Goal: Task Accomplishment & Management: Manage account settings

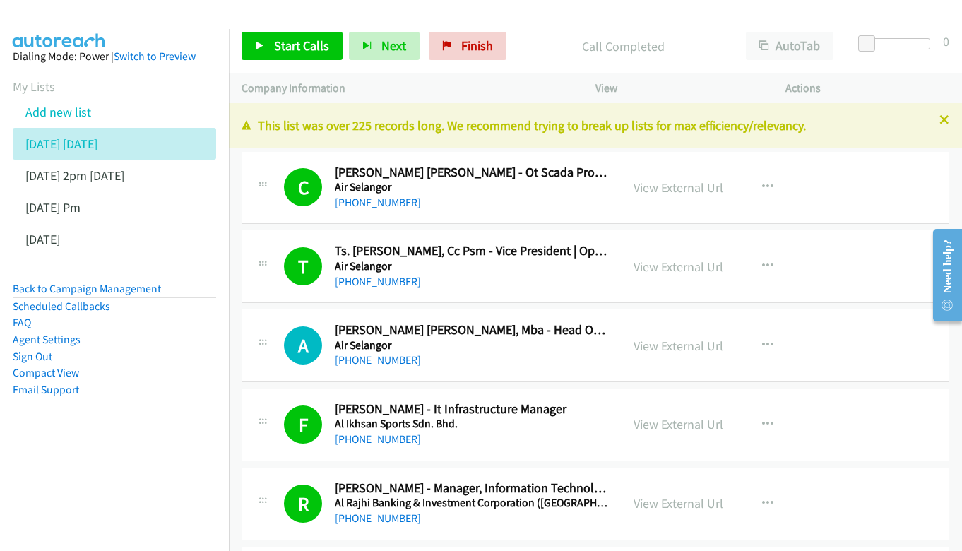
scroll to position [17726, 0]
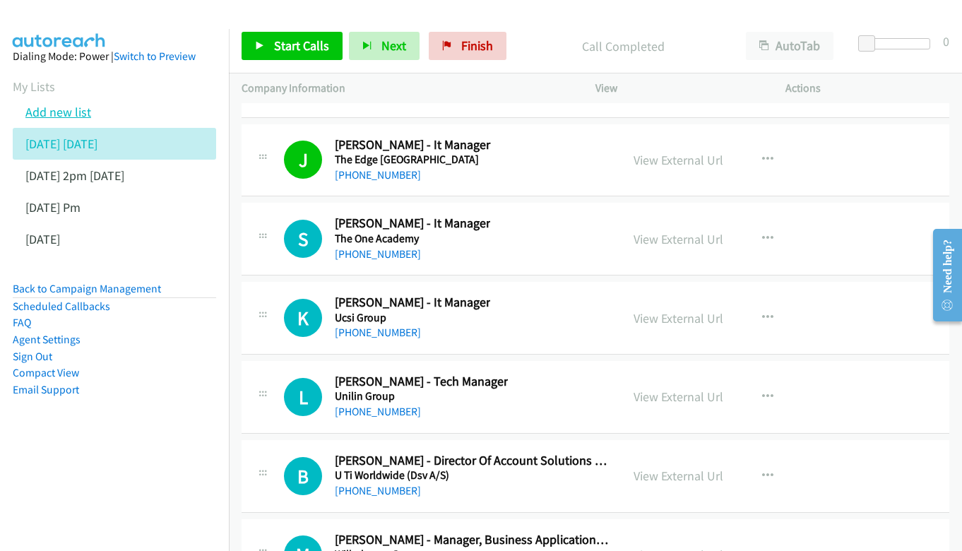
click at [77, 112] on link "Add new list" at bounding box center [58, 112] width 66 height 16
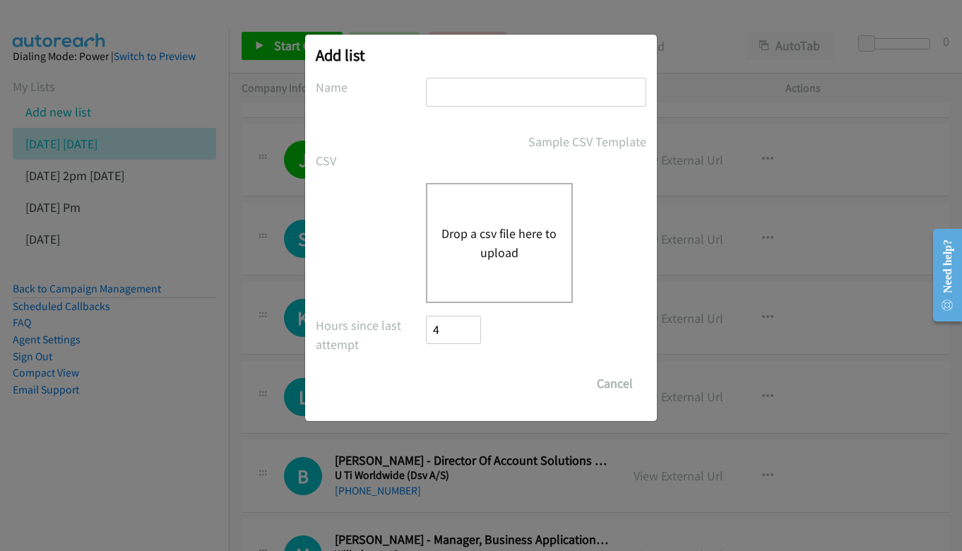
click at [469, 104] on input "text" at bounding box center [536, 92] width 220 height 29
type input "[DATE]-[DATE]"
click at [513, 258] on button "Drop a csv file here to upload" at bounding box center [500, 243] width 116 height 38
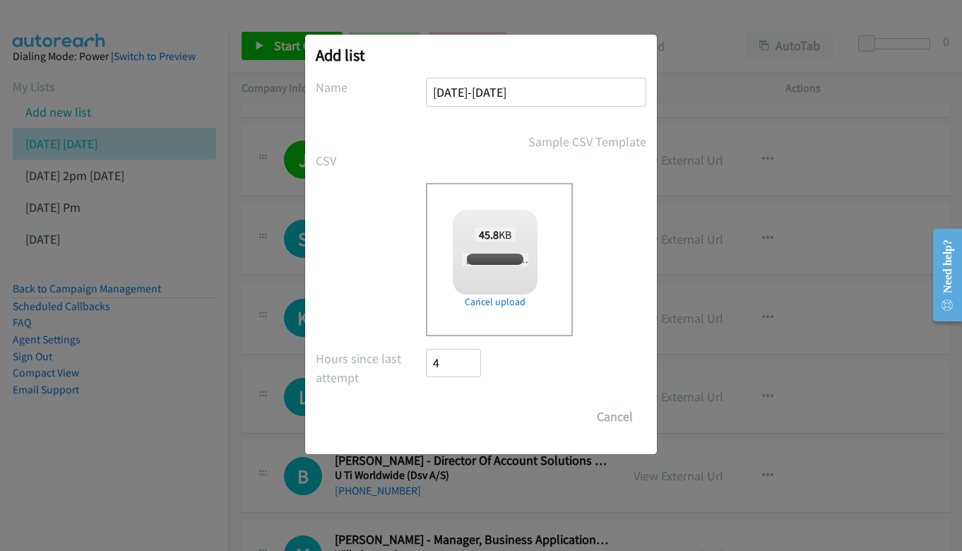
checkbox input "true"
click at [620, 426] on button "Cancel" at bounding box center [615, 417] width 63 height 28
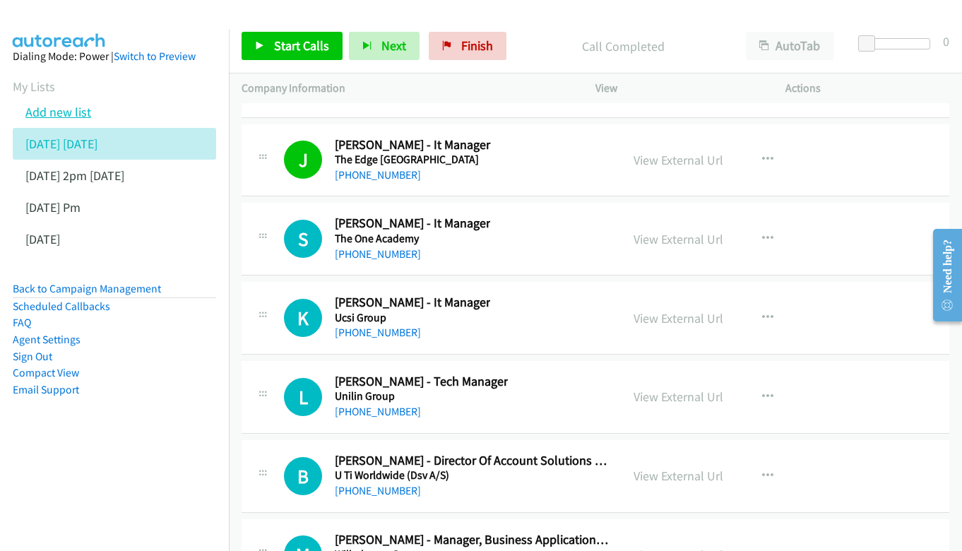
click at [69, 108] on link "Add new list" at bounding box center [58, 112] width 66 height 16
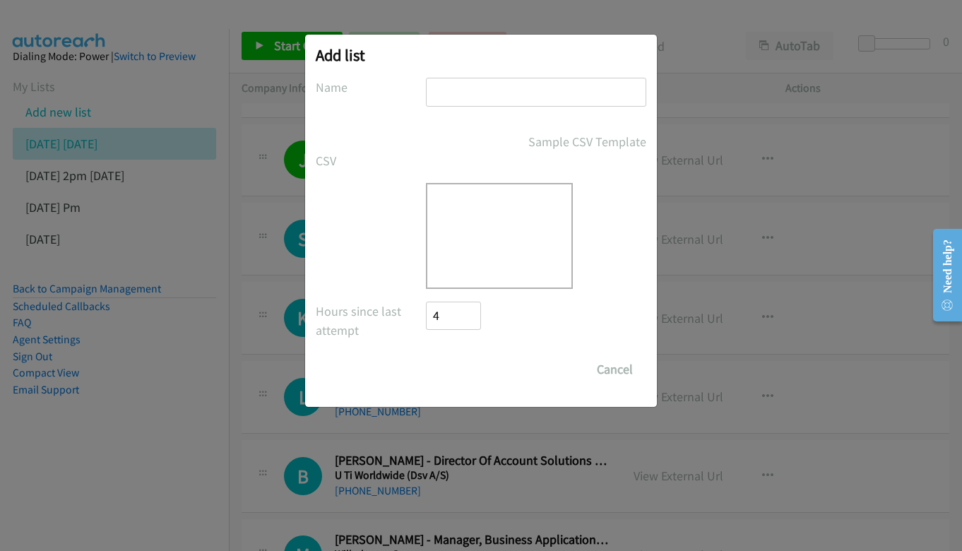
click at [492, 119] on form "No phone fields were returned for that Report or List View Please upload a csv …" at bounding box center [481, 231] width 331 height 306
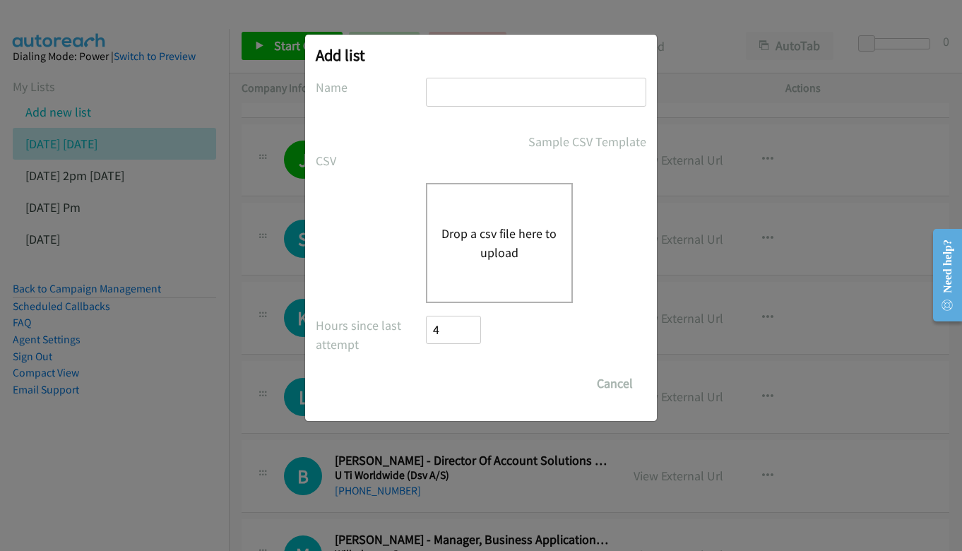
click at [484, 92] on input "text" at bounding box center [536, 92] width 220 height 29
type input "FR"
click at [519, 299] on div "Drop a csv file here to upload" at bounding box center [499, 243] width 147 height 120
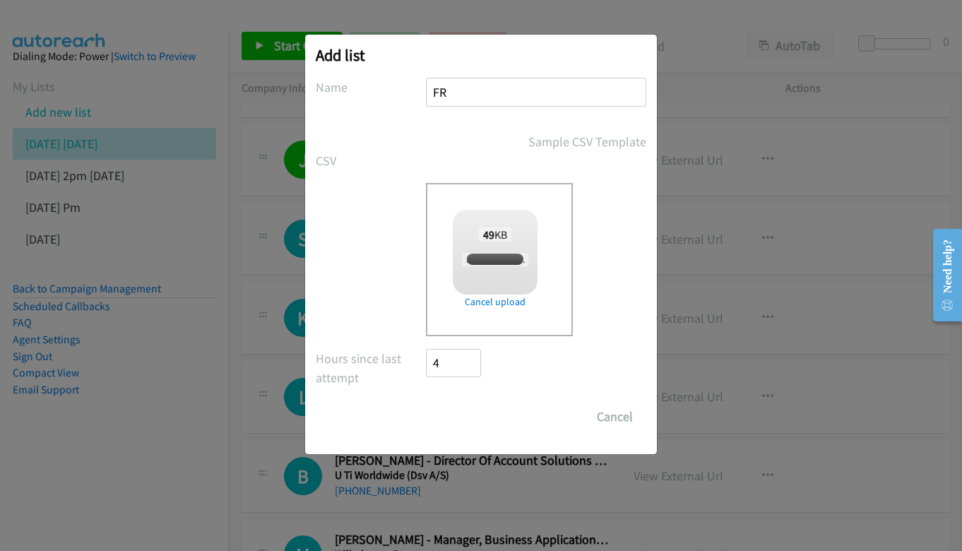
checkbox input "true"
click at [476, 428] on input "Save List" at bounding box center [463, 417] width 74 height 28
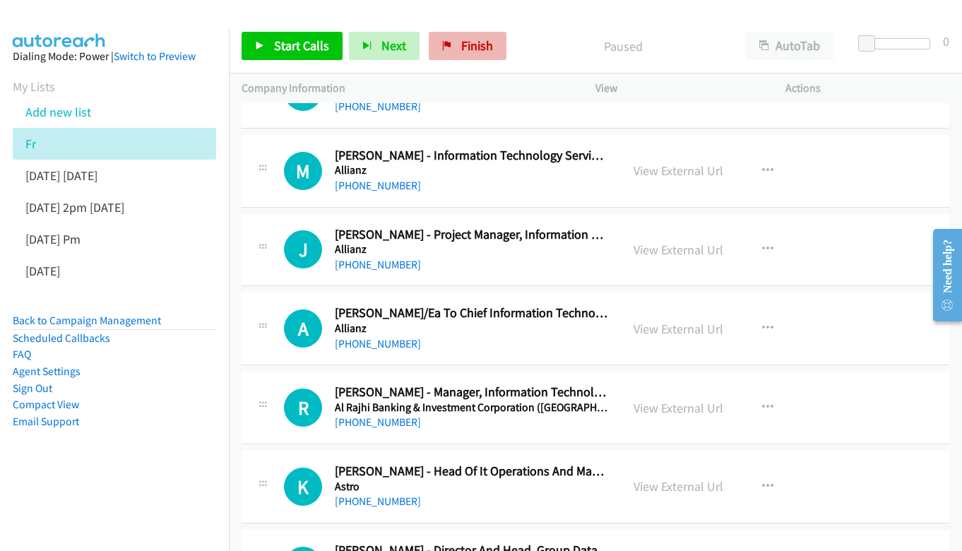
scroll to position [409, 0]
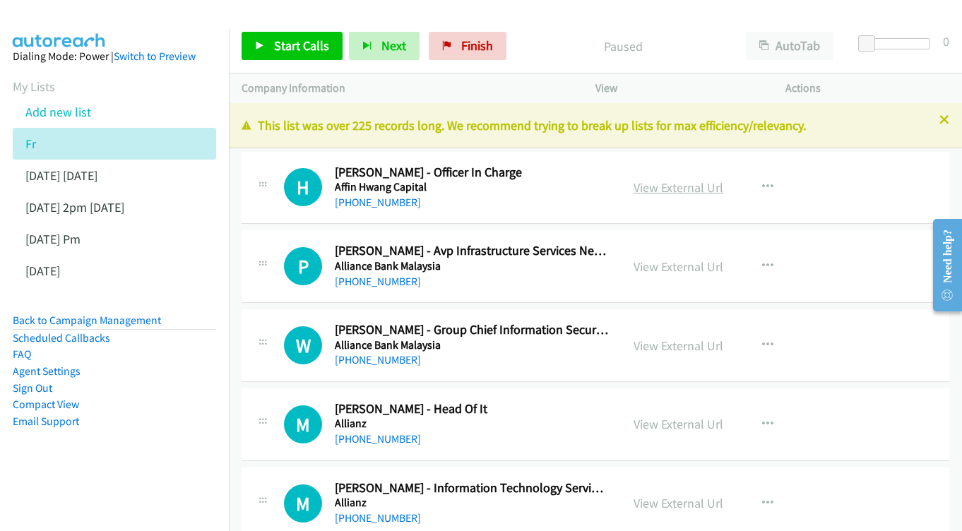
click at [668, 190] on link "View External Url" at bounding box center [679, 187] width 90 height 16
click at [667, 184] on link "View External Url" at bounding box center [679, 187] width 90 height 16
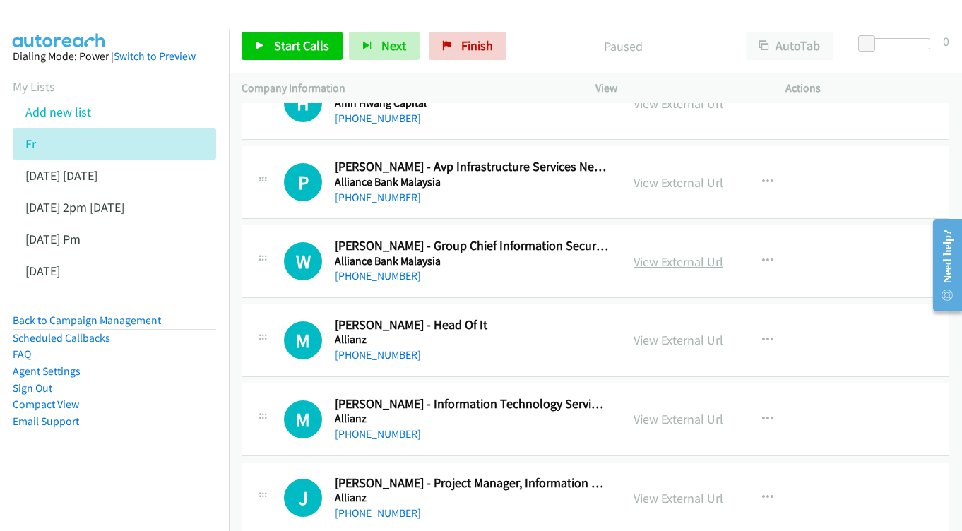
scroll to position [91, 0]
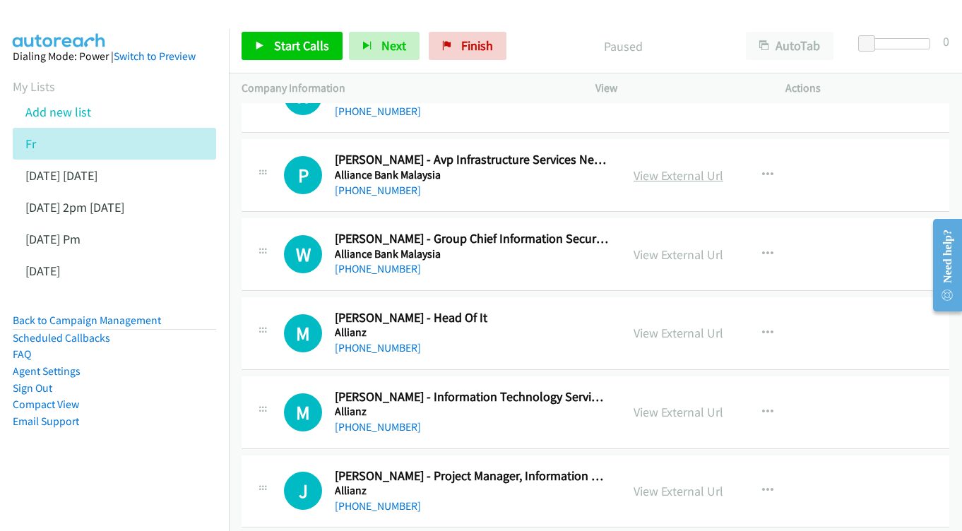
click at [670, 174] on link "View External Url" at bounding box center [679, 175] width 90 height 16
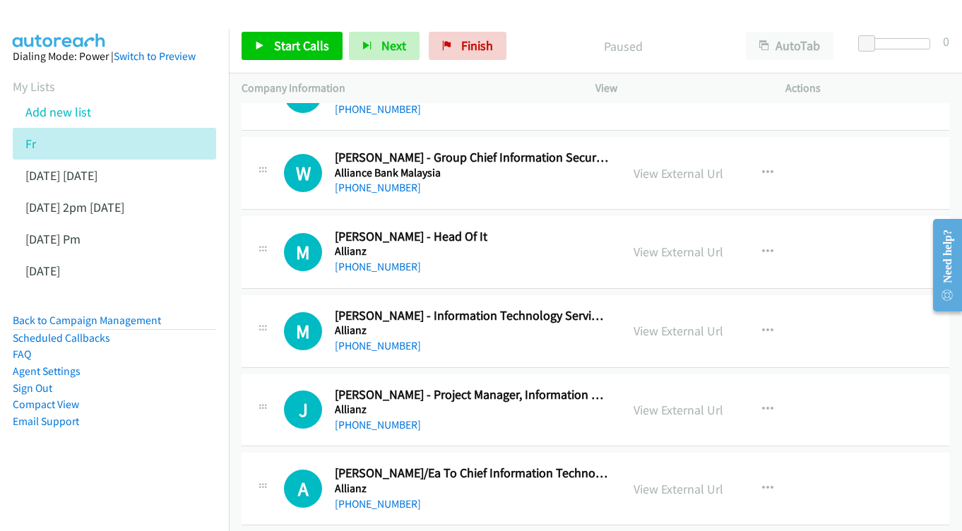
scroll to position [175, 0]
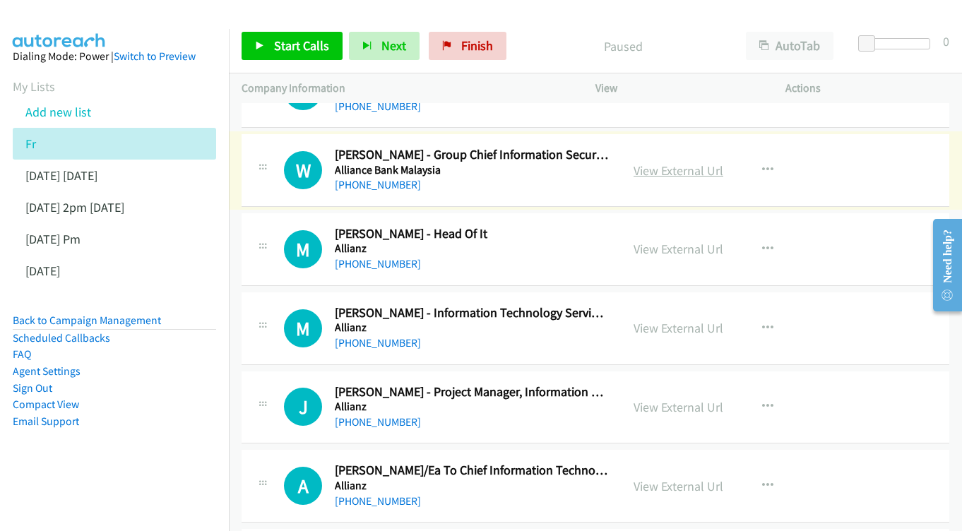
click at [711, 169] on link "View External Url" at bounding box center [679, 171] width 90 height 16
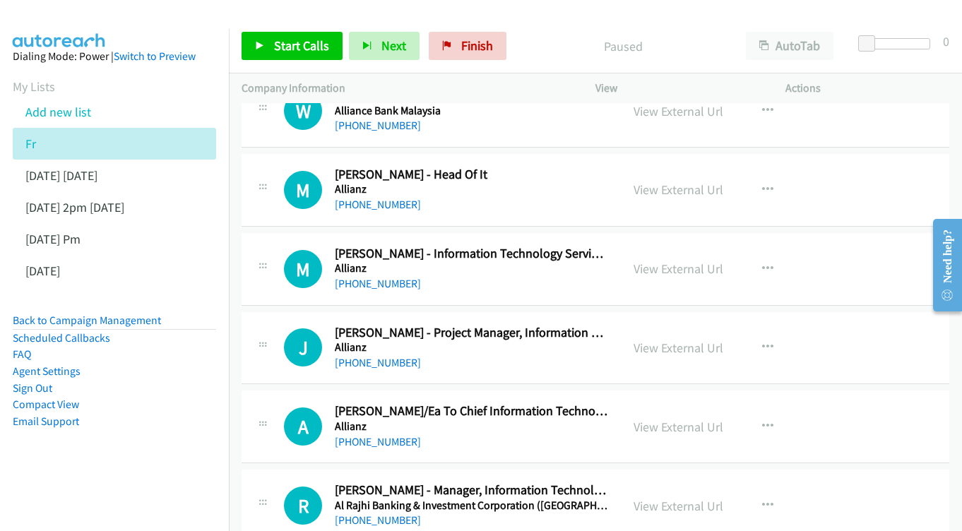
scroll to position [237, 0]
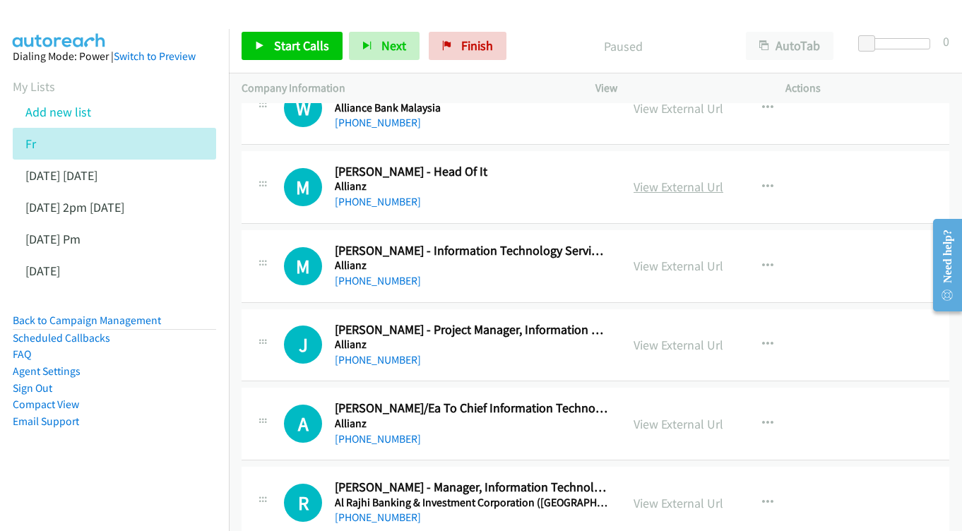
click at [677, 186] on link "View External Url" at bounding box center [679, 187] width 90 height 16
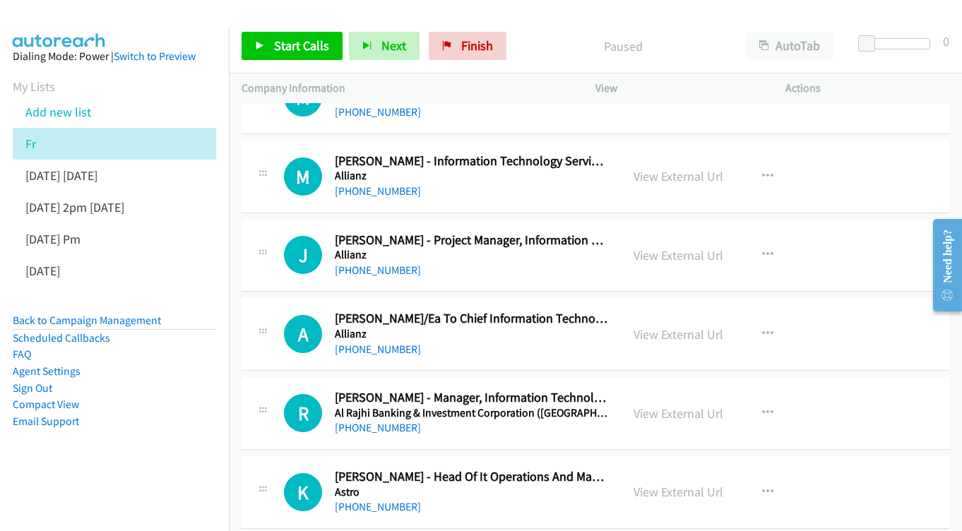
scroll to position [346, 0]
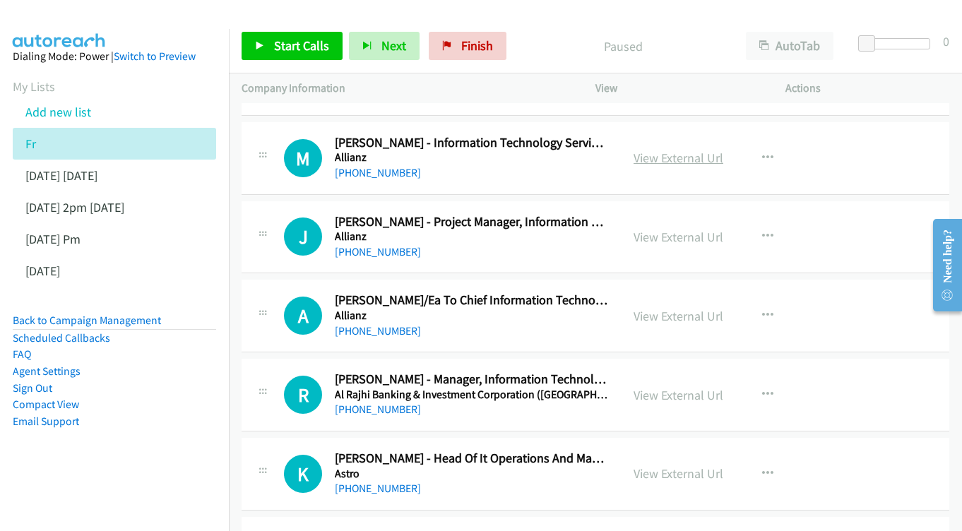
click at [676, 150] on link "View External Url" at bounding box center [679, 158] width 90 height 16
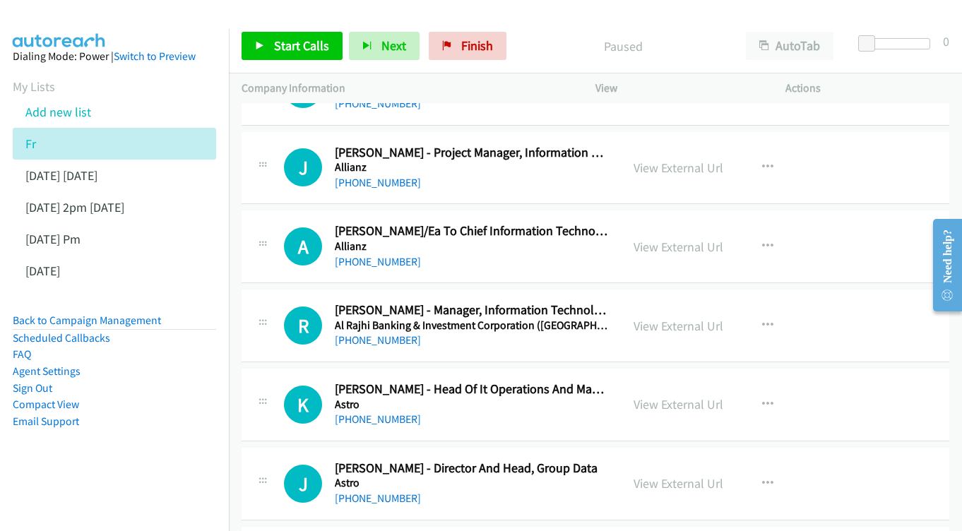
scroll to position [418, 0]
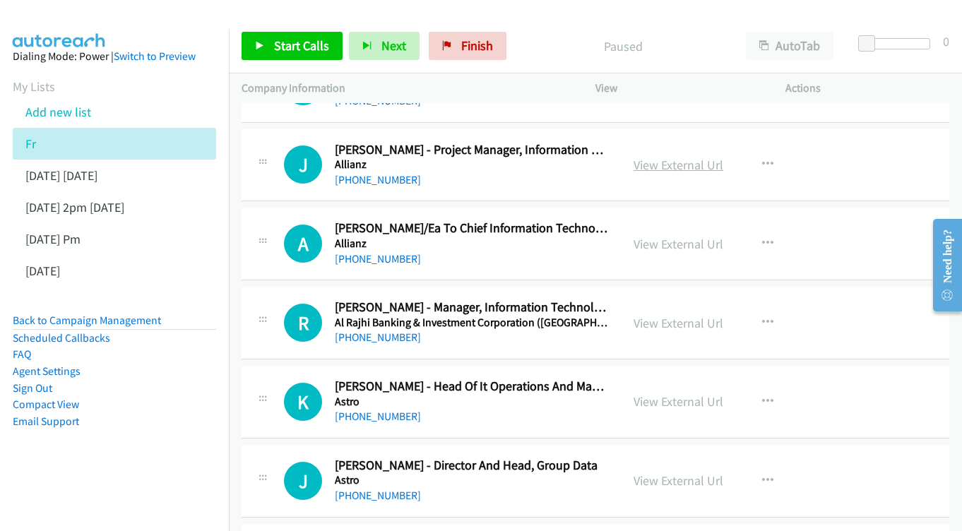
click at [701, 157] on link "View External Url" at bounding box center [679, 165] width 90 height 16
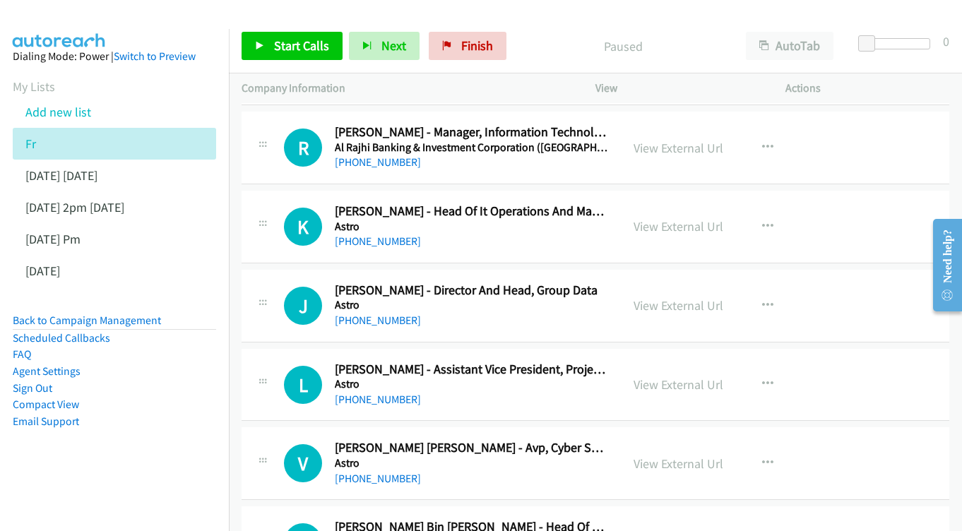
scroll to position [596, 0]
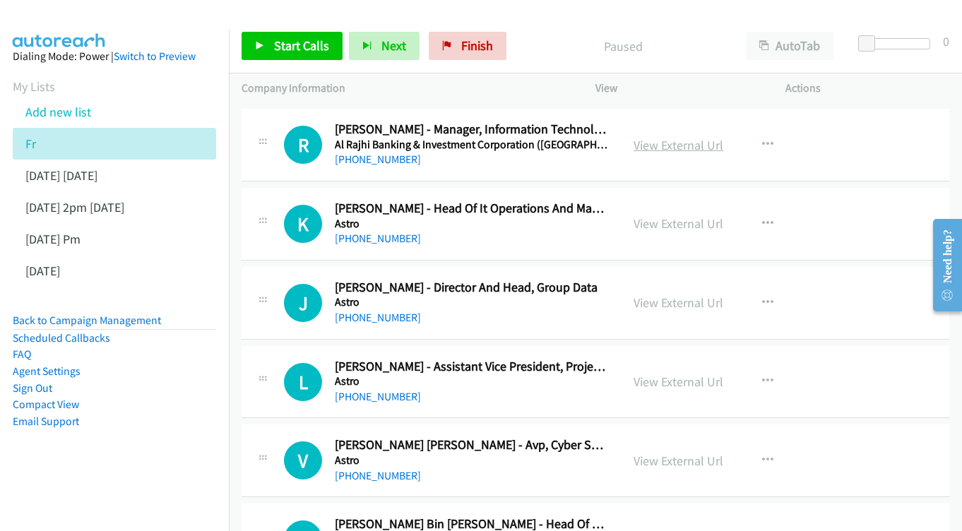
click at [679, 138] on link "View External Url" at bounding box center [679, 145] width 90 height 16
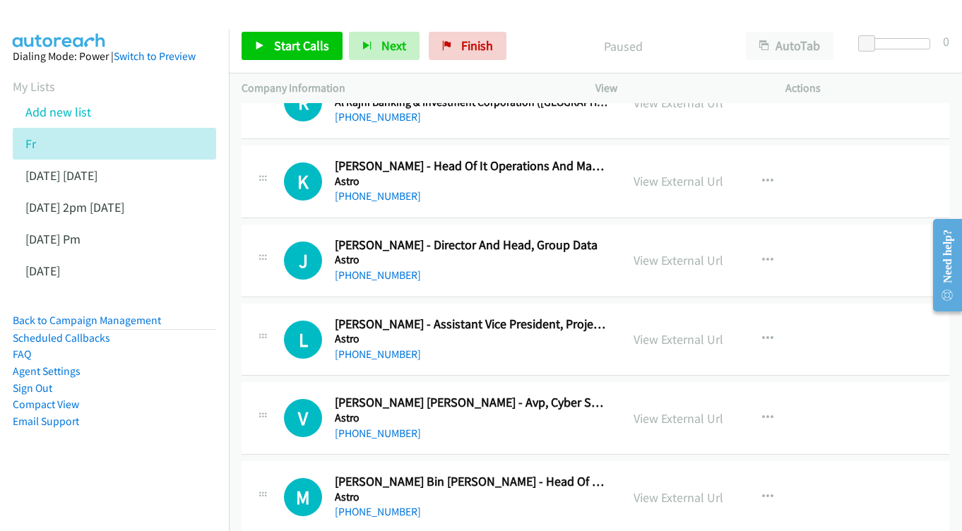
scroll to position [641, 0]
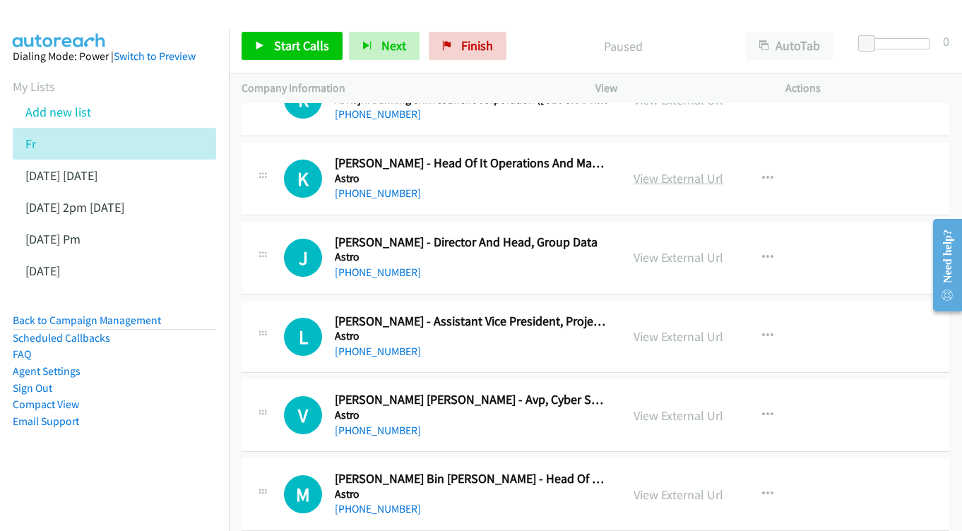
click at [668, 170] on link "View External Url" at bounding box center [679, 178] width 90 height 16
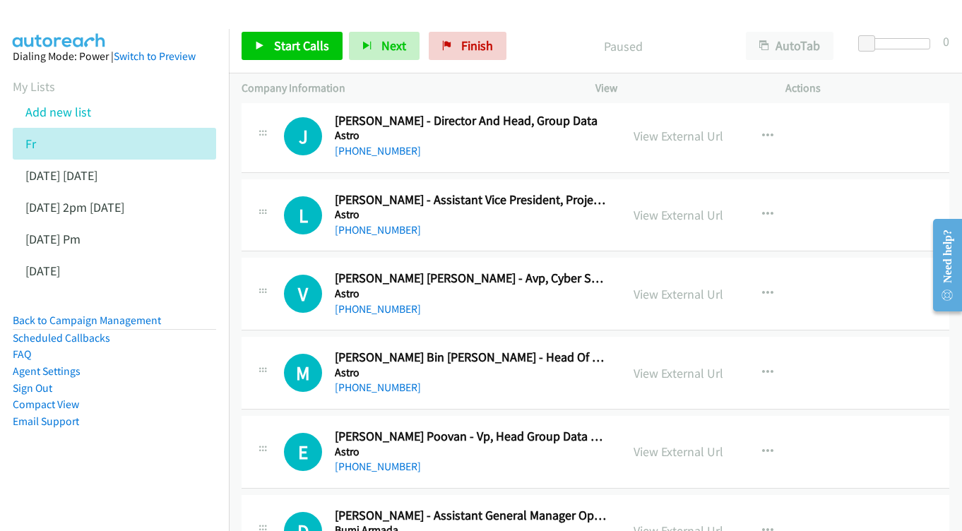
scroll to position [787, 0]
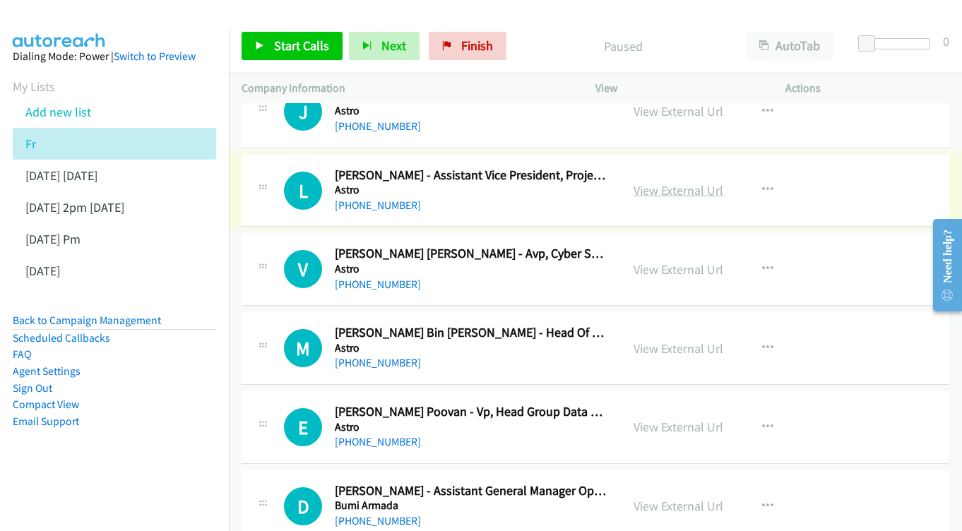
click at [695, 182] on link "View External Url" at bounding box center [679, 190] width 90 height 16
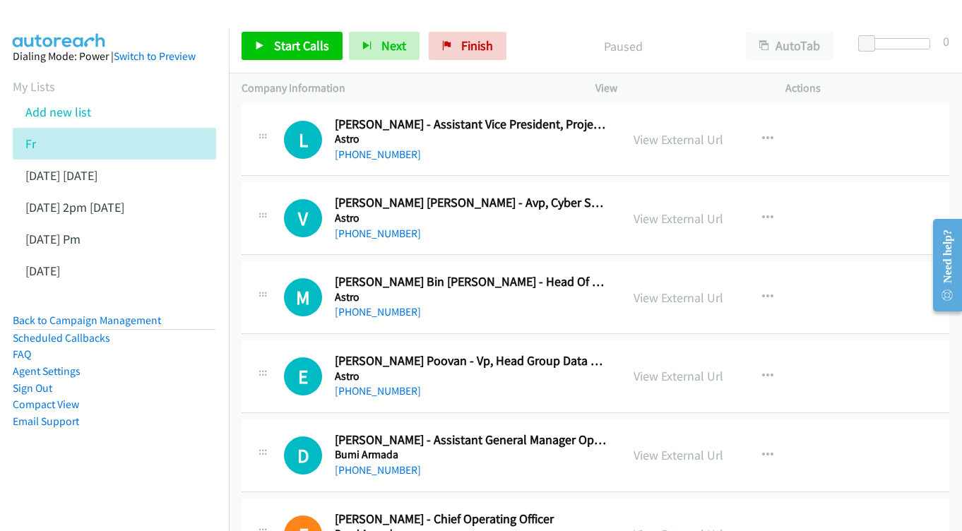
scroll to position [861, 0]
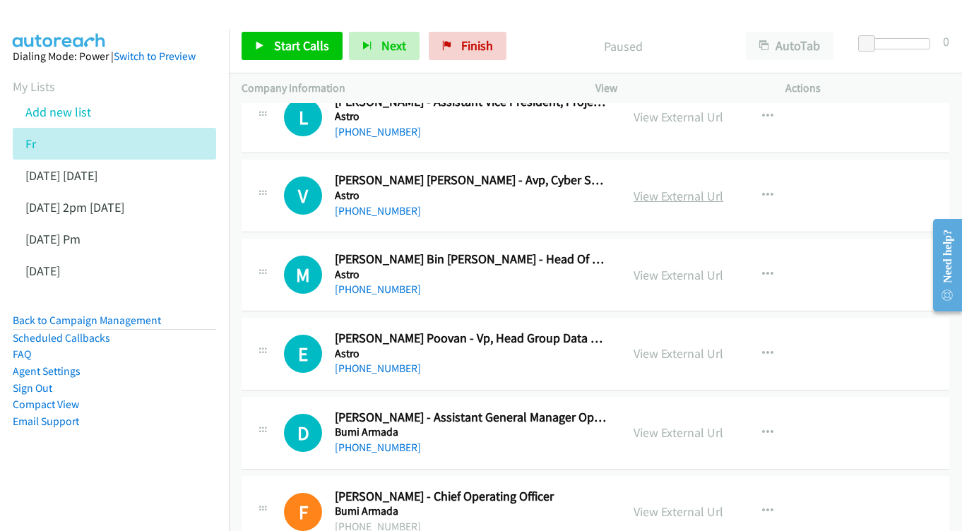
click at [670, 188] on link "View External Url" at bounding box center [679, 196] width 90 height 16
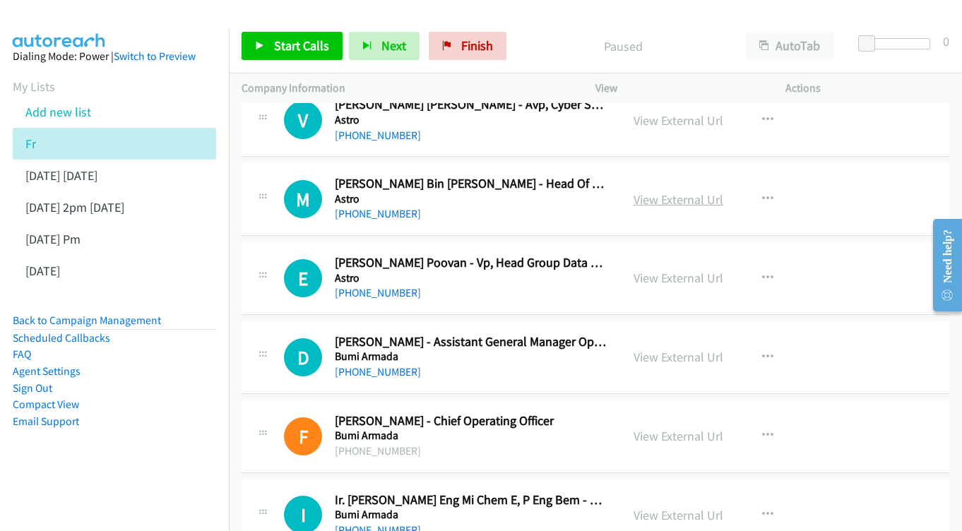
scroll to position [939, 0]
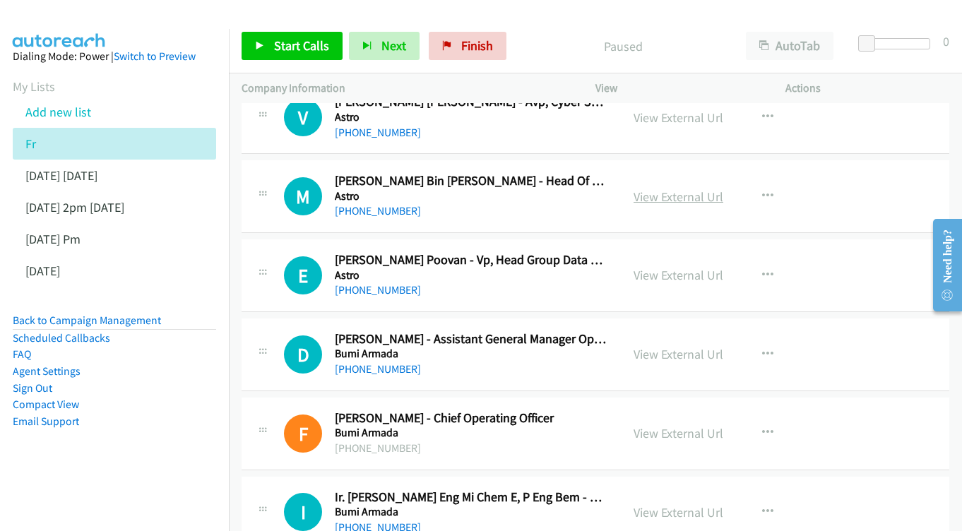
click at [687, 189] on link "View External Url" at bounding box center [679, 197] width 90 height 16
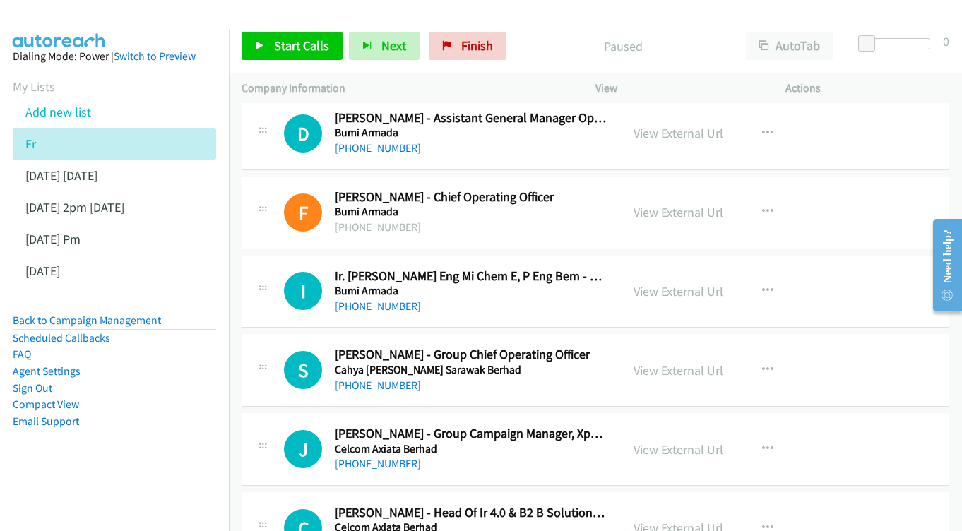
scroll to position [1187, 0]
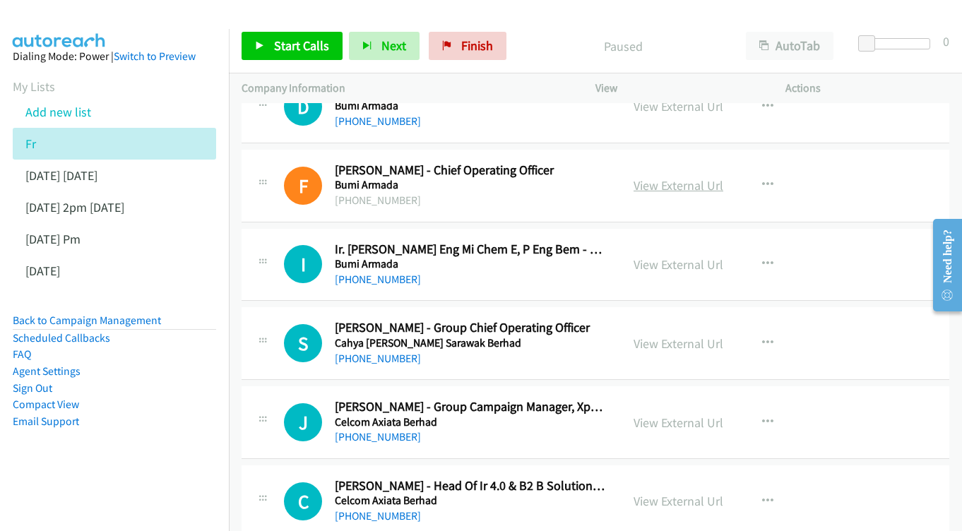
click at [678, 177] on link "View External Url" at bounding box center [679, 185] width 90 height 16
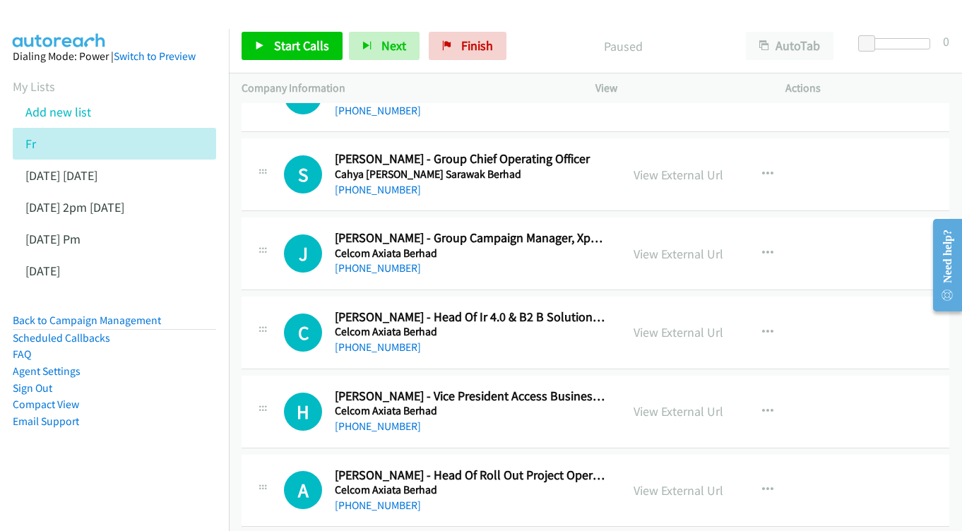
scroll to position [1359, 0]
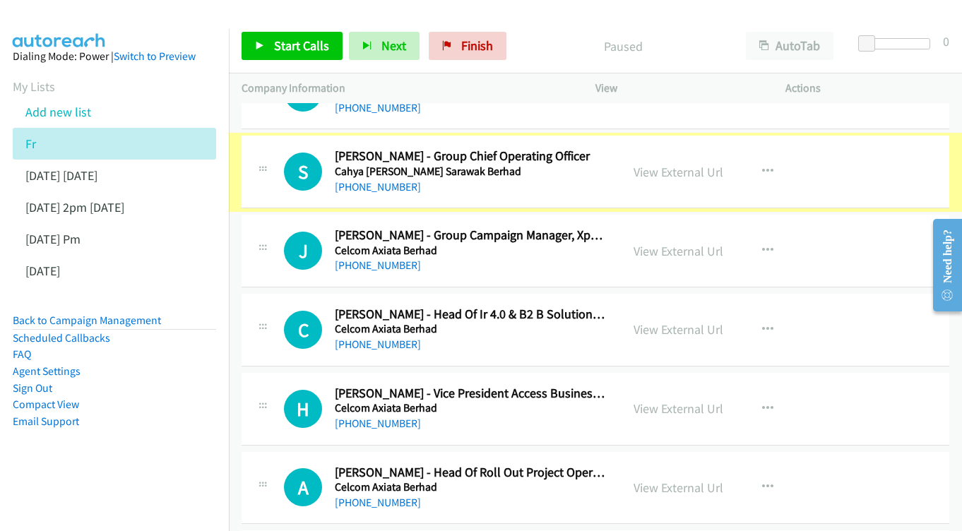
click at [679, 164] on link "View External Url" at bounding box center [679, 172] width 90 height 16
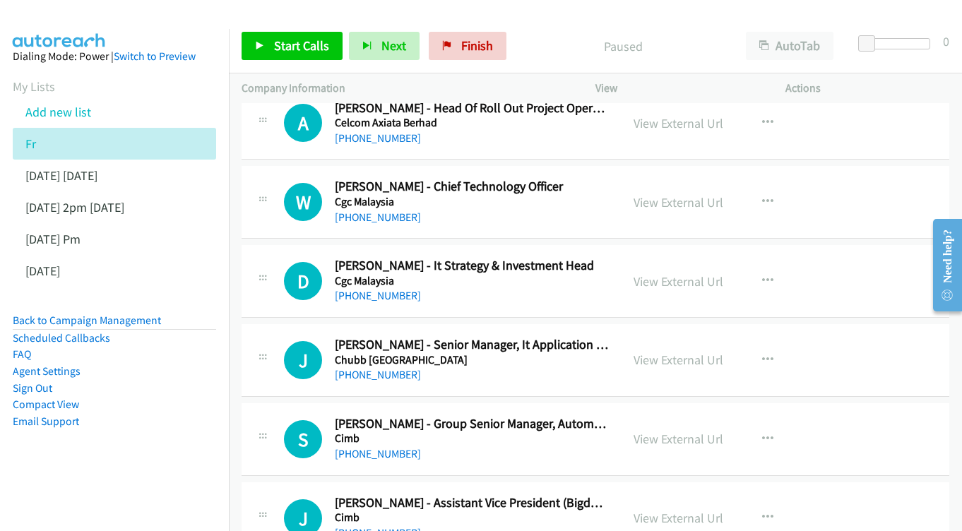
scroll to position [1726, 0]
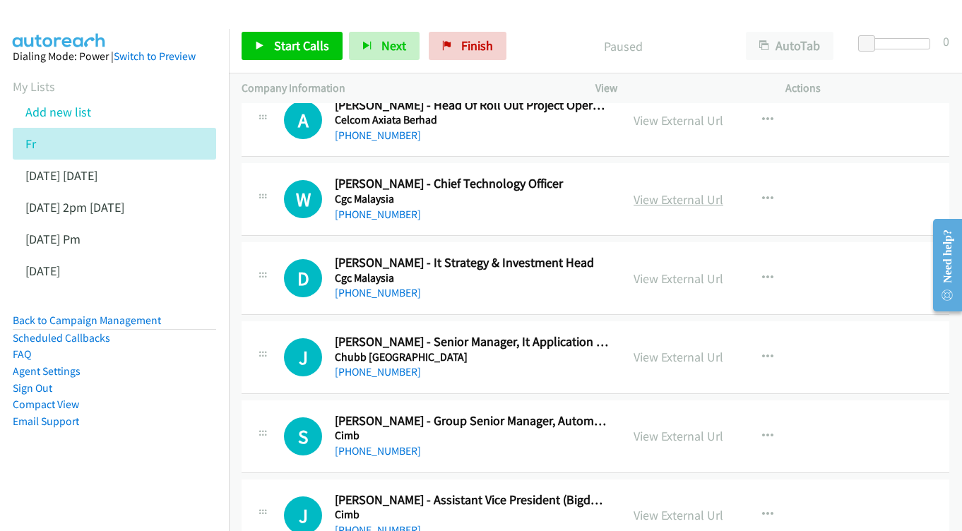
click at [688, 191] on link "View External Url" at bounding box center [679, 199] width 90 height 16
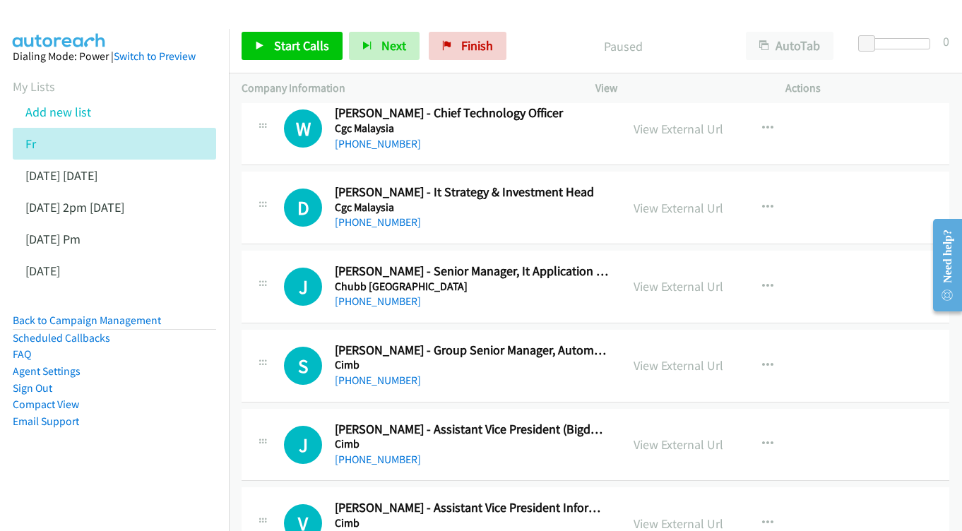
scroll to position [1800, 0]
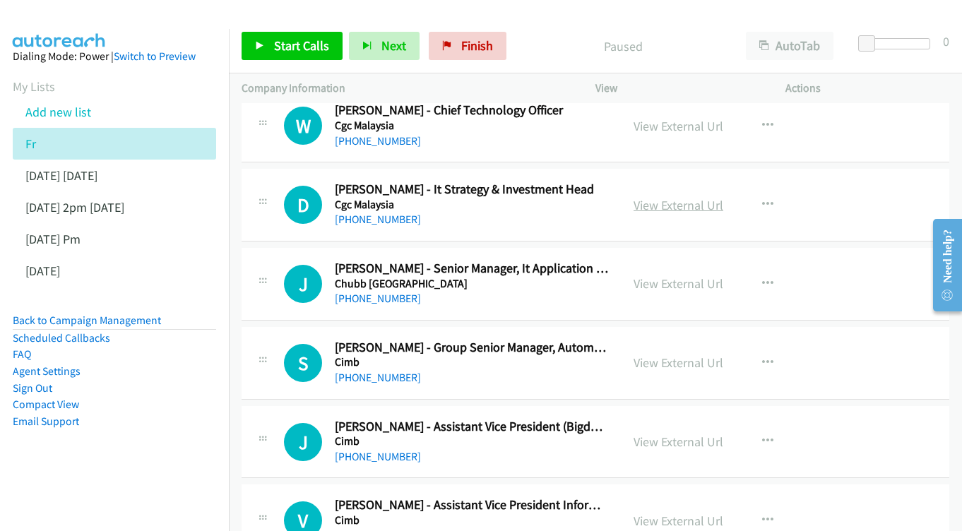
click at [673, 197] on link "View External Url" at bounding box center [679, 205] width 90 height 16
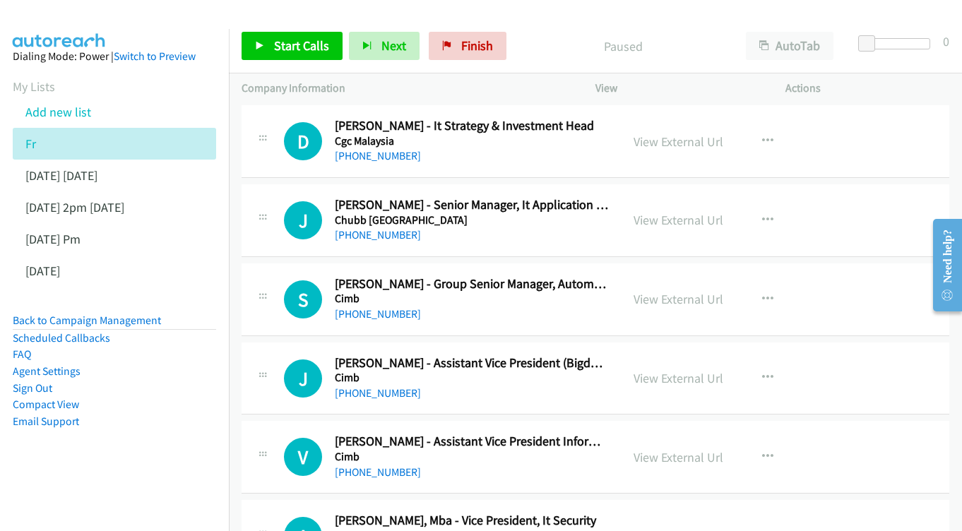
scroll to position [1866, 0]
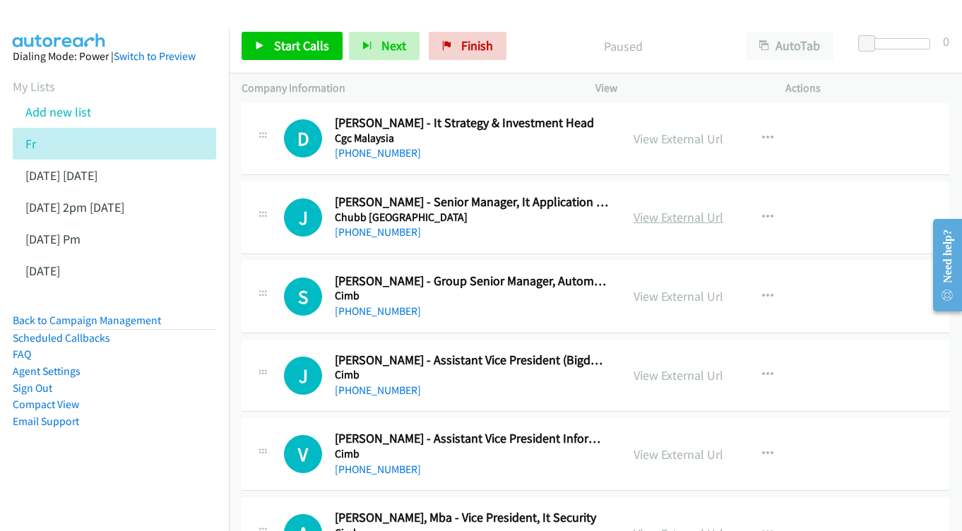
click at [699, 209] on link "View External Url" at bounding box center [679, 217] width 90 height 16
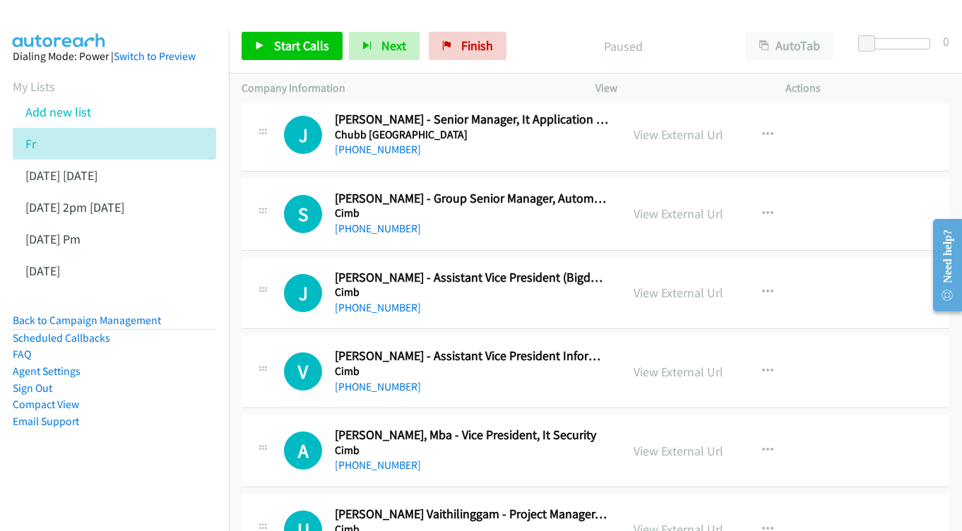
scroll to position [1967, 0]
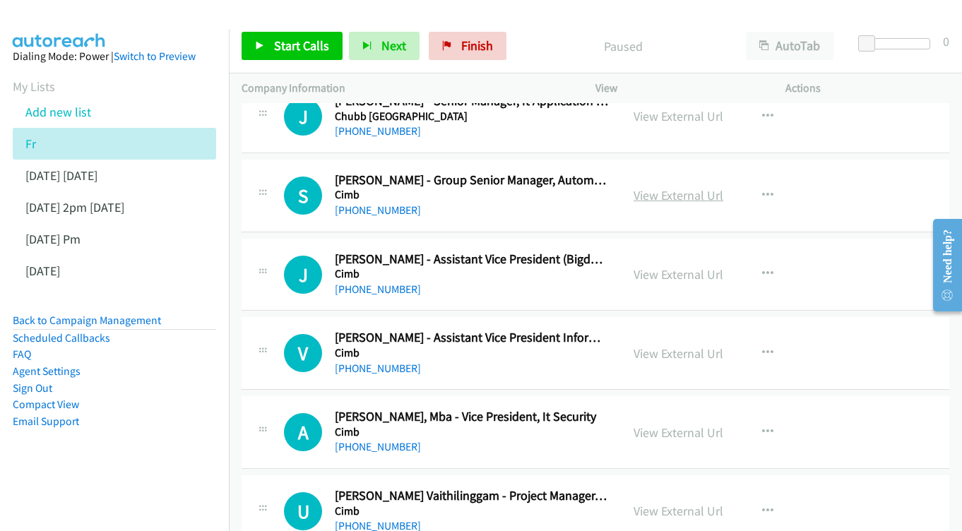
click at [673, 187] on link "View External Url" at bounding box center [679, 195] width 90 height 16
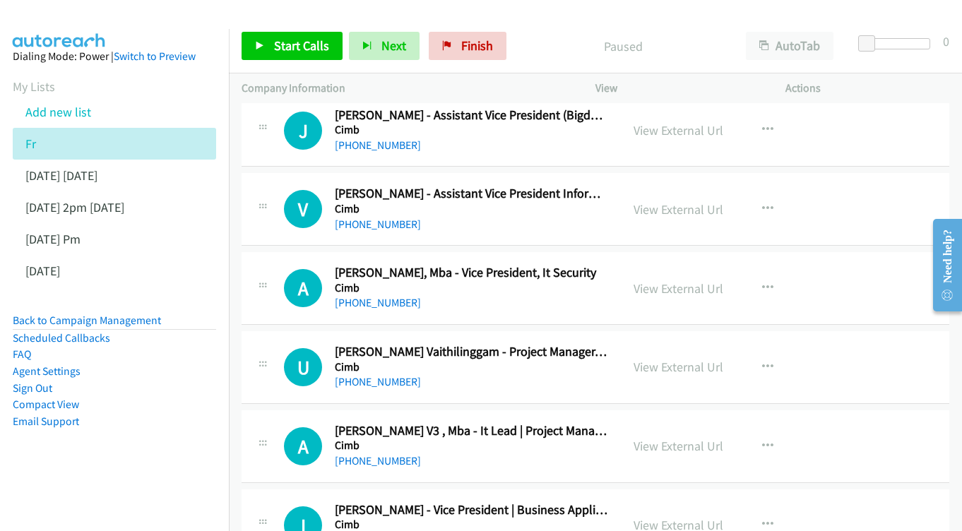
scroll to position [2114, 0]
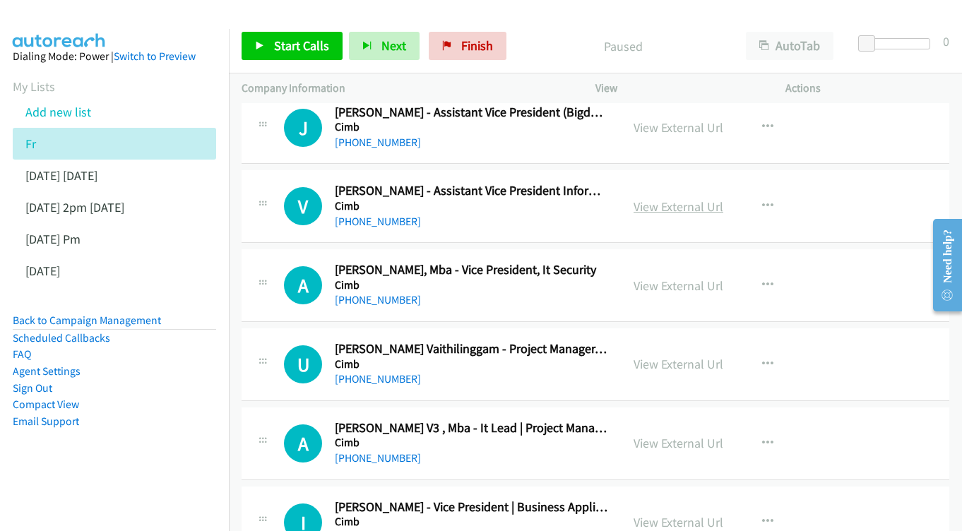
click at [660, 199] on link "View External Url" at bounding box center [679, 207] width 90 height 16
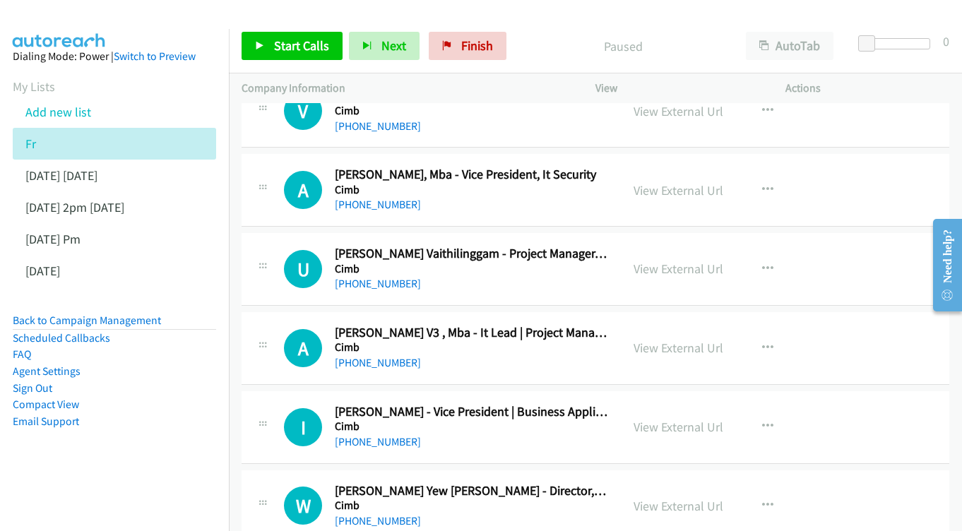
scroll to position [2212, 0]
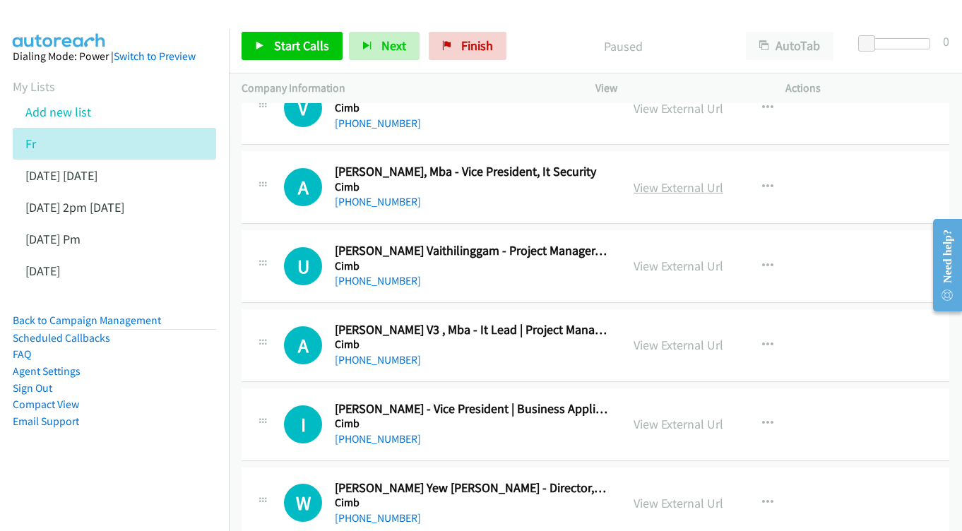
click at [659, 179] on link "View External Url" at bounding box center [679, 187] width 90 height 16
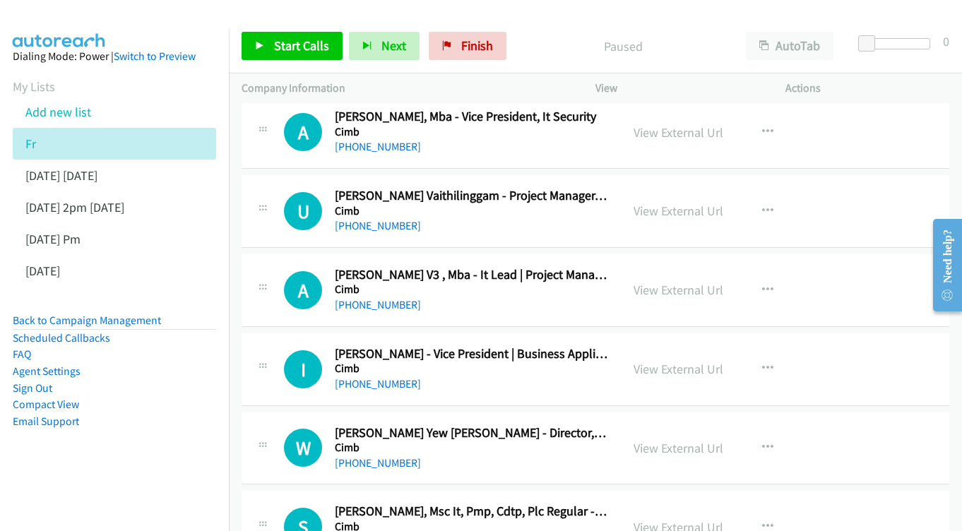
scroll to position [2284, 0]
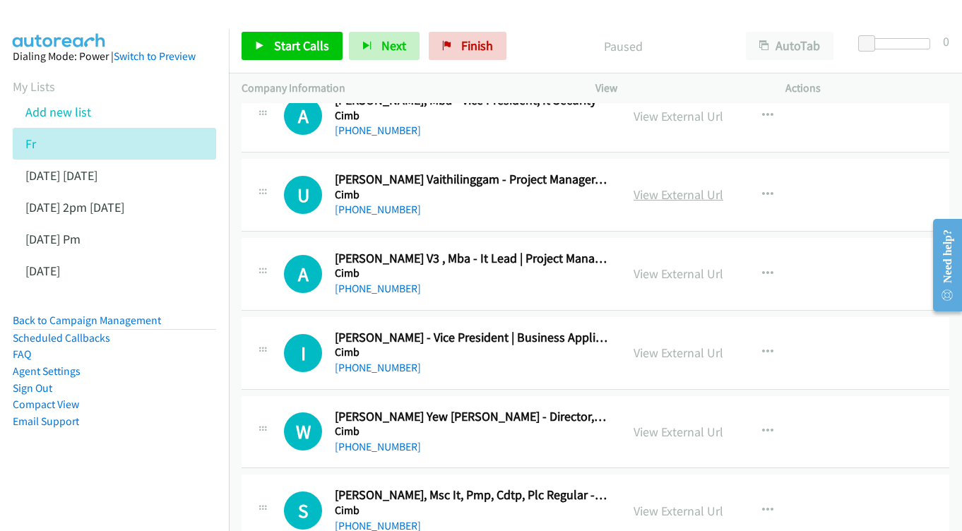
click at [671, 187] on link "View External Url" at bounding box center [679, 195] width 90 height 16
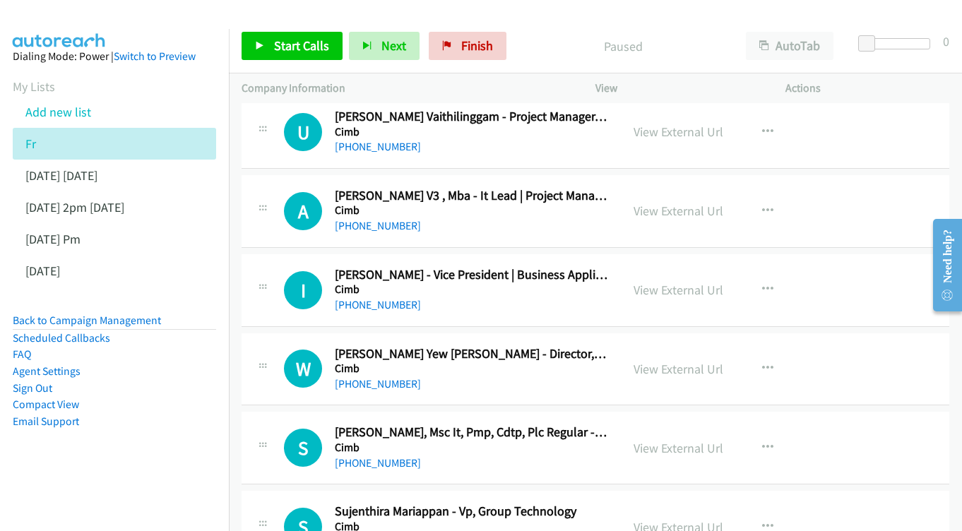
scroll to position [2350, 0]
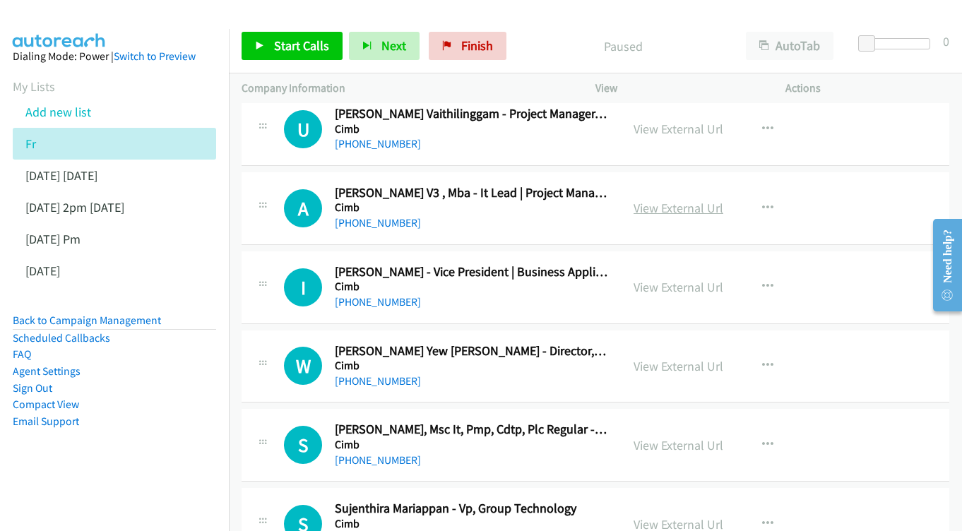
click at [693, 200] on link "View External Url" at bounding box center [679, 208] width 90 height 16
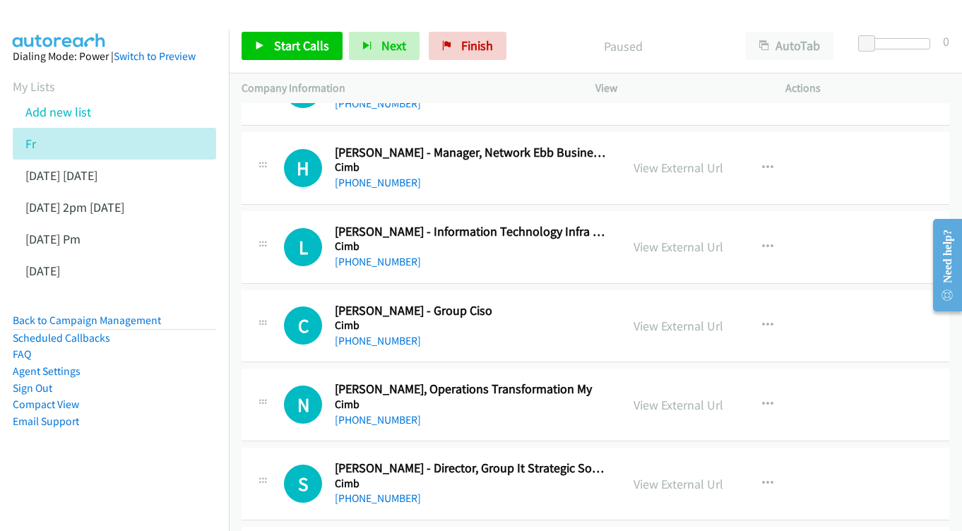
scroll to position [2812, 0]
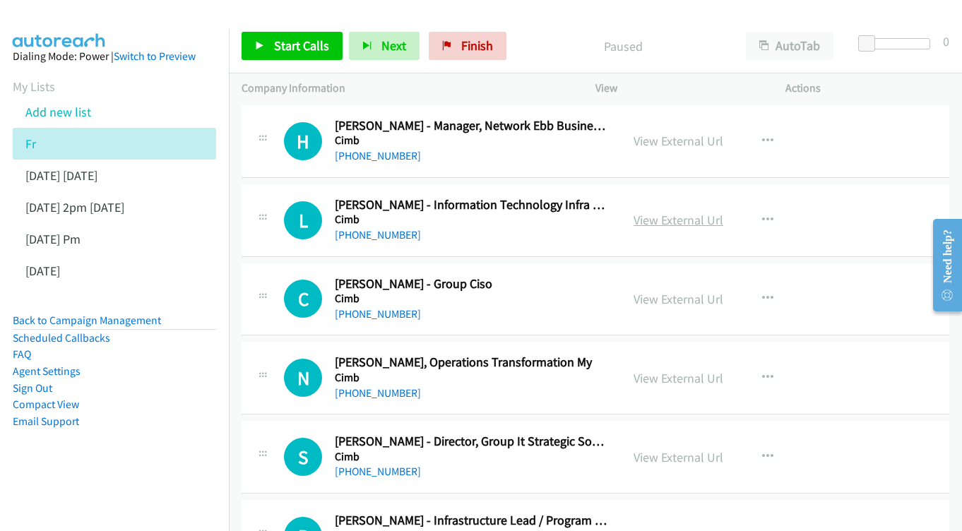
click at [665, 212] on link "View External Url" at bounding box center [679, 220] width 90 height 16
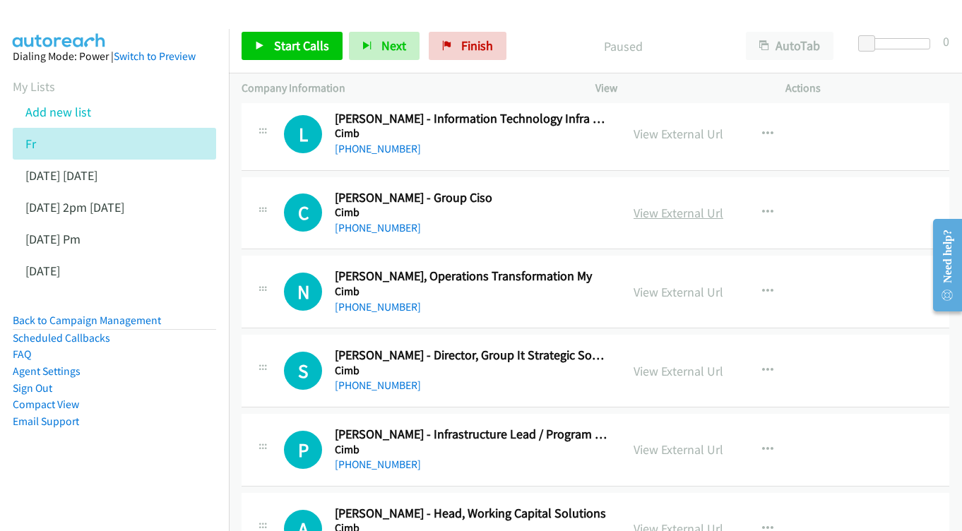
scroll to position [2901, 0]
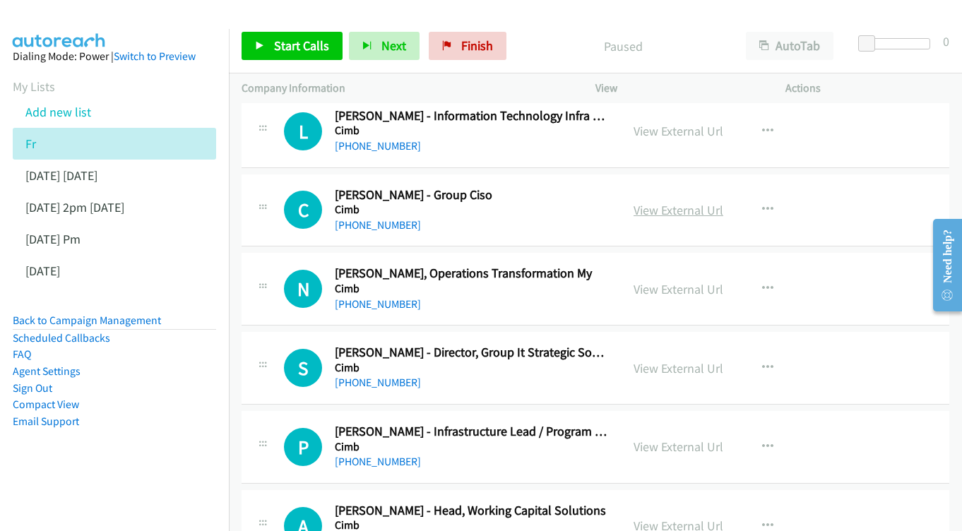
click at [654, 202] on link "View External Url" at bounding box center [679, 210] width 90 height 16
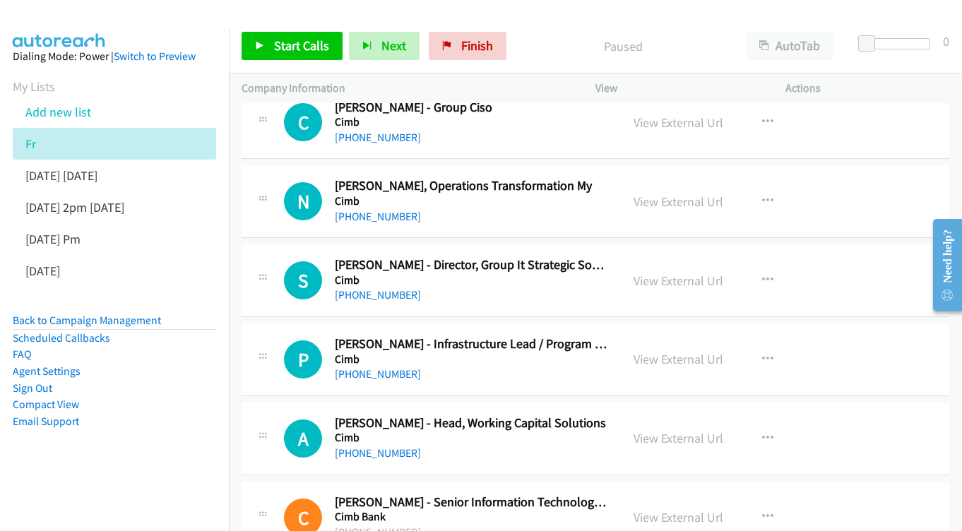
scroll to position [3007, 0]
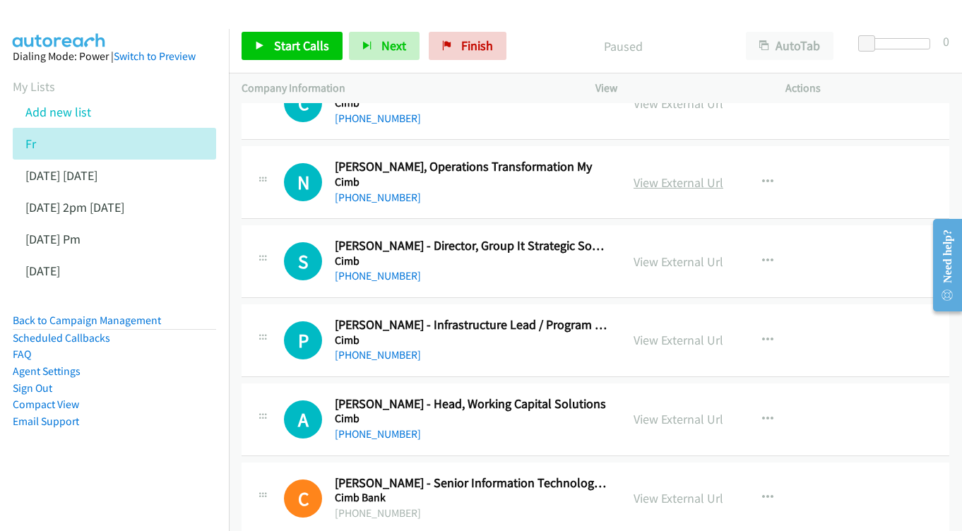
click at [654, 175] on link "View External Url" at bounding box center [679, 183] width 90 height 16
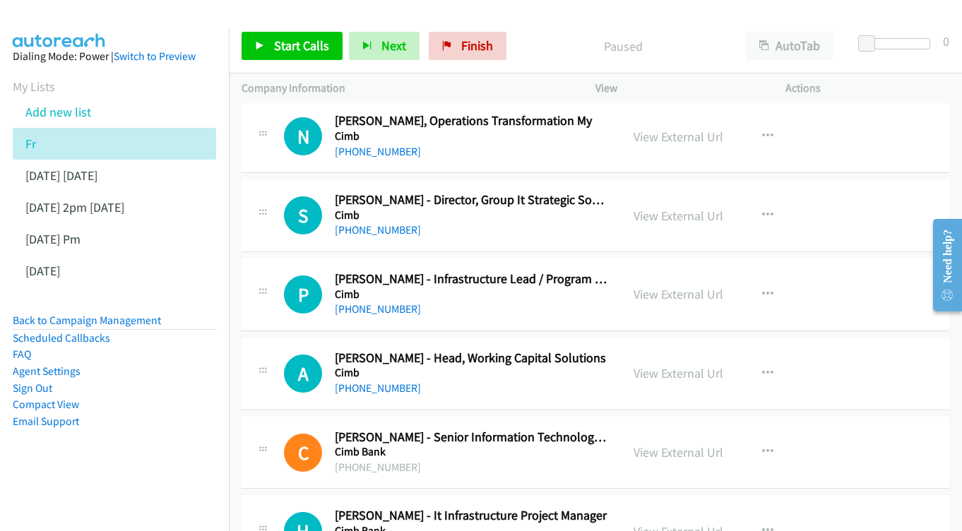
scroll to position [3076, 0]
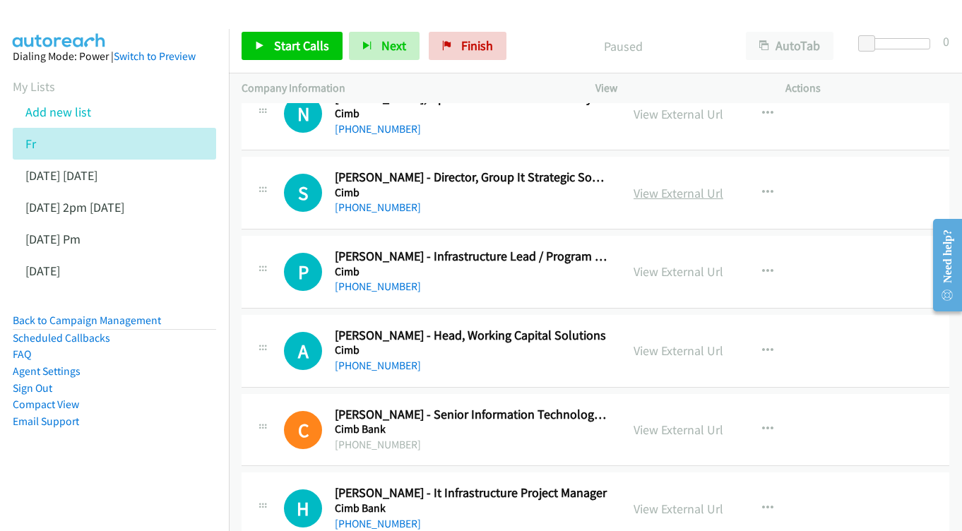
click at [672, 185] on link "View External Url" at bounding box center [679, 193] width 90 height 16
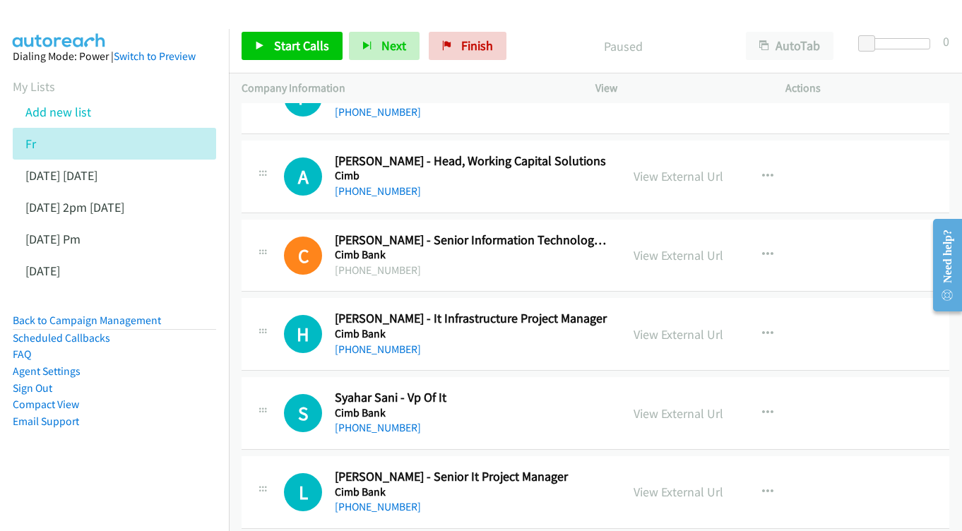
scroll to position [3275, 0]
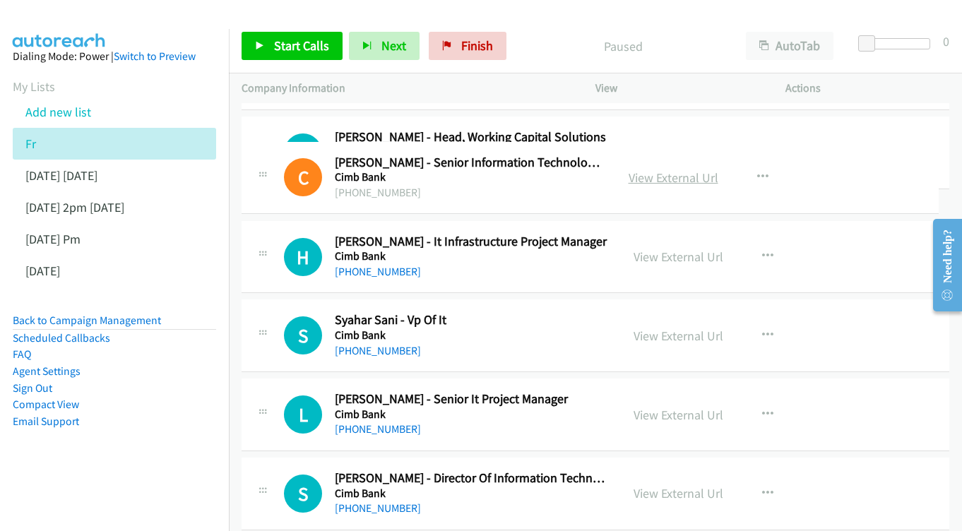
click at [691, 175] on link "View External Url" at bounding box center [674, 178] width 90 height 16
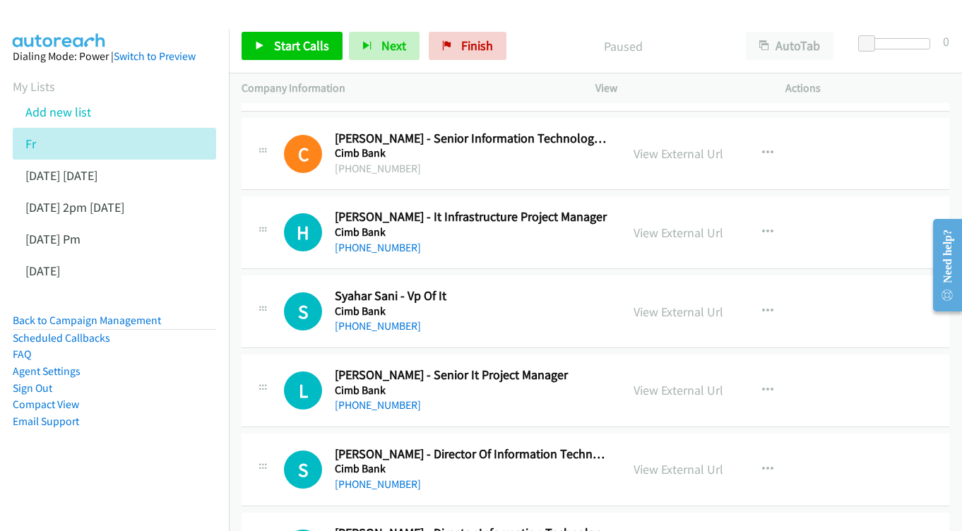
scroll to position [3373, 0]
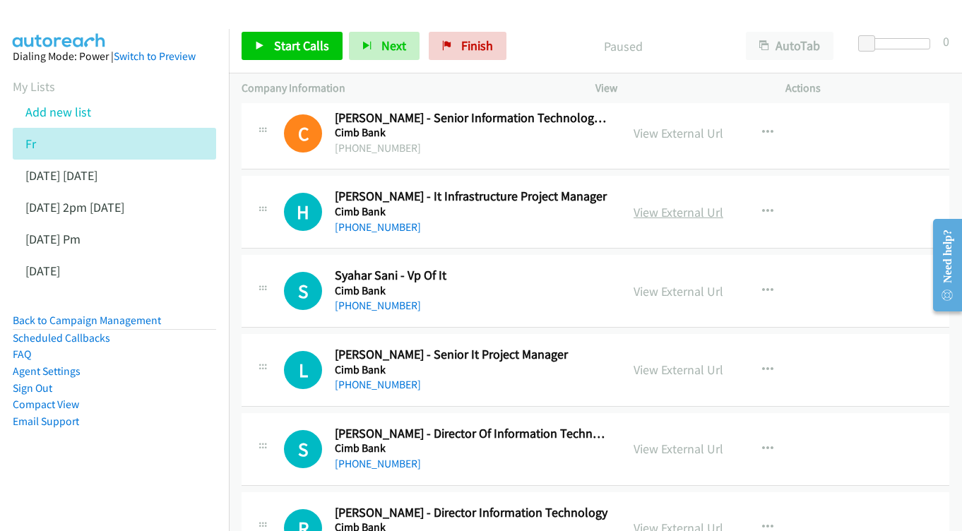
click at [663, 204] on link "View External Url" at bounding box center [679, 212] width 90 height 16
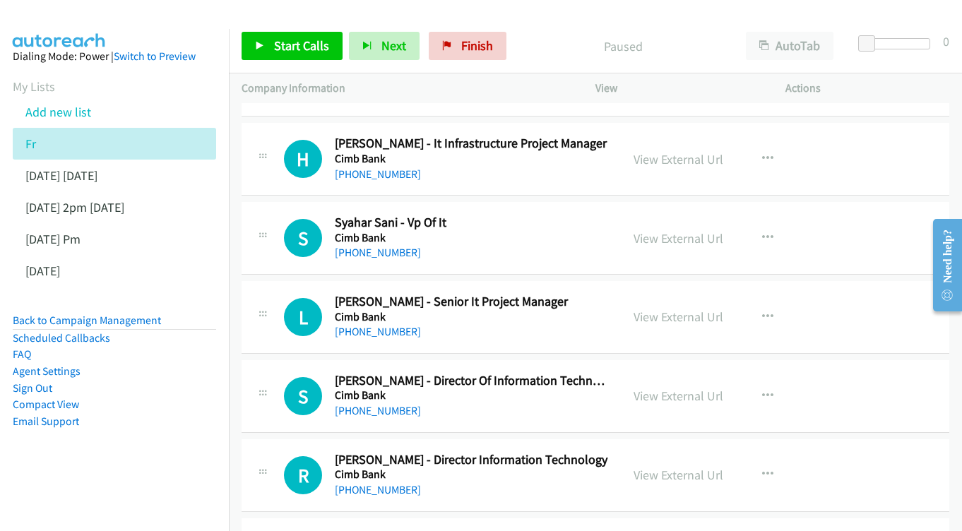
scroll to position [3453, 0]
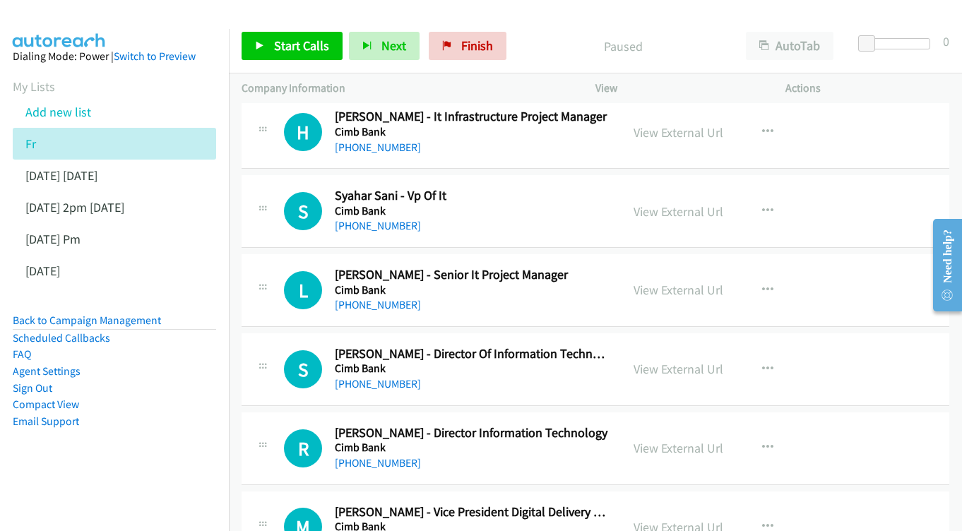
click at [680, 188] on div "View External Url View External Url Schedule/Manage Callback Start Calls Here R…" at bounding box center [722, 211] width 203 height 47
click at [678, 204] on link "View External Url" at bounding box center [679, 212] width 90 height 16
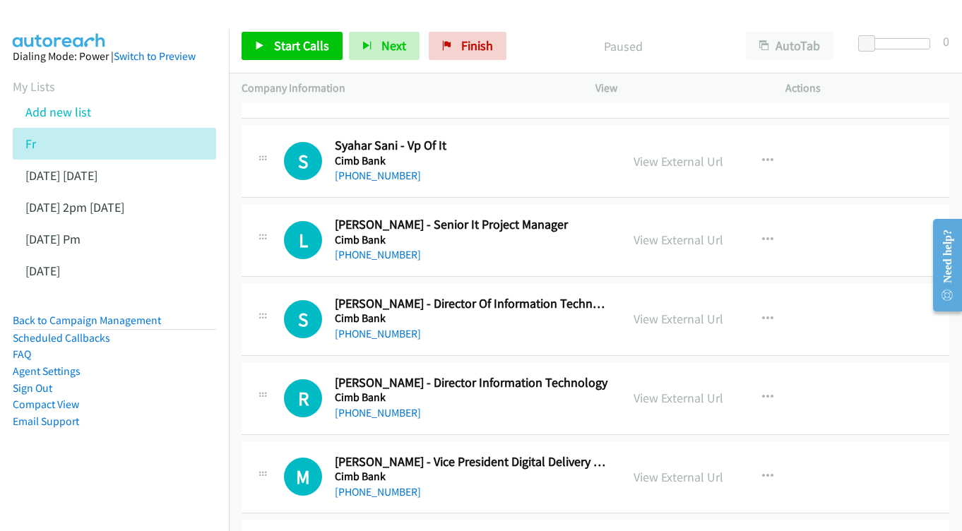
scroll to position [3530, 0]
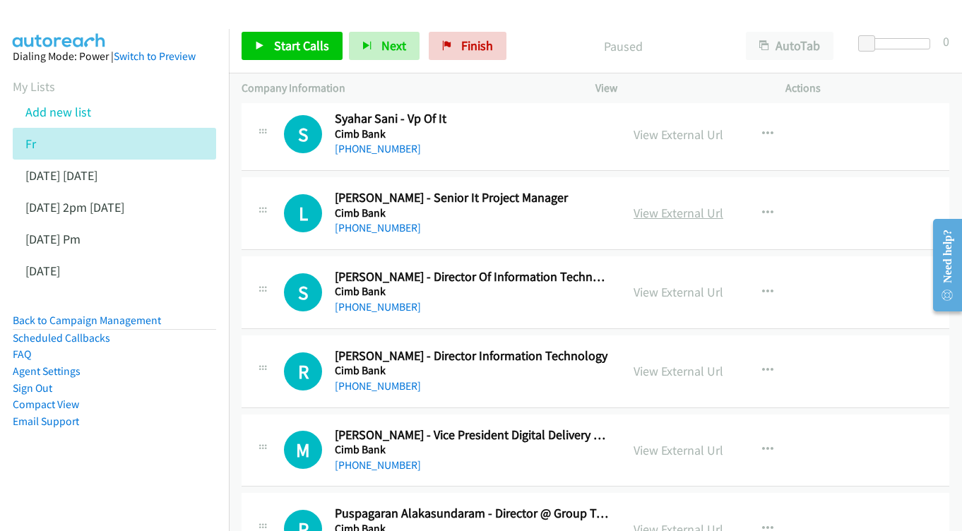
click at [652, 205] on link "View External Url" at bounding box center [679, 213] width 90 height 16
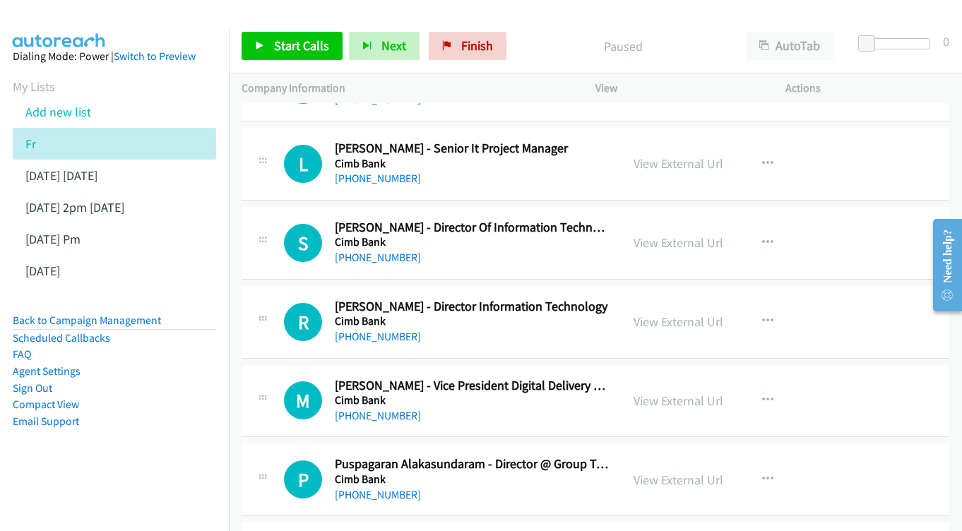
scroll to position [3604, 0]
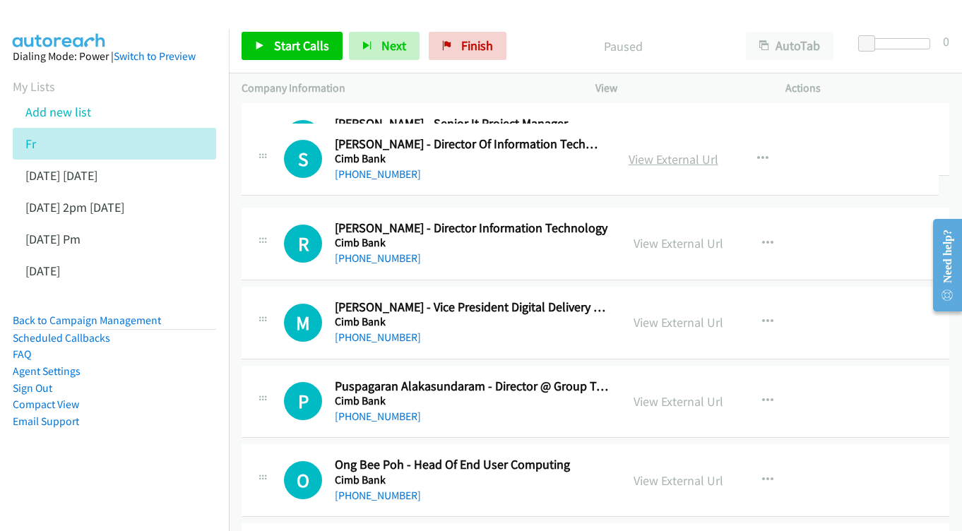
drag, startPoint x: 644, startPoint y: 170, endPoint x: 652, endPoint y: 158, distance: 14.9
click at [652, 158] on link "View External Url" at bounding box center [674, 159] width 90 height 16
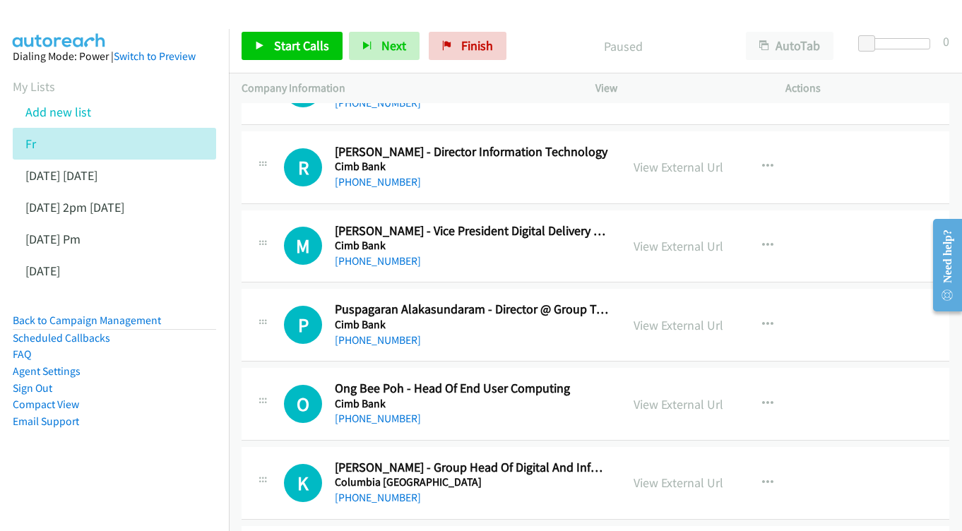
scroll to position [3706, 0]
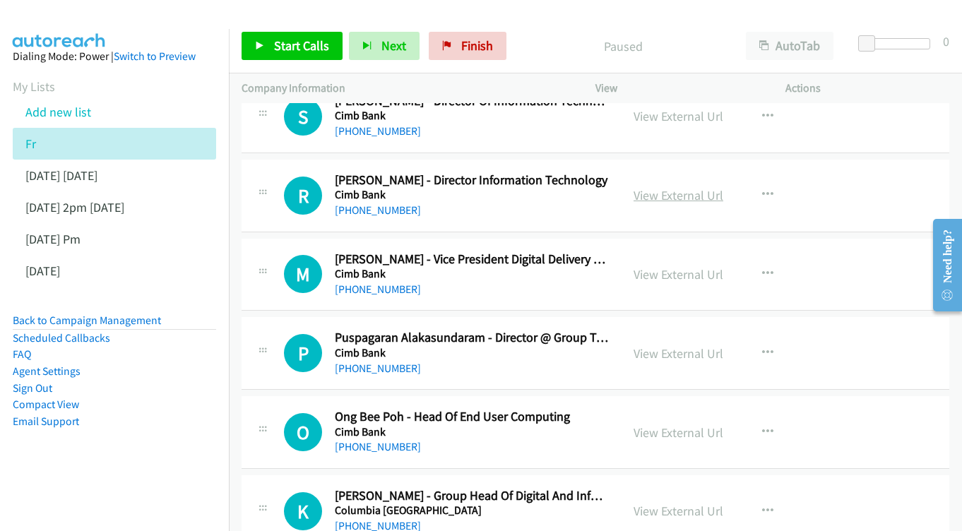
click at [682, 187] on link "View External Url" at bounding box center [679, 195] width 90 height 16
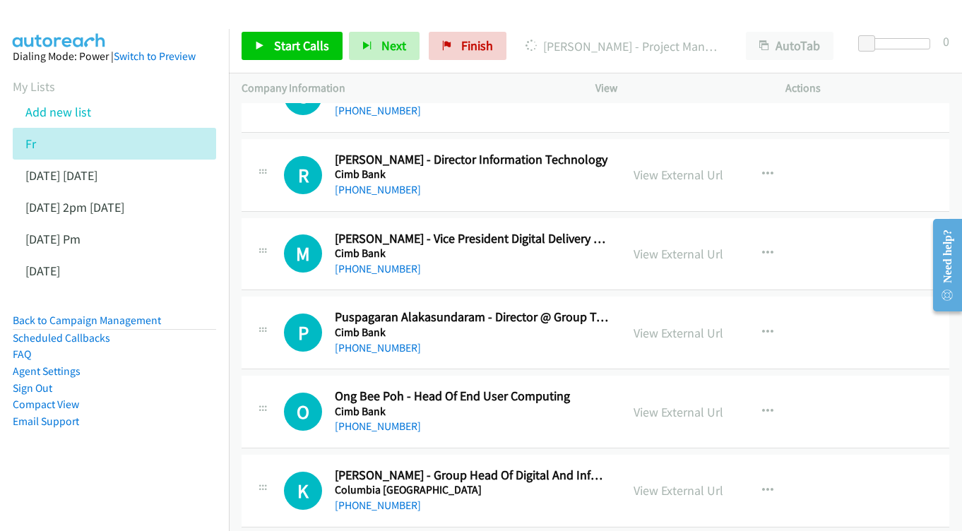
scroll to position [3751, 0]
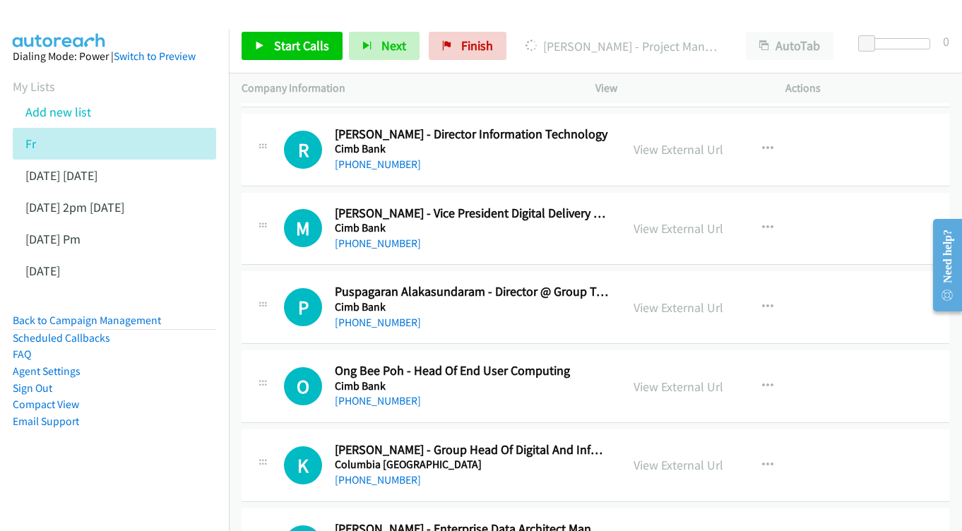
click at [664, 219] on div "View External Url" at bounding box center [679, 228] width 90 height 19
click at [664, 220] on link "View External Url" at bounding box center [679, 228] width 90 height 16
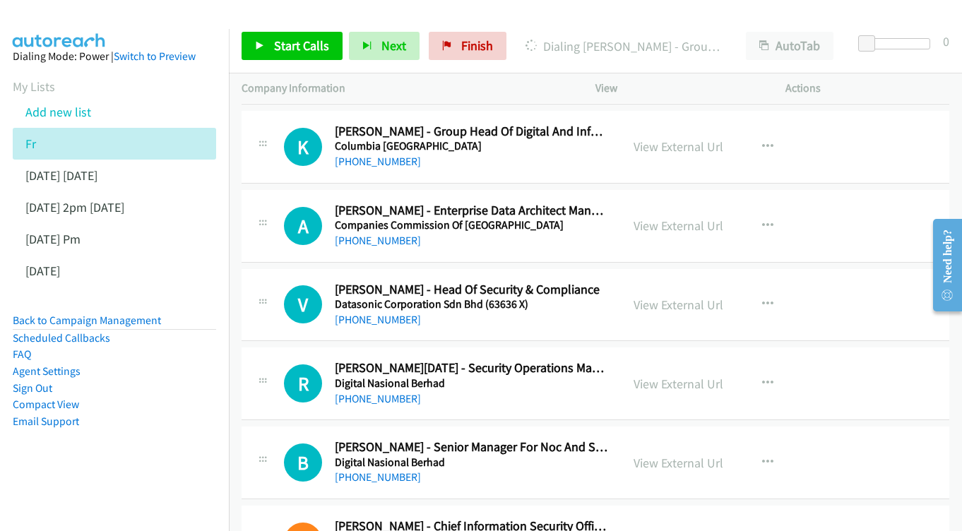
scroll to position [4073, 0]
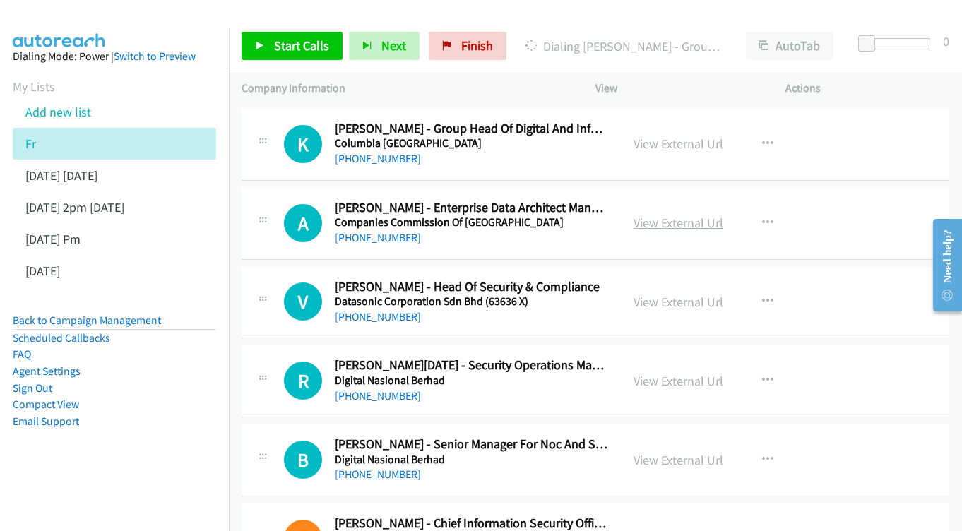
click at [694, 215] on link "View External Url" at bounding box center [679, 223] width 90 height 16
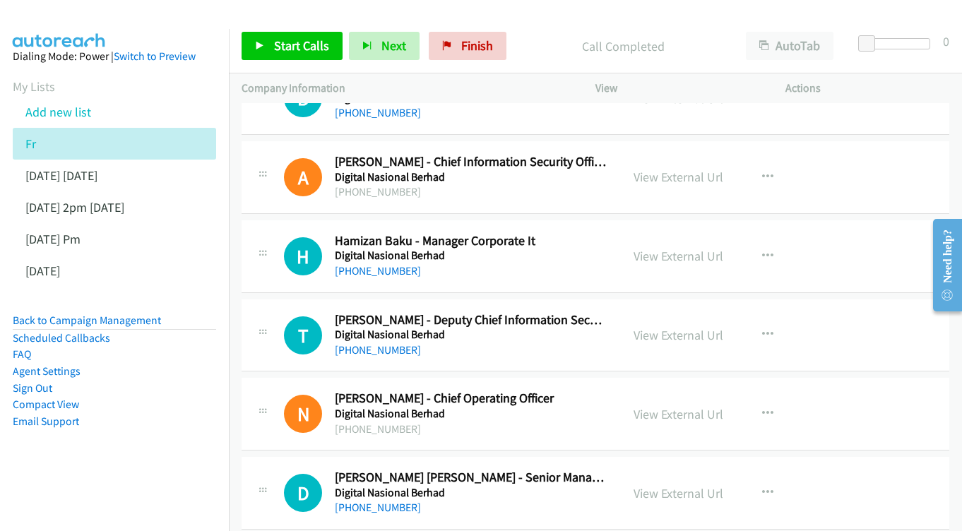
scroll to position [4438, 0]
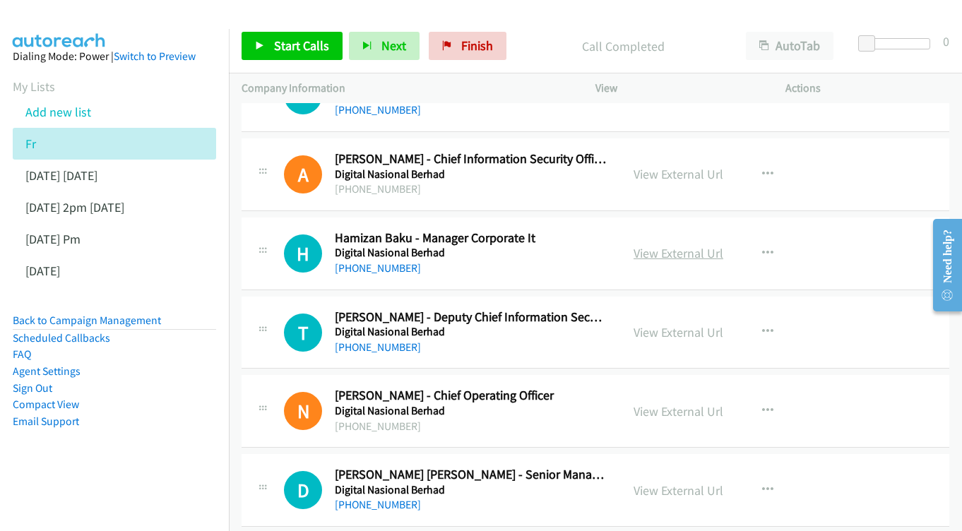
click at [661, 245] on link "View External Url" at bounding box center [679, 253] width 90 height 16
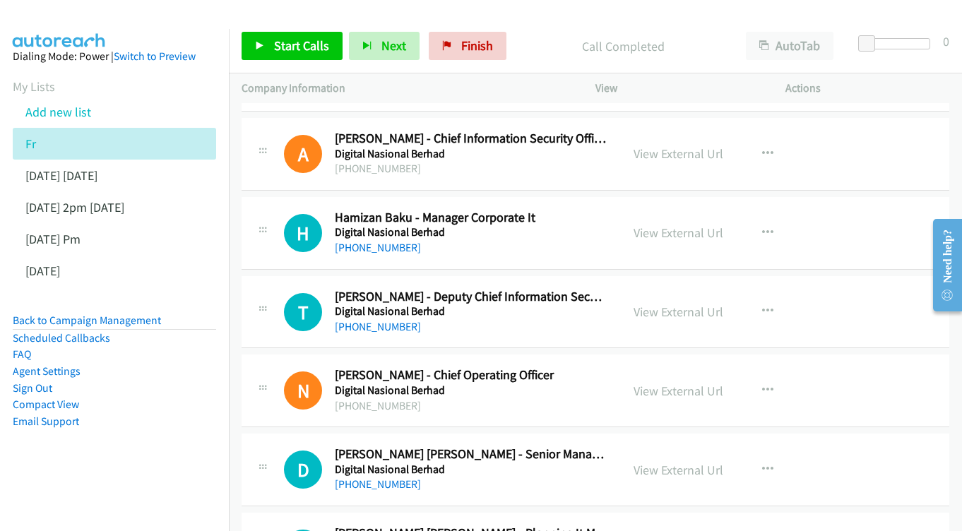
scroll to position [4515, 0]
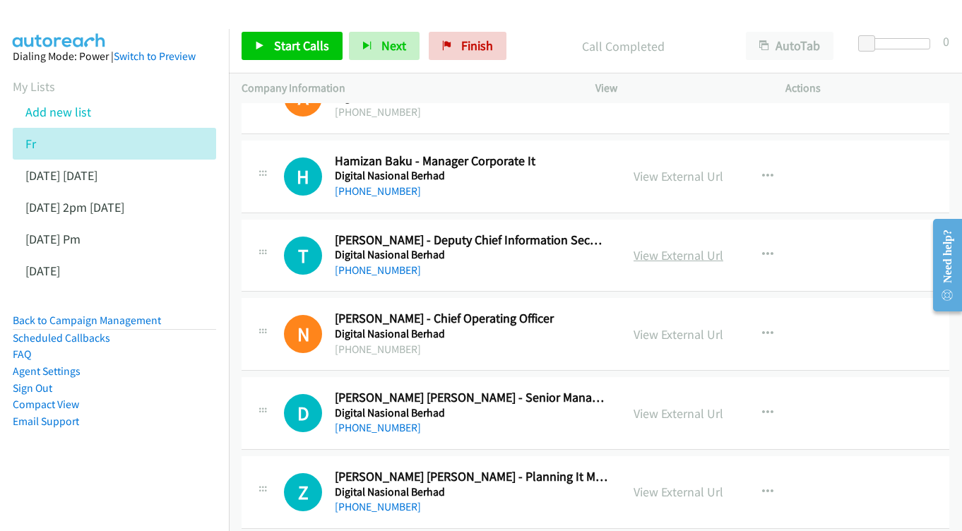
click at [674, 247] on link "View External Url" at bounding box center [679, 255] width 90 height 16
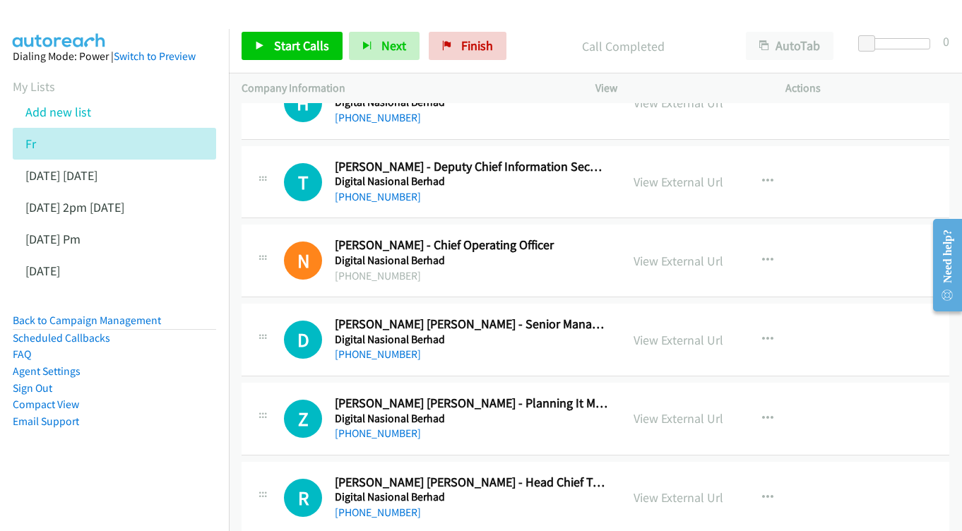
scroll to position [4591, 0]
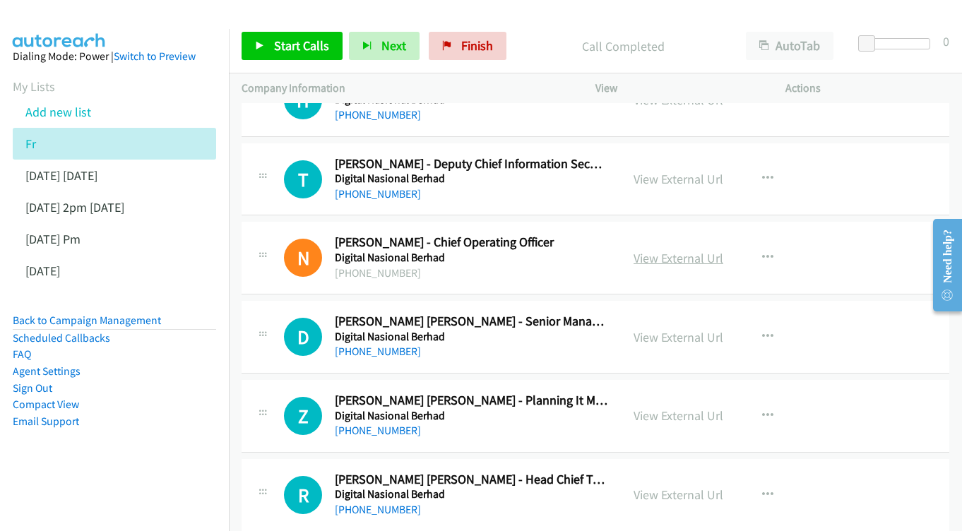
click at [672, 250] on link "View External Url" at bounding box center [679, 258] width 90 height 16
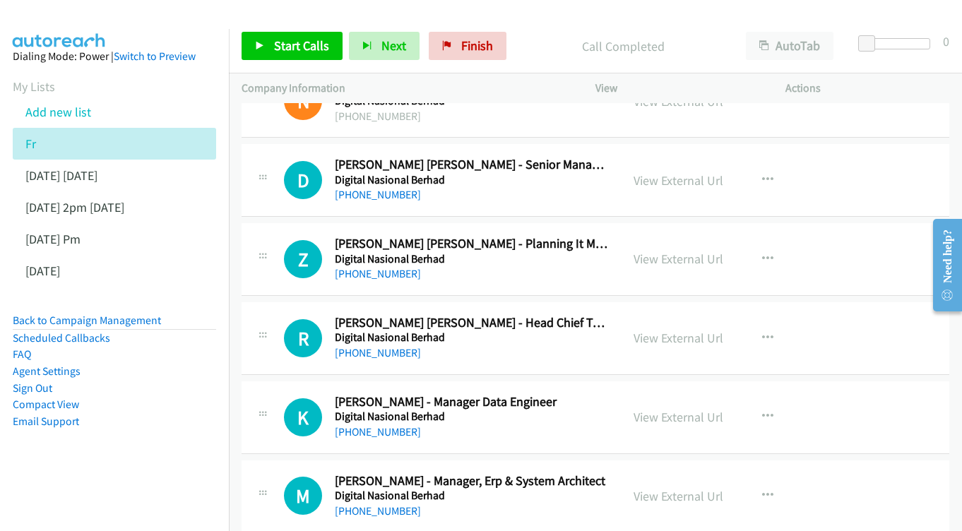
scroll to position [4751, 0]
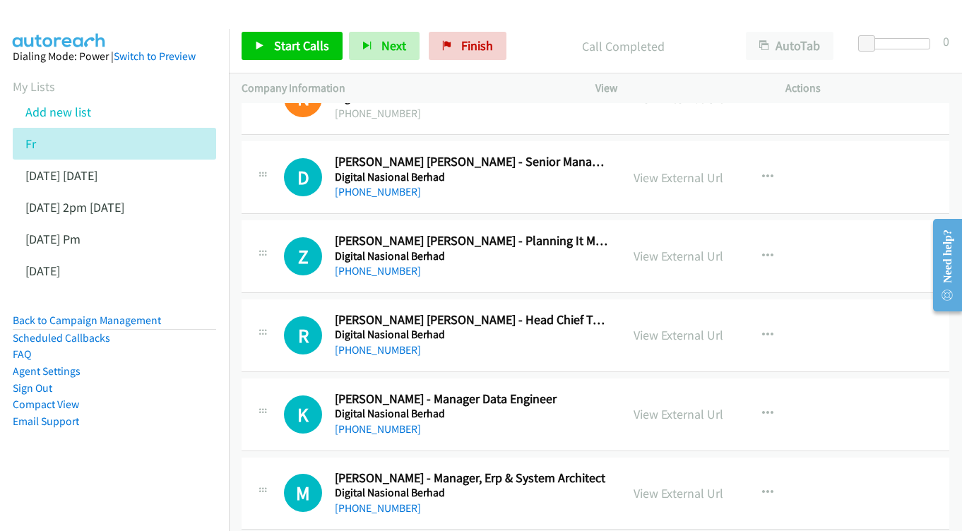
click at [679, 247] on div "View External Url" at bounding box center [679, 256] width 90 height 19
click at [675, 248] on link "View External Url" at bounding box center [679, 256] width 90 height 16
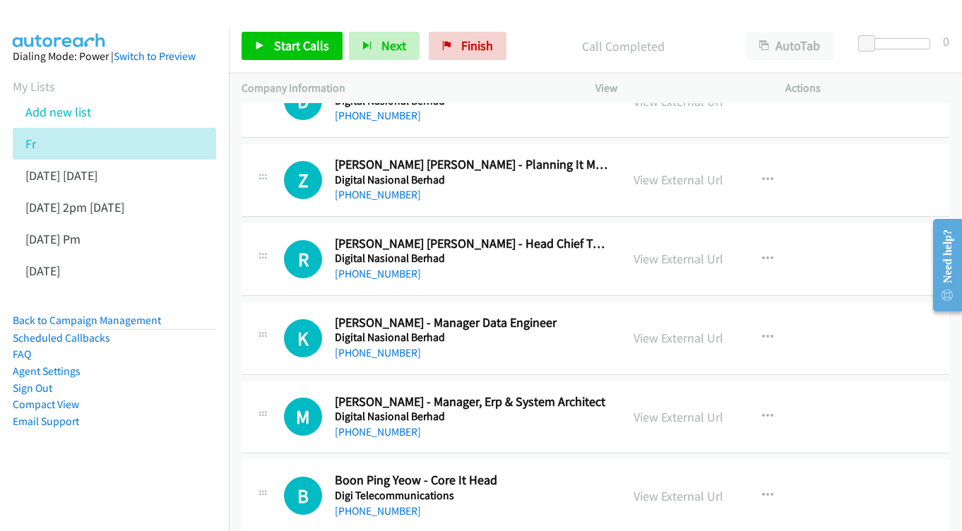
scroll to position [4830, 0]
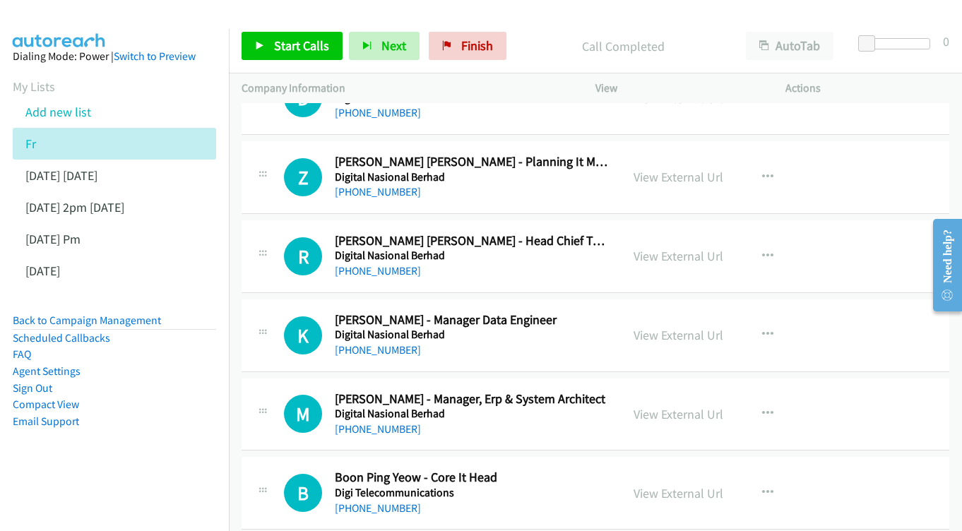
click at [657, 247] on div "View External Url" at bounding box center [679, 256] width 90 height 19
click at [661, 248] on link "View External Url" at bounding box center [679, 256] width 90 height 16
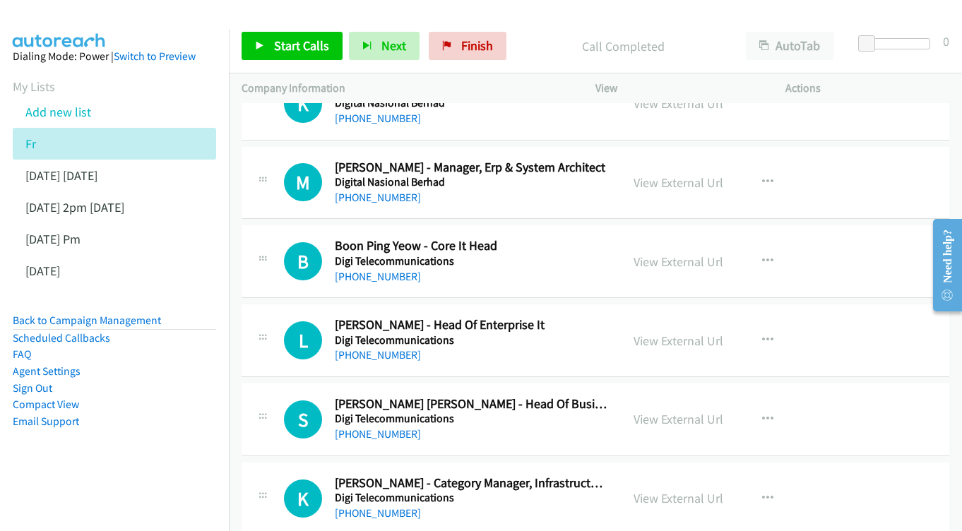
scroll to position [5064, 0]
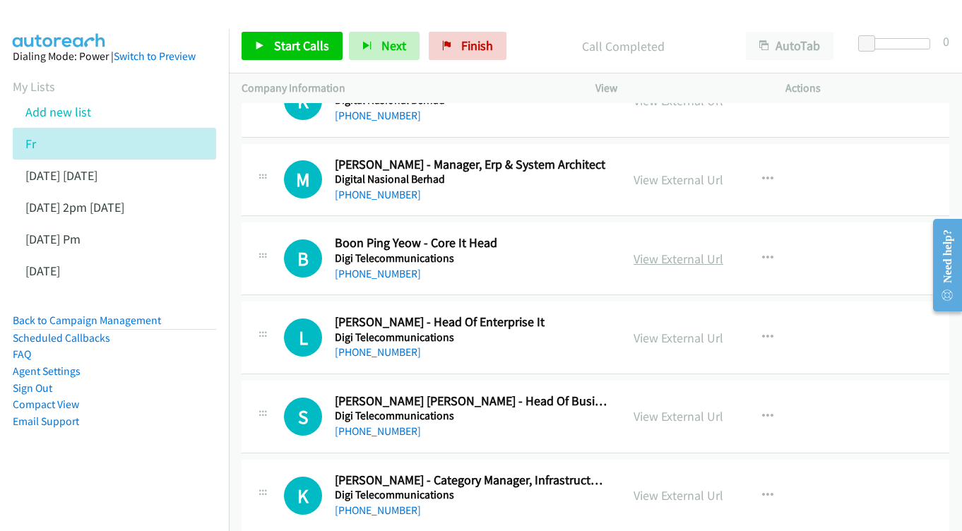
click at [663, 251] on link "View External Url" at bounding box center [679, 259] width 90 height 16
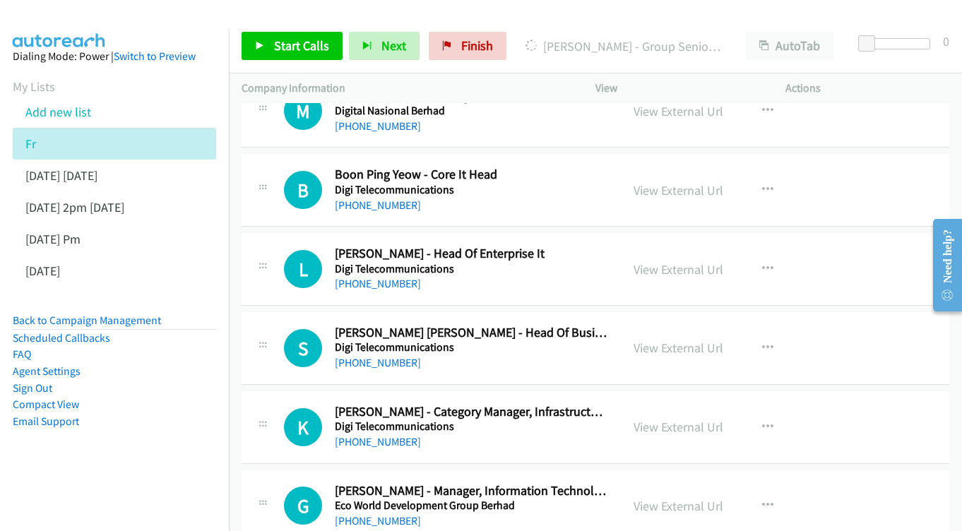
scroll to position [5136, 0]
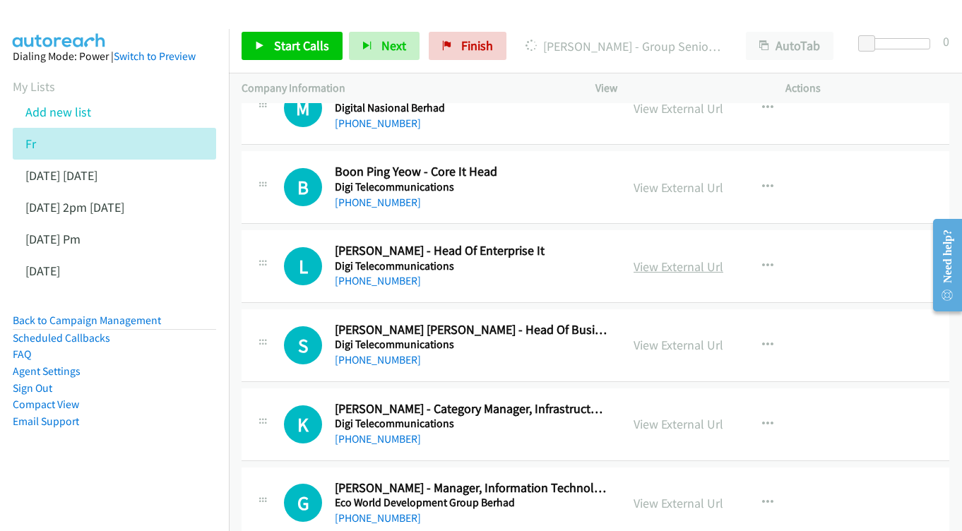
click at [666, 259] on link "View External Url" at bounding box center [679, 267] width 90 height 16
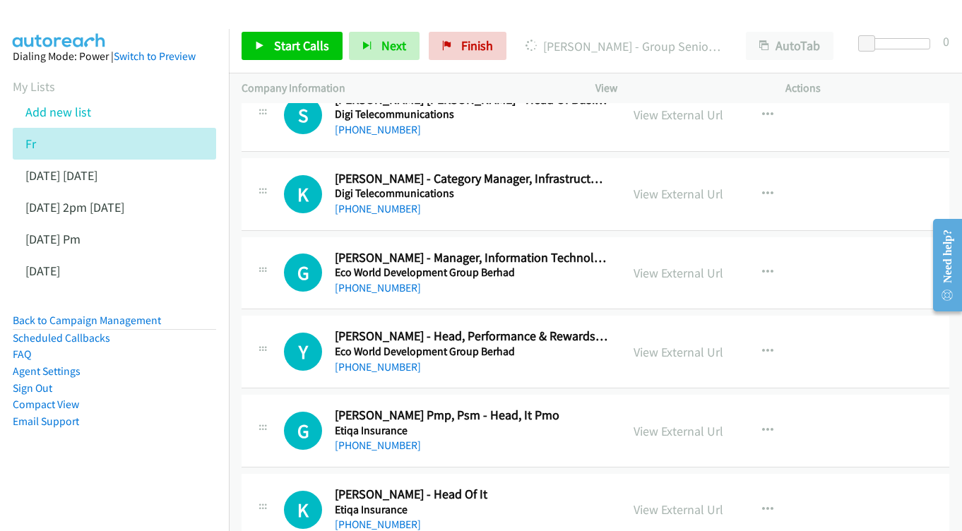
scroll to position [5385, 0]
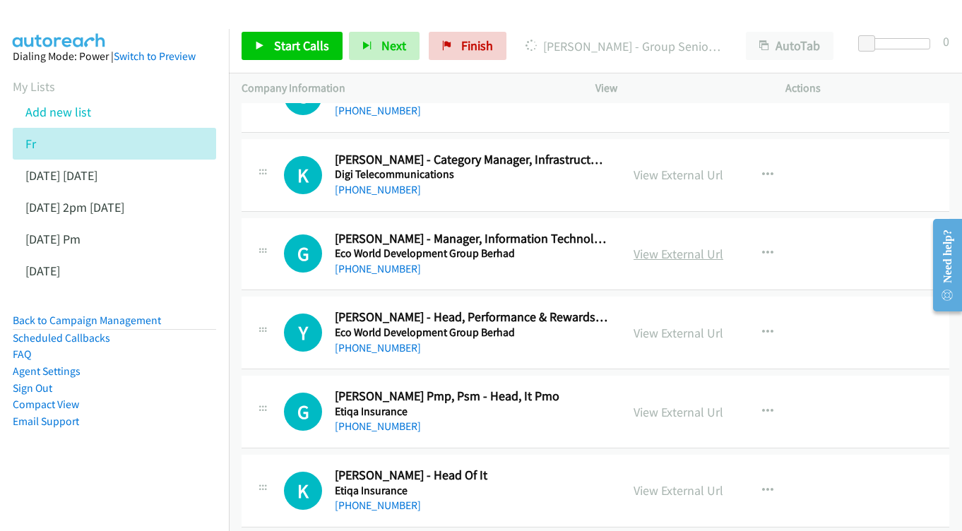
click at [660, 246] on link "View External Url" at bounding box center [679, 254] width 90 height 16
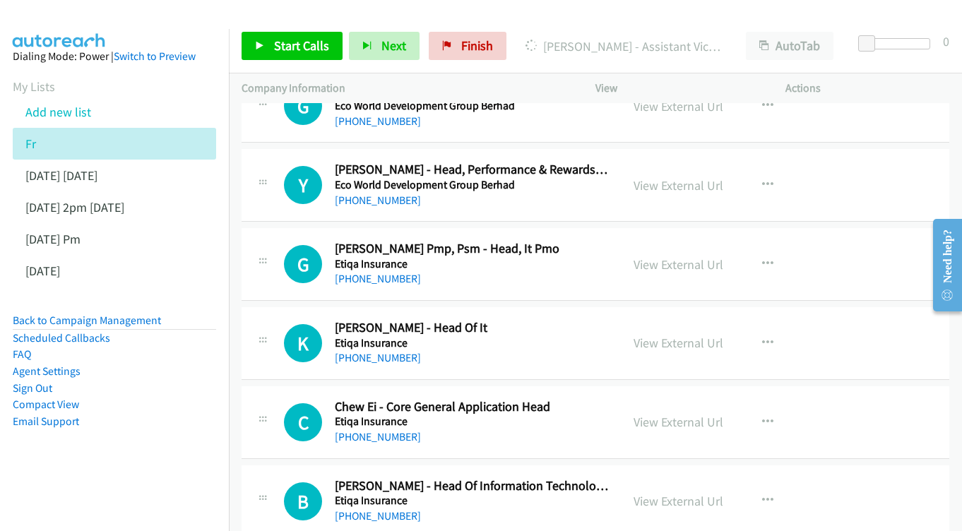
scroll to position [5549, 0]
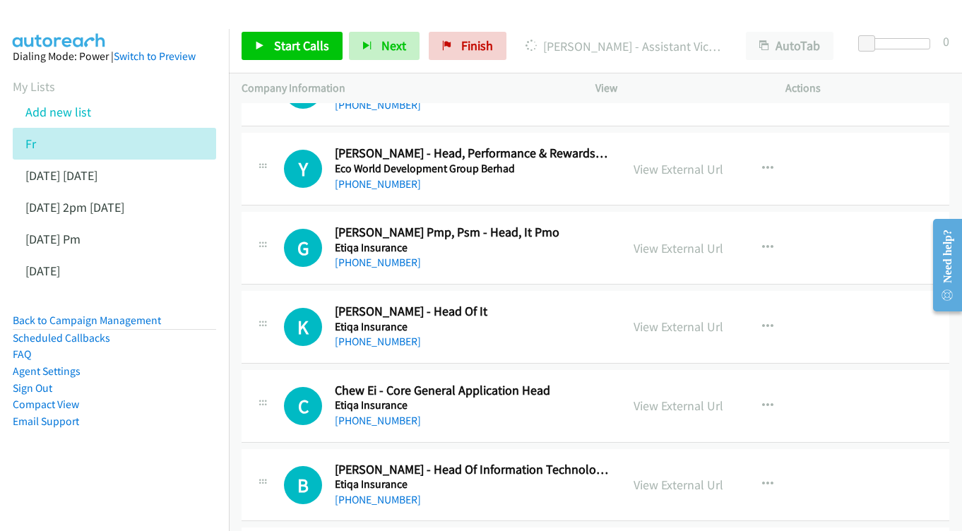
click at [657, 225] on div "View External Url View External Url Schedule/Manage Callback Start Calls Here R…" at bounding box center [722, 248] width 203 height 47
click at [659, 240] on link "View External Url" at bounding box center [679, 248] width 90 height 16
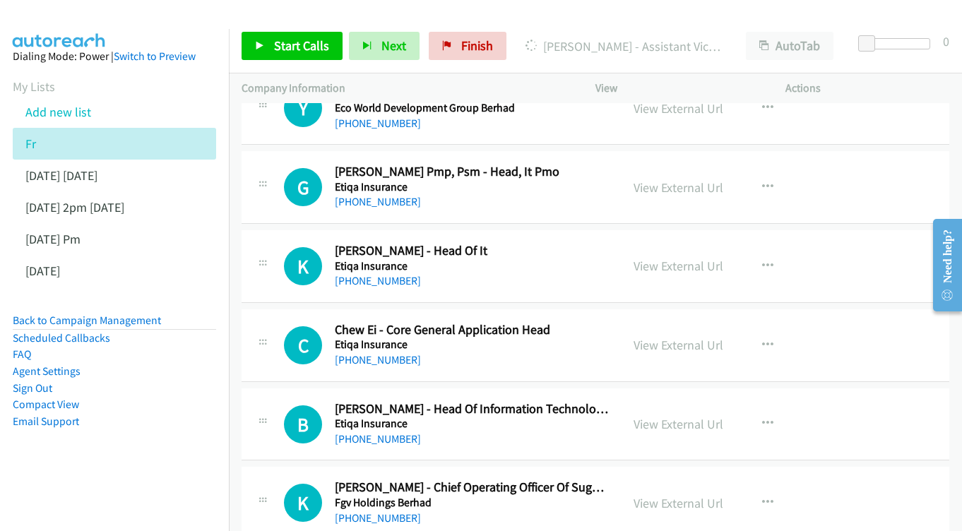
scroll to position [5613, 0]
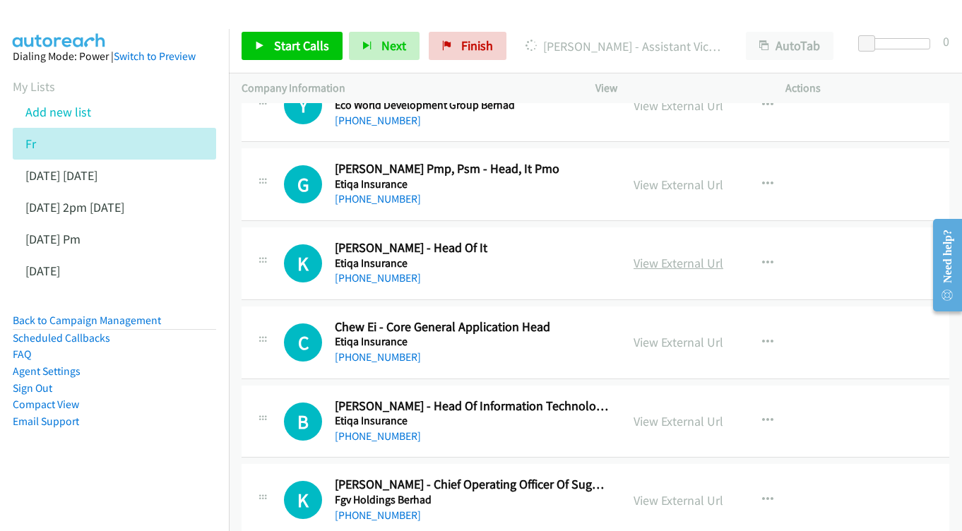
click at [649, 255] on link "View External Url" at bounding box center [679, 263] width 90 height 16
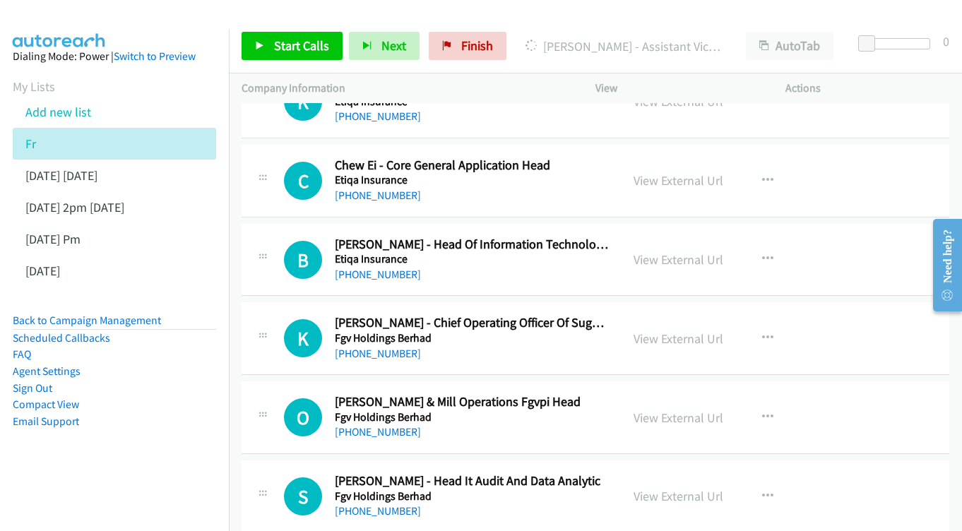
scroll to position [5777, 0]
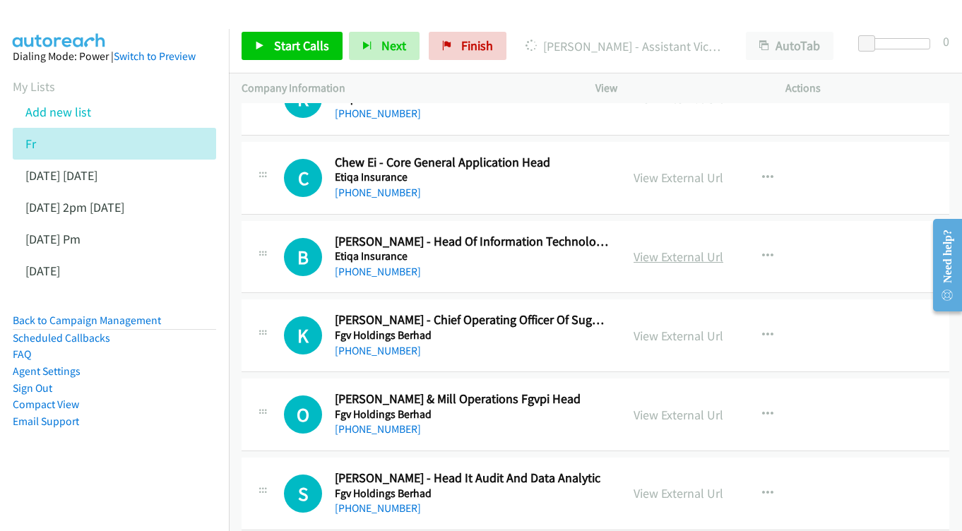
click at [683, 249] on link "View External Url" at bounding box center [679, 257] width 90 height 16
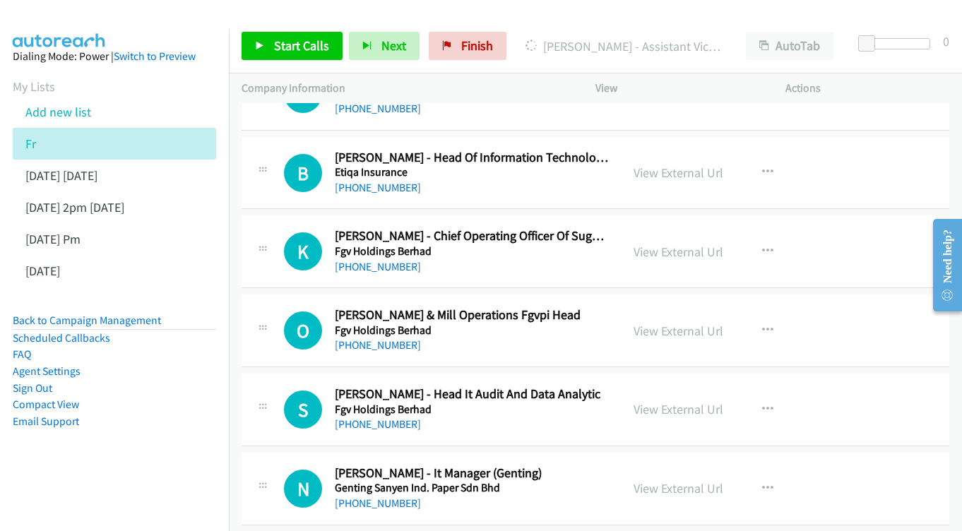
scroll to position [5864, 0]
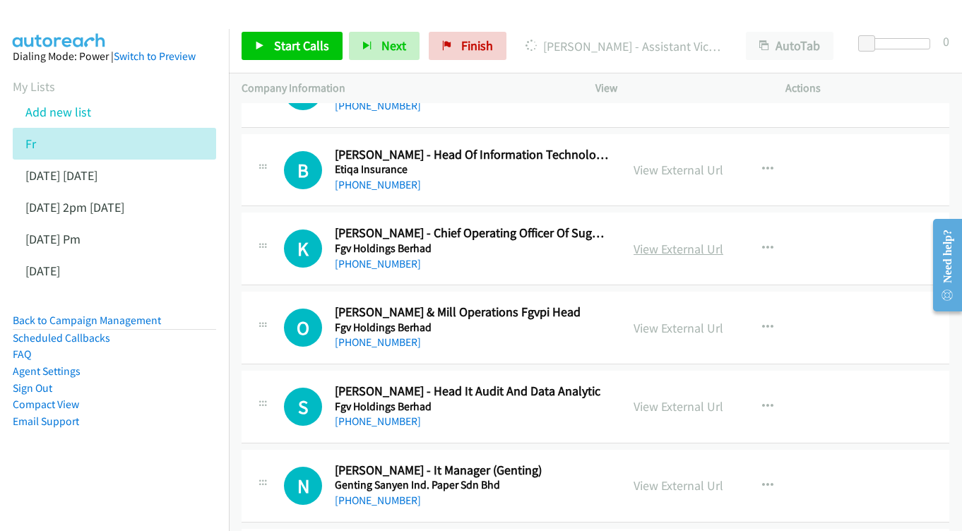
click at [655, 241] on link "View External Url" at bounding box center [679, 249] width 90 height 16
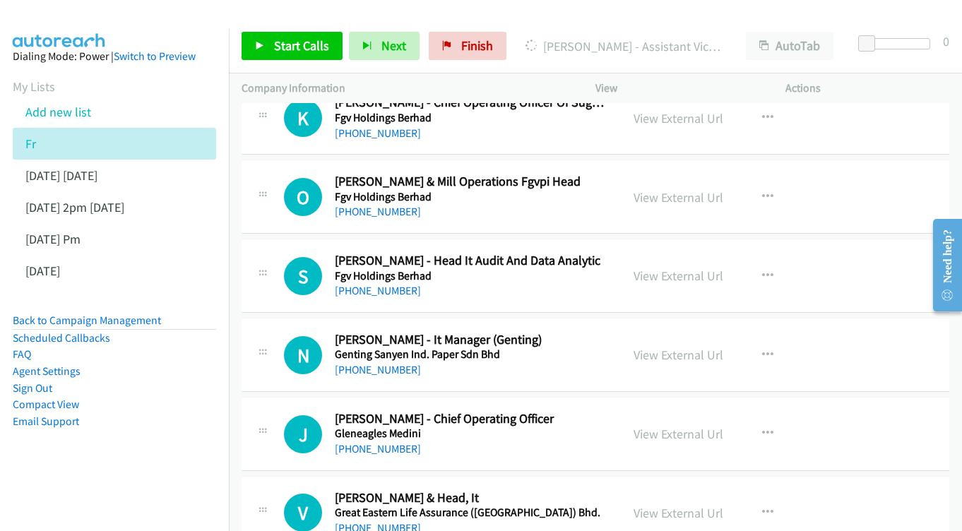
scroll to position [5998, 0]
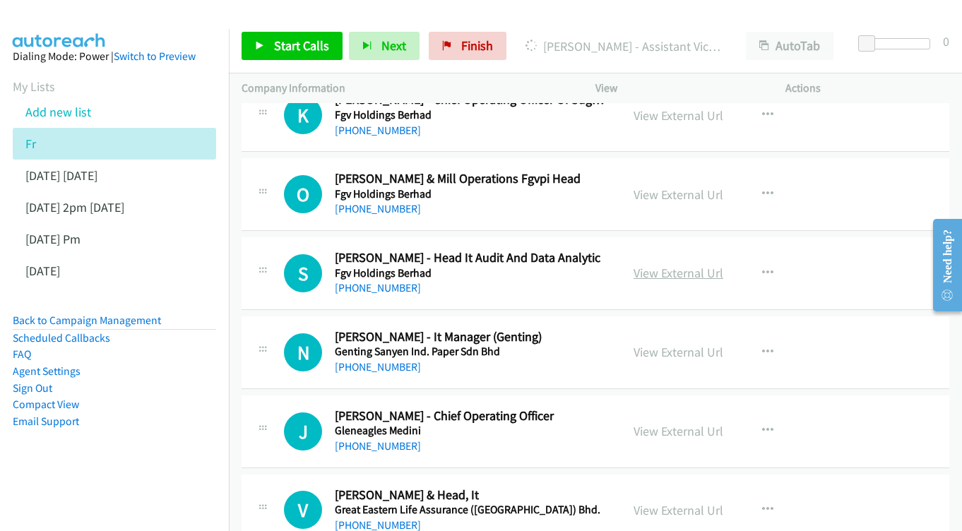
click at [668, 265] on link "View External Url" at bounding box center [679, 273] width 90 height 16
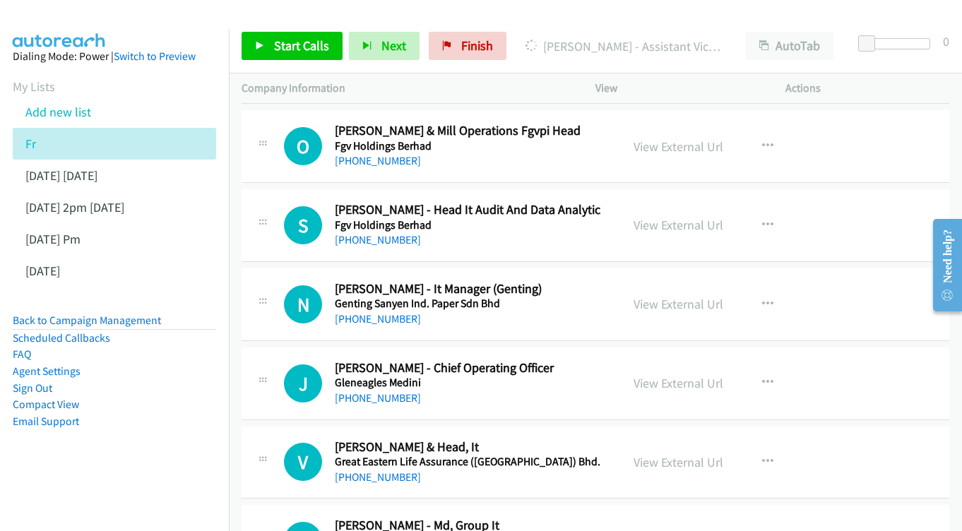
scroll to position [6071, 0]
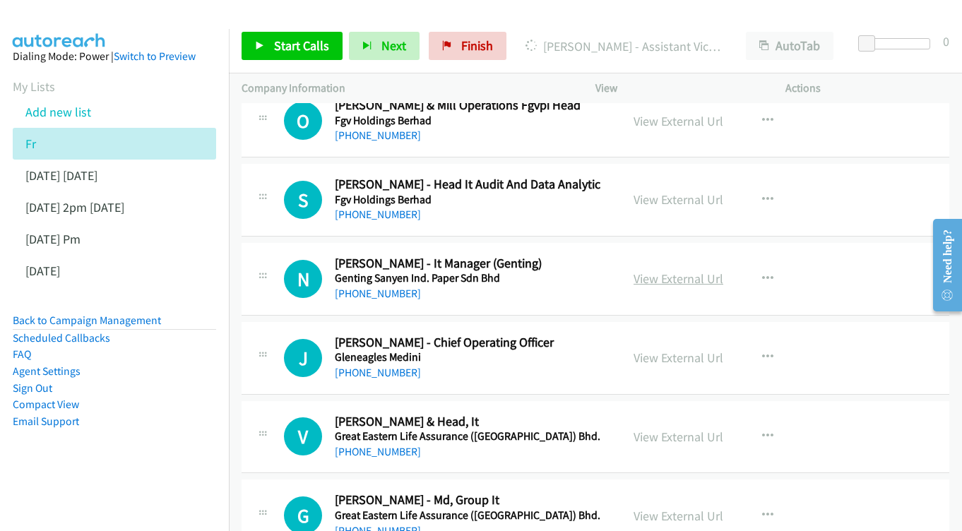
click at [664, 271] on link "View External Url" at bounding box center [679, 279] width 90 height 16
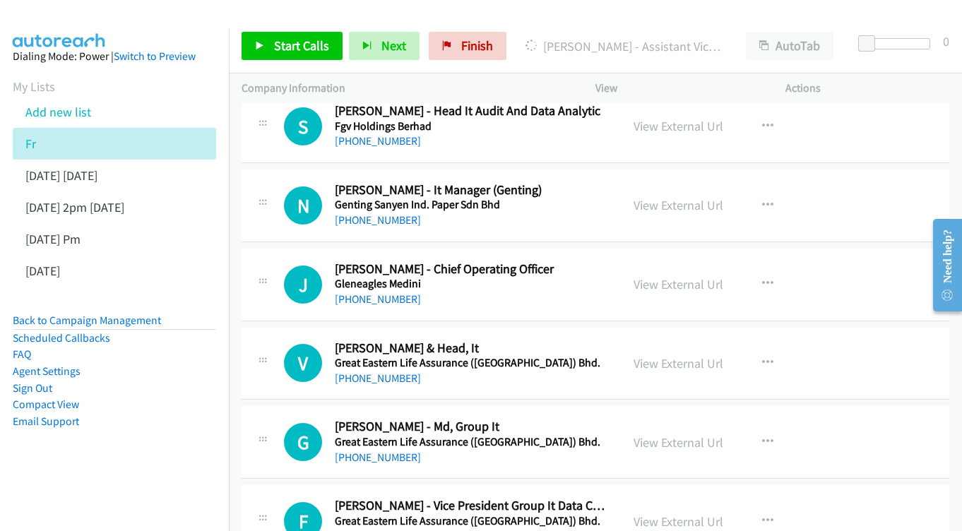
scroll to position [6169, 0]
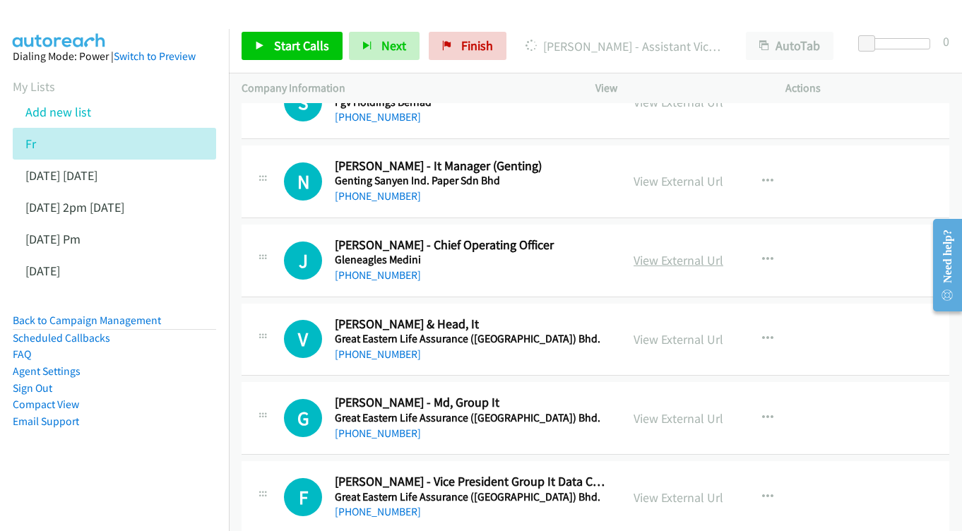
click at [661, 252] on link "View External Url" at bounding box center [679, 260] width 90 height 16
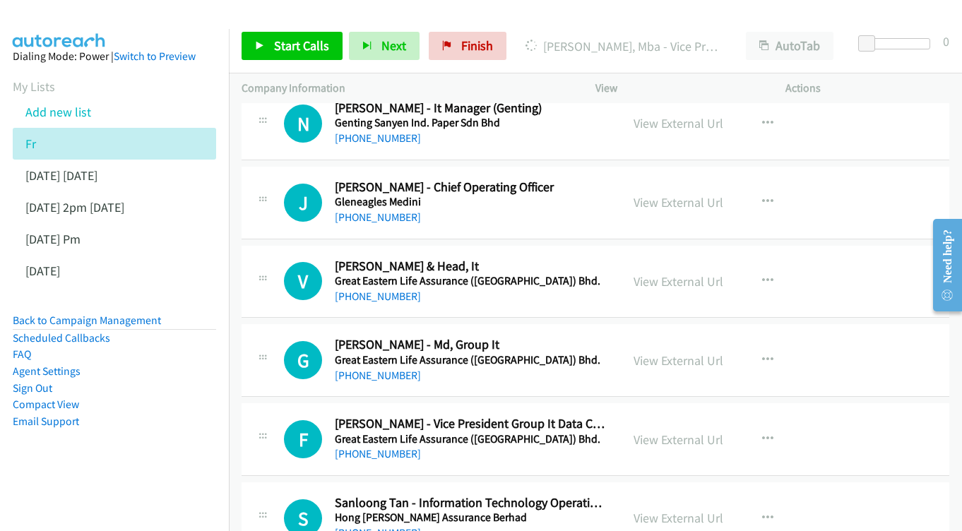
scroll to position [6252, 0]
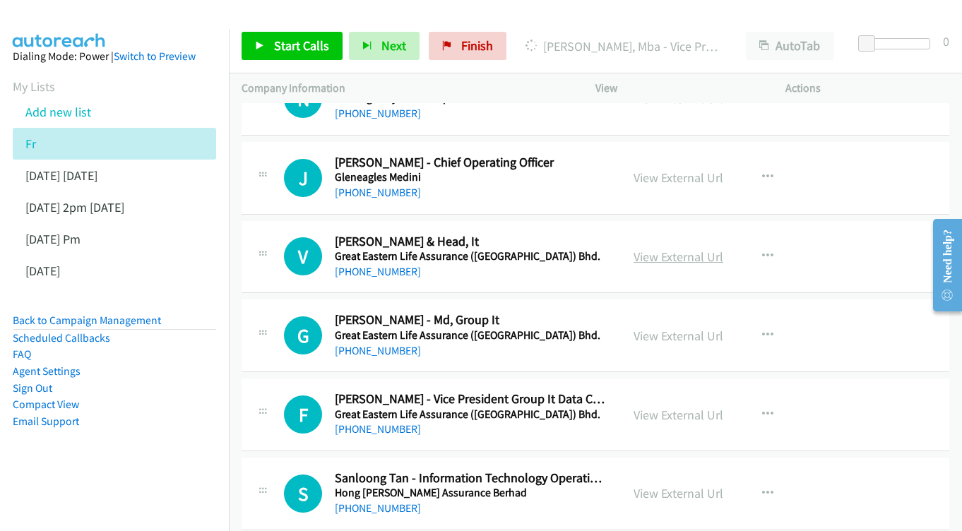
click at [645, 249] on link "View External Url" at bounding box center [679, 257] width 90 height 16
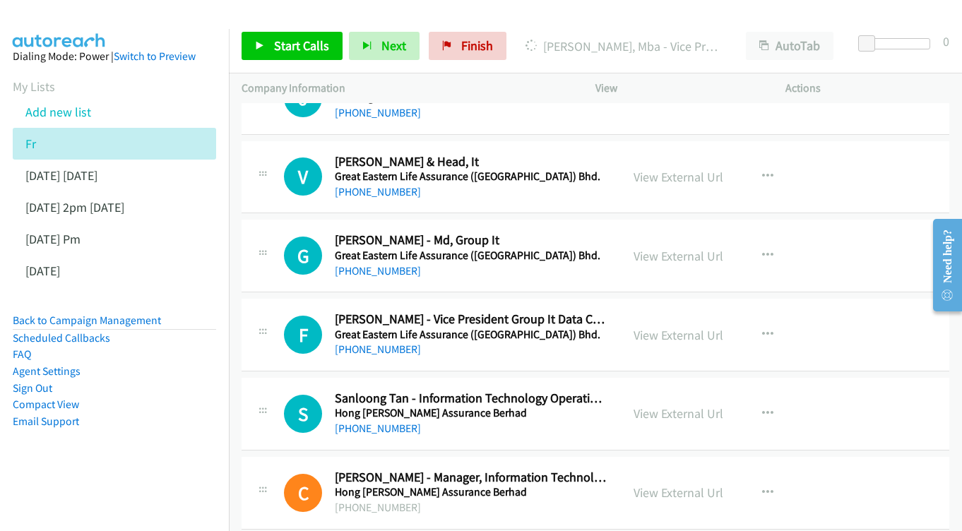
scroll to position [6350, 0]
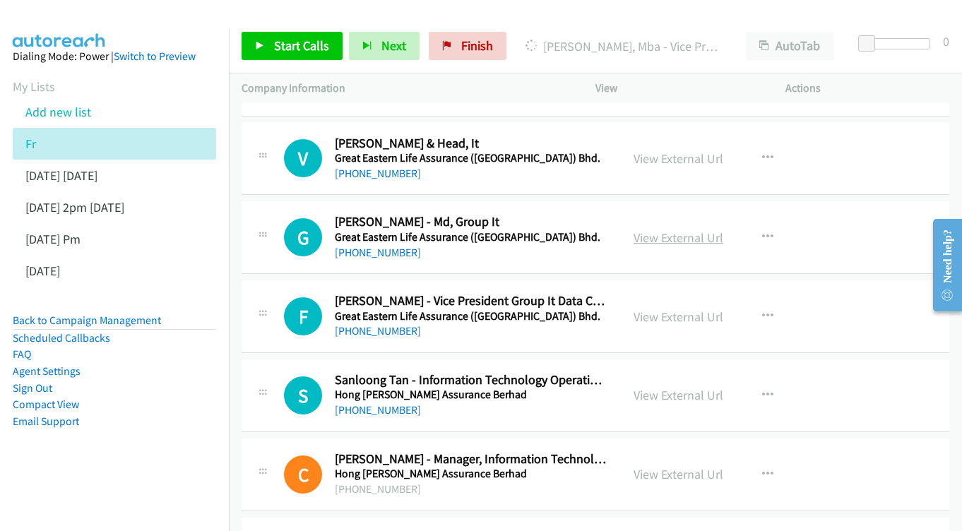
click at [690, 230] on link "View External Url" at bounding box center [679, 238] width 90 height 16
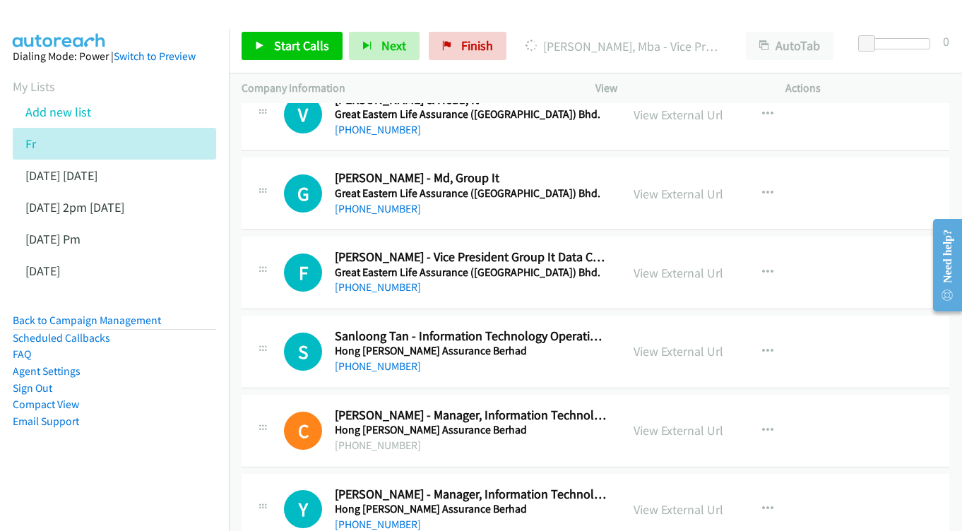
scroll to position [6396, 0]
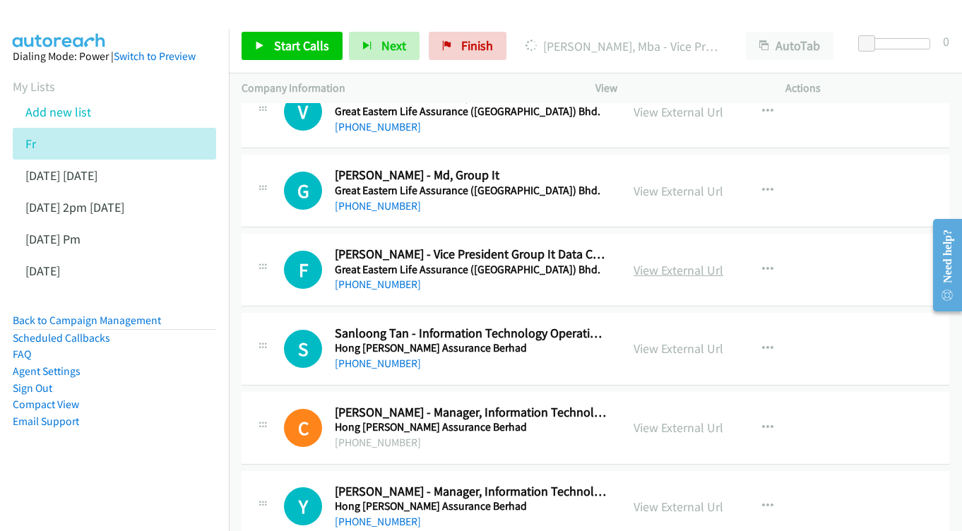
click at [692, 262] on link "View External Url" at bounding box center [679, 270] width 90 height 16
click at [686, 341] on link "View External Url" at bounding box center [679, 349] width 90 height 16
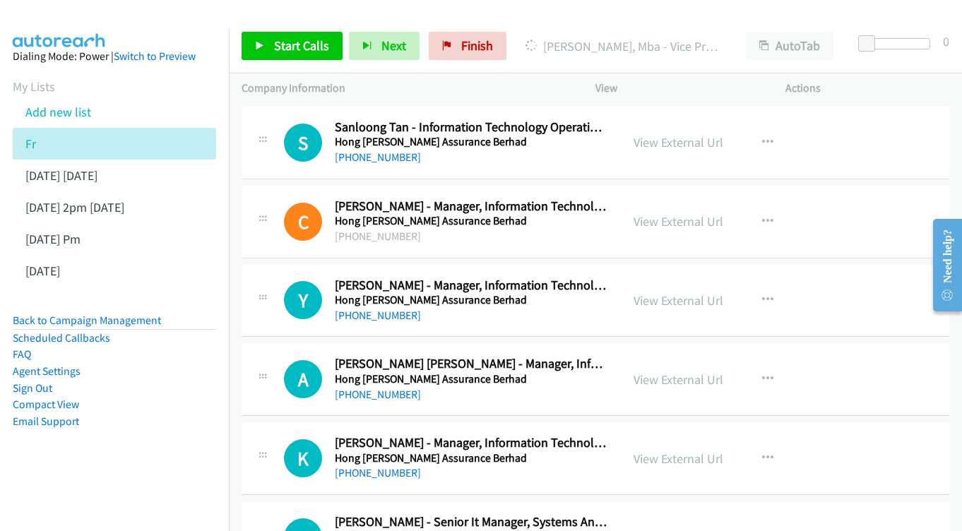
scroll to position [6627, 0]
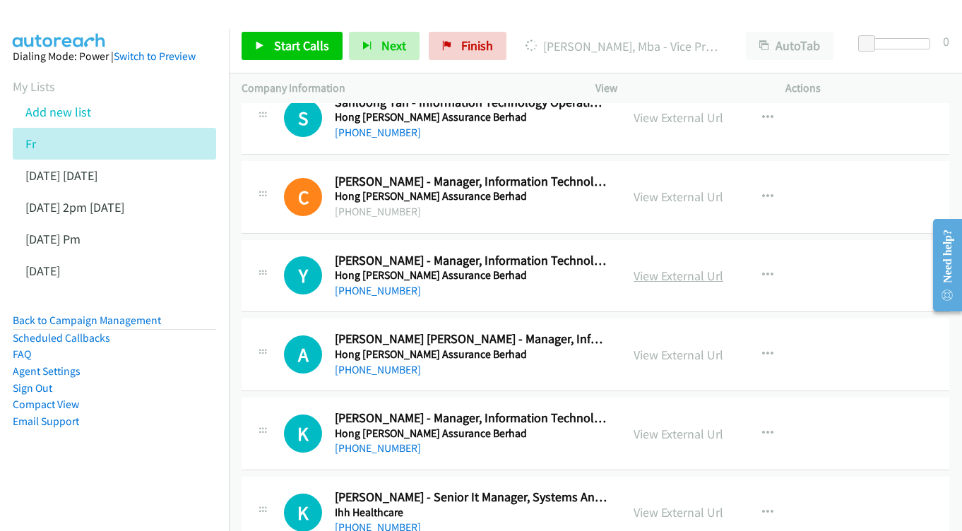
click at [661, 268] on link "View External Url" at bounding box center [679, 276] width 90 height 16
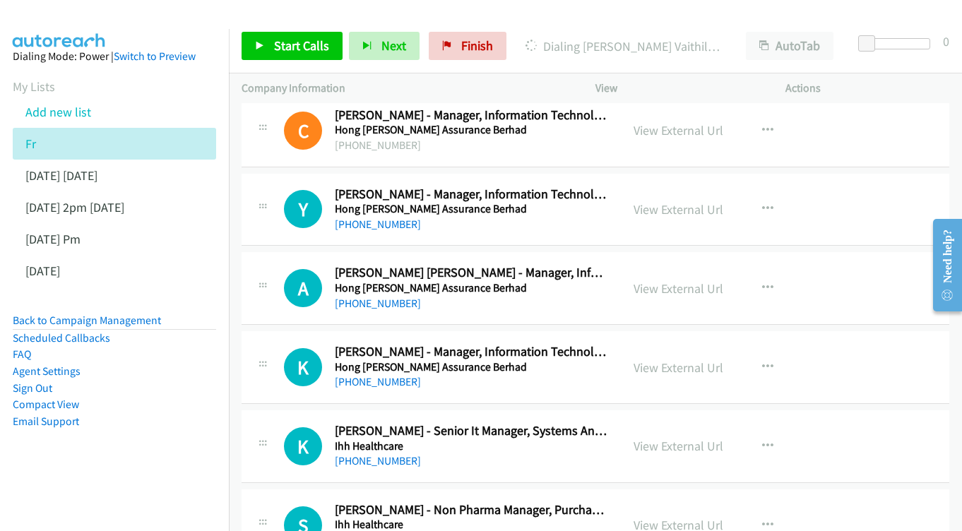
scroll to position [6697, 0]
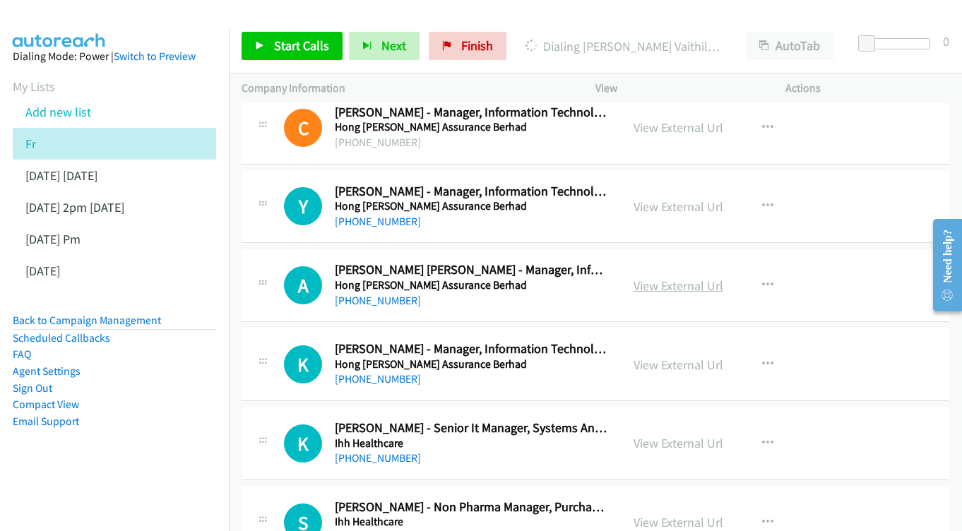
click at [654, 278] on link "View External Url" at bounding box center [679, 286] width 90 height 16
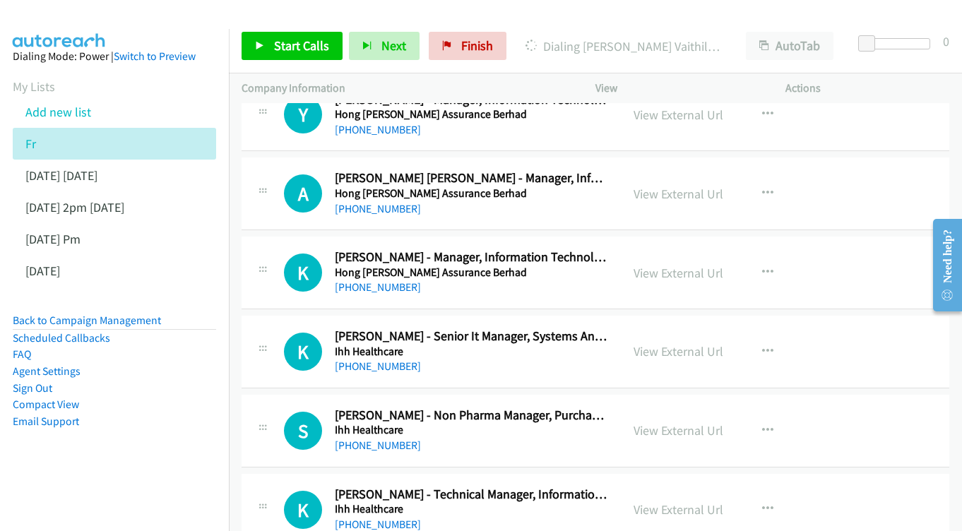
scroll to position [6810, 0]
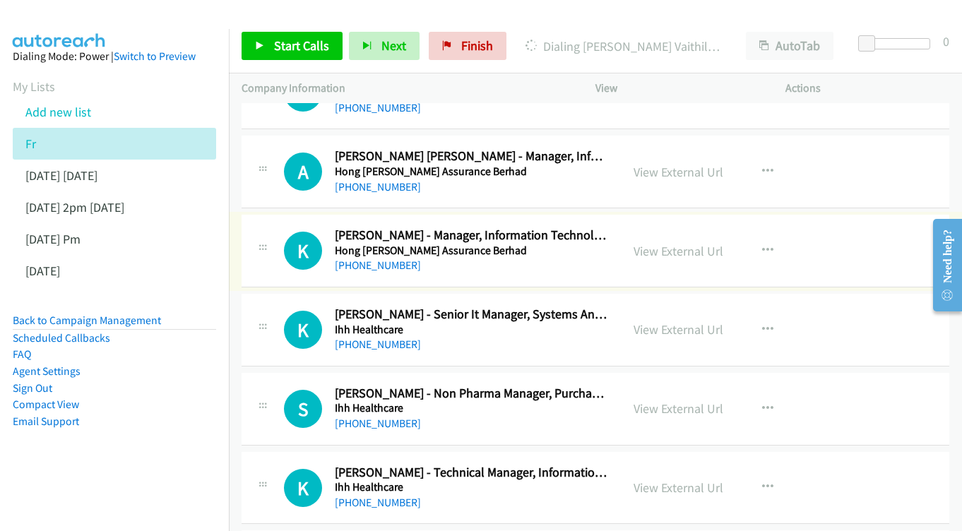
click at [644, 228] on div "View External Url View External Url Schedule/Manage Callback Start Calls Here R…" at bounding box center [722, 251] width 203 height 47
click at [654, 243] on link "View External Url" at bounding box center [679, 251] width 90 height 16
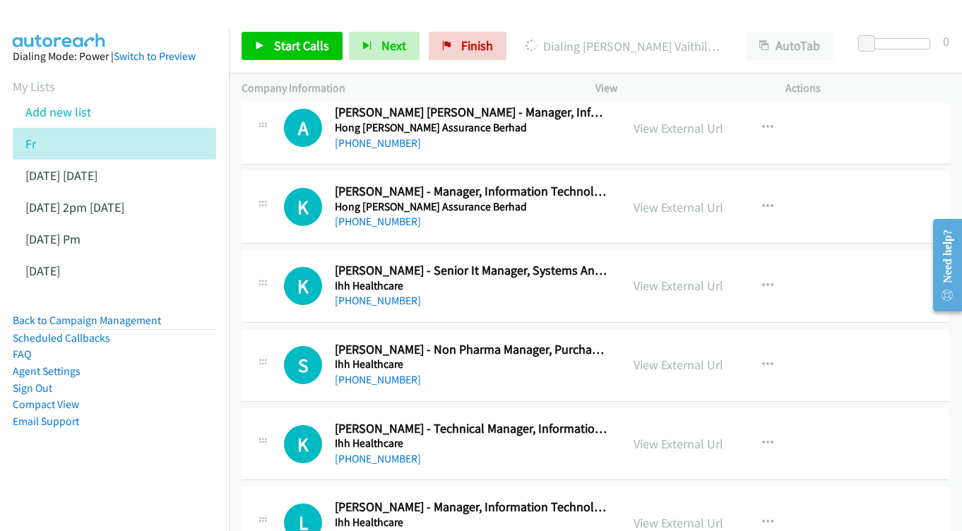
scroll to position [6877, 0]
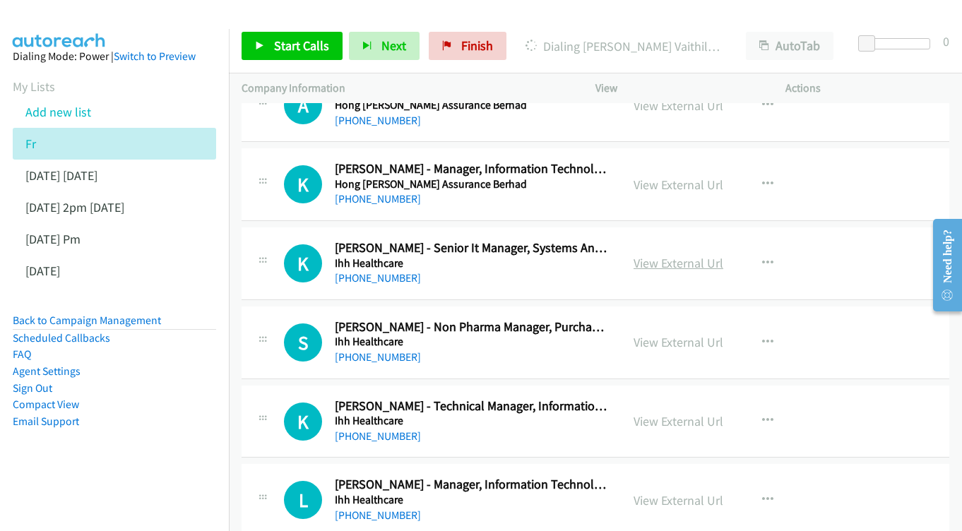
click at [665, 255] on link "View External Url" at bounding box center [679, 263] width 90 height 16
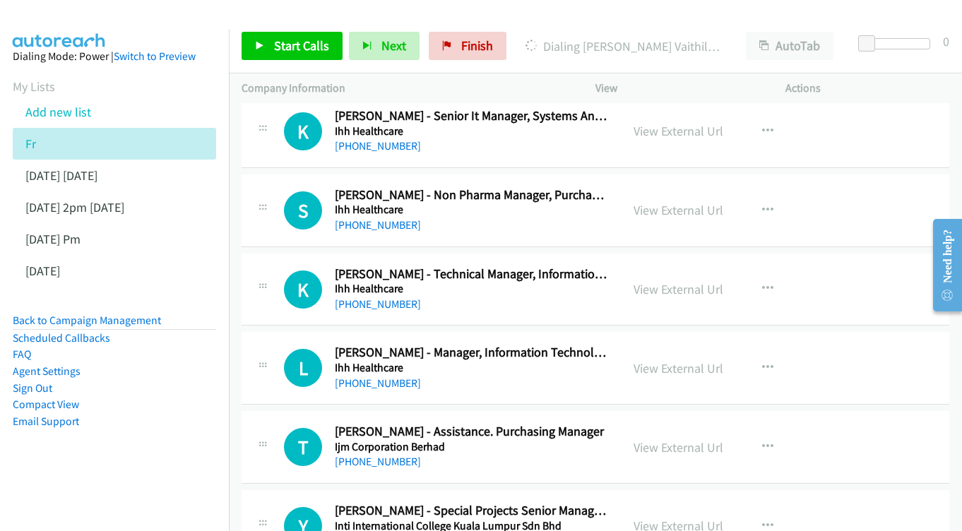
scroll to position [7034, 0]
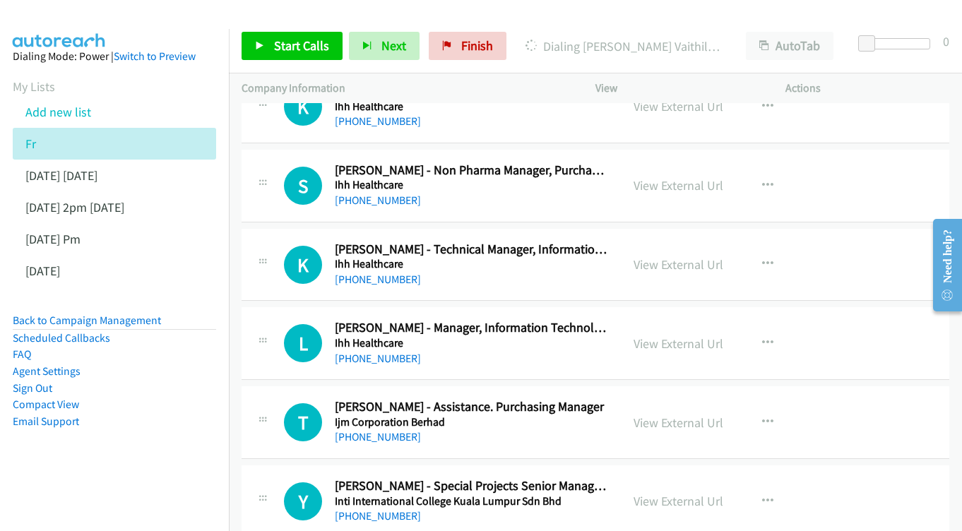
click at [714, 242] on div "View External Url View External Url Schedule/Manage Callback Start Calls Here R…" at bounding box center [722, 265] width 203 height 47
click at [690, 257] on link "View External Url" at bounding box center [679, 265] width 90 height 16
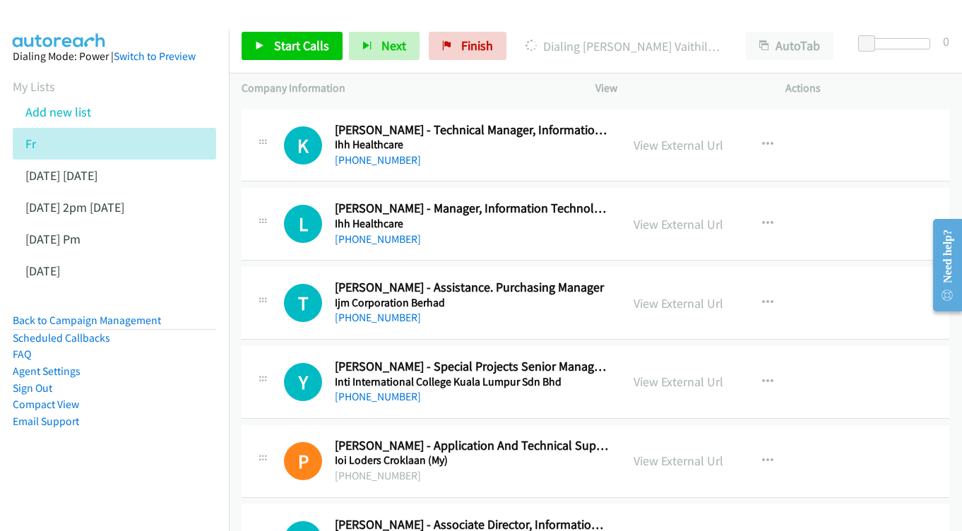
scroll to position [7135, 0]
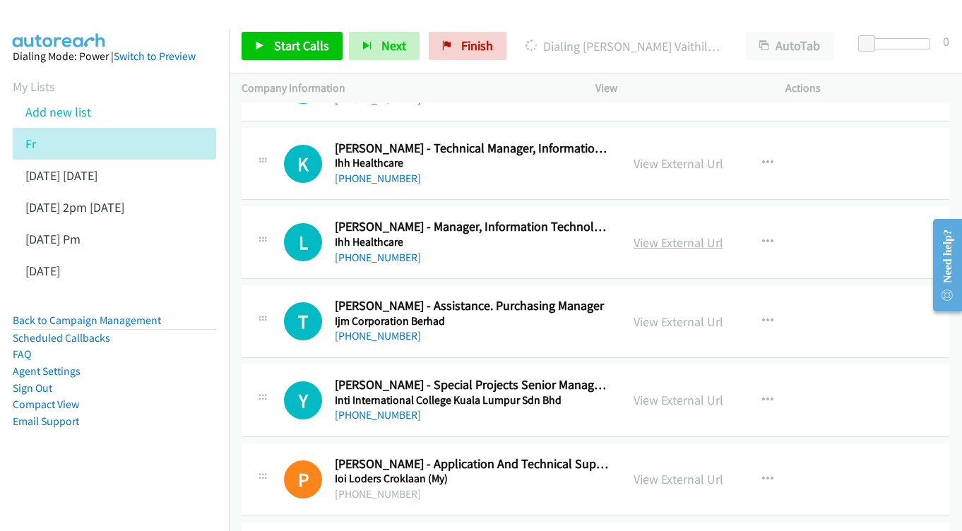
click at [652, 235] on link "View External Url" at bounding box center [679, 243] width 90 height 16
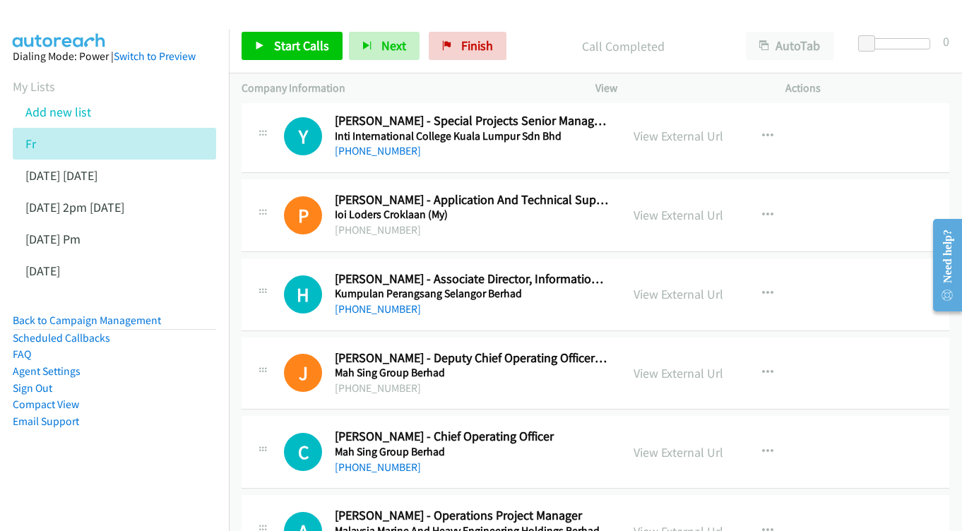
scroll to position [7422, 0]
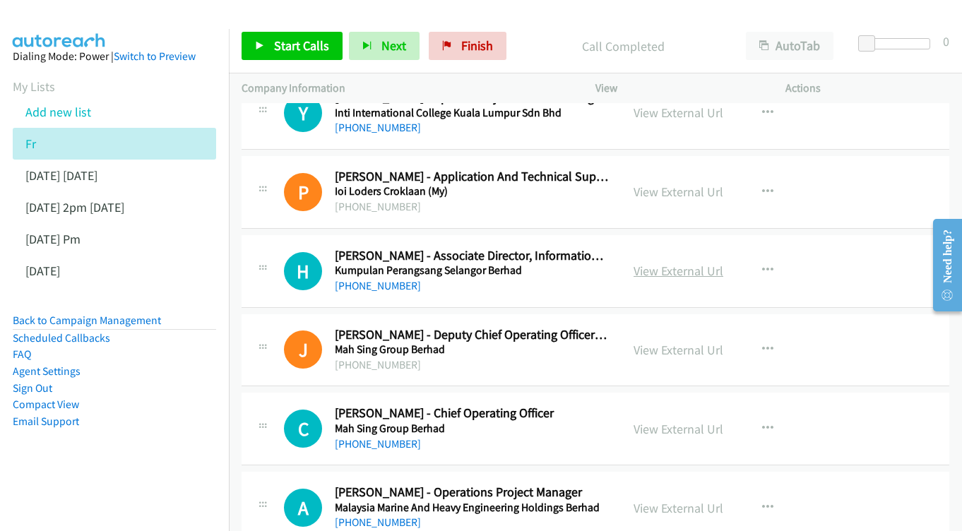
click at [668, 263] on link "View External Url" at bounding box center [679, 271] width 90 height 16
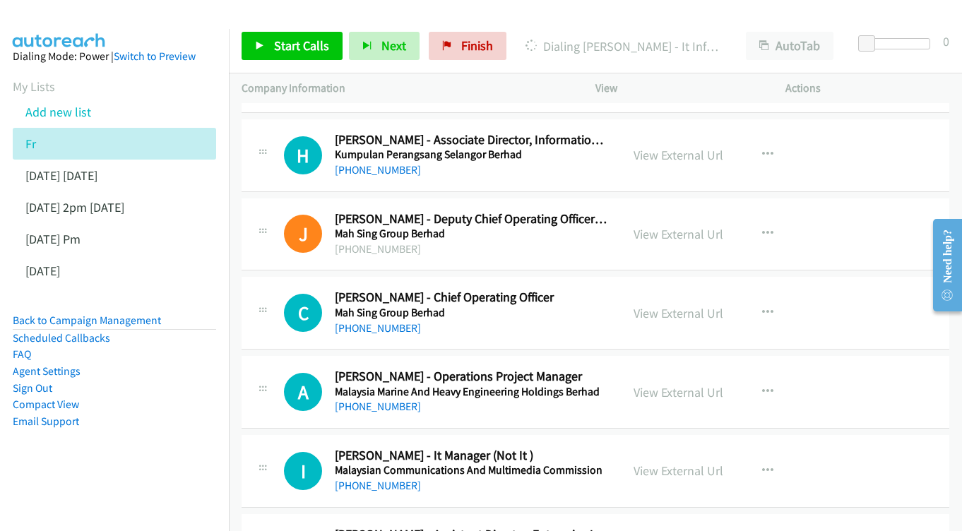
scroll to position [7541, 0]
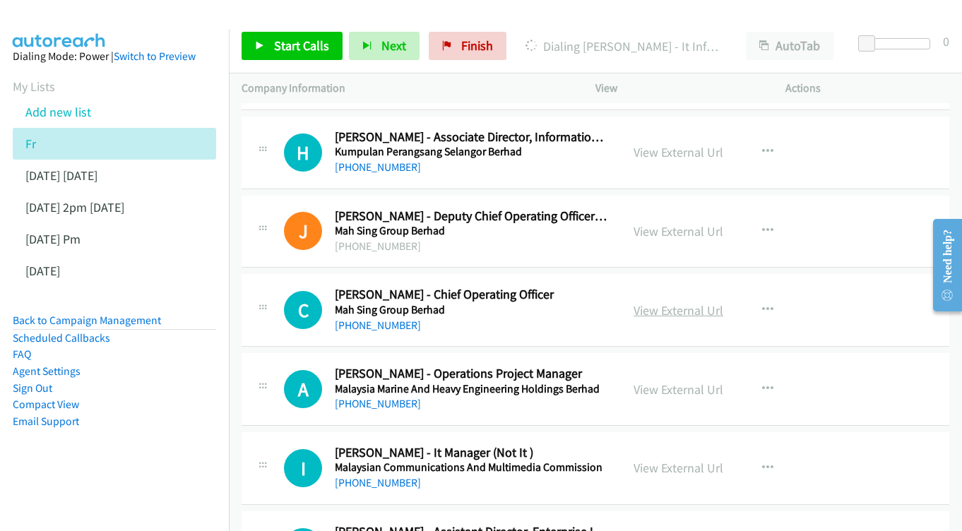
click at [652, 302] on link "View External Url" at bounding box center [679, 310] width 90 height 16
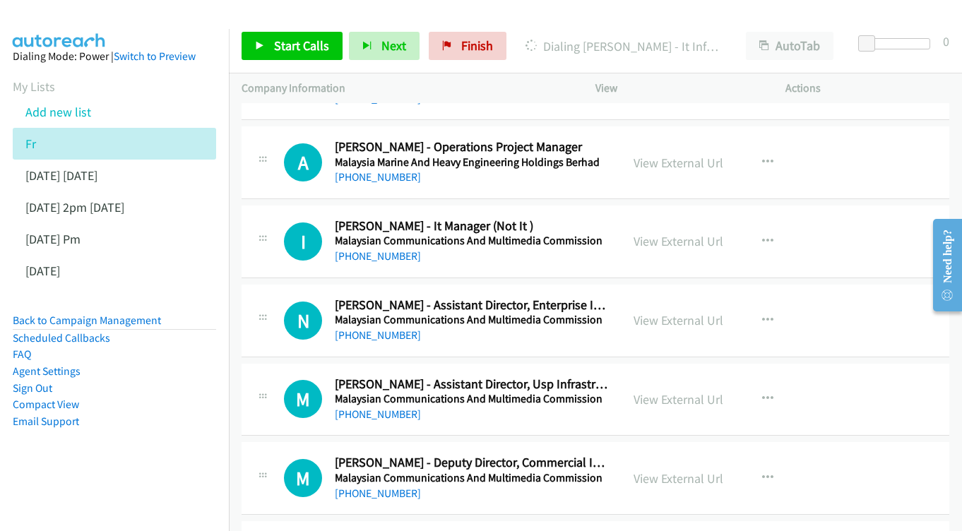
scroll to position [7790, 0]
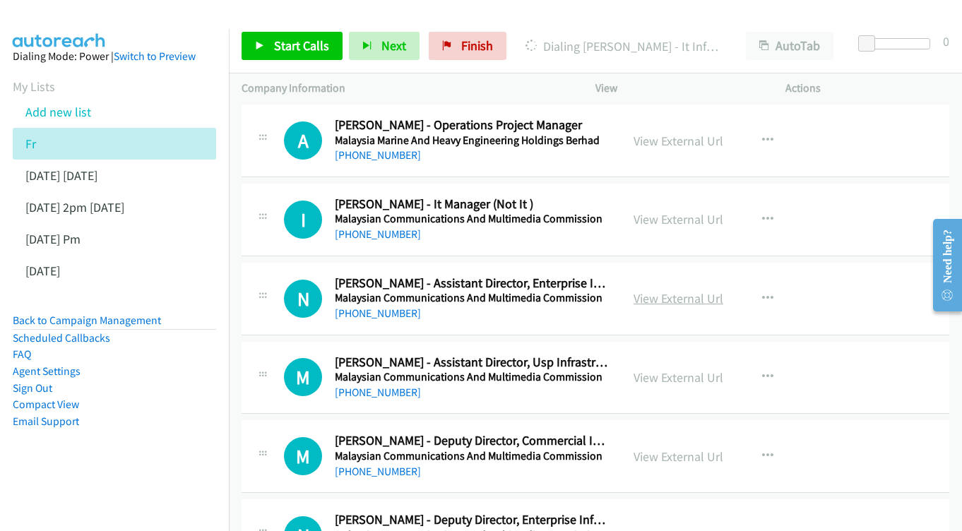
click at [673, 290] on link "View External Url" at bounding box center [679, 298] width 90 height 16
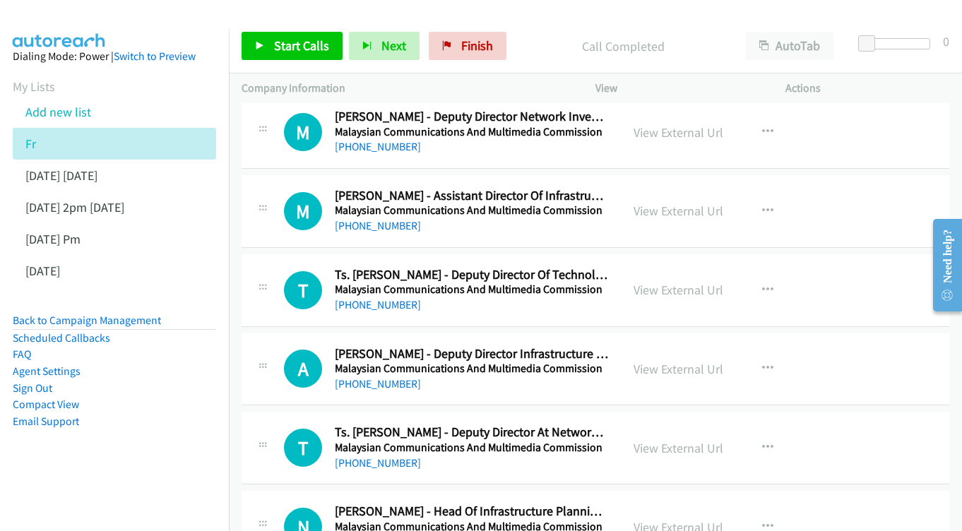
scroll to position [9186, 0]
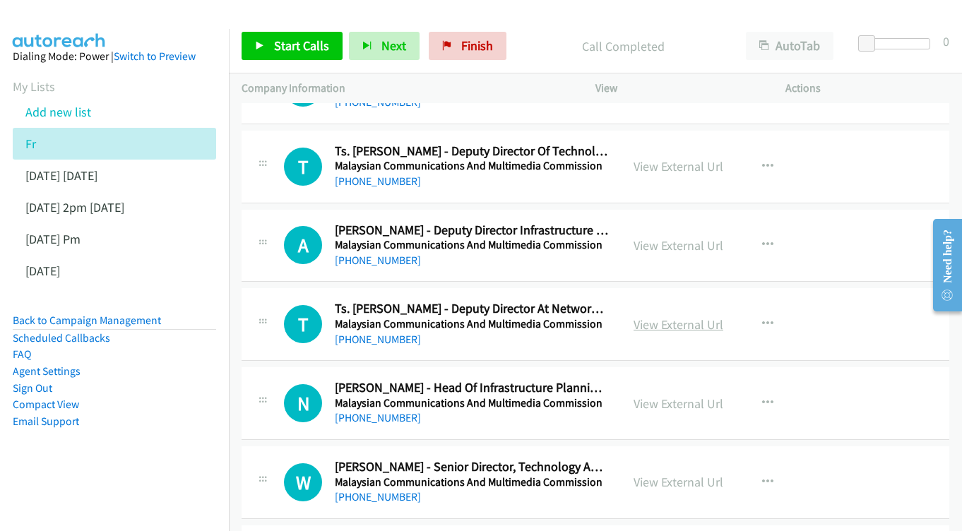
click at [660, 317] on link "View External Url" at bounding box center [679, 325] width 90 height 16
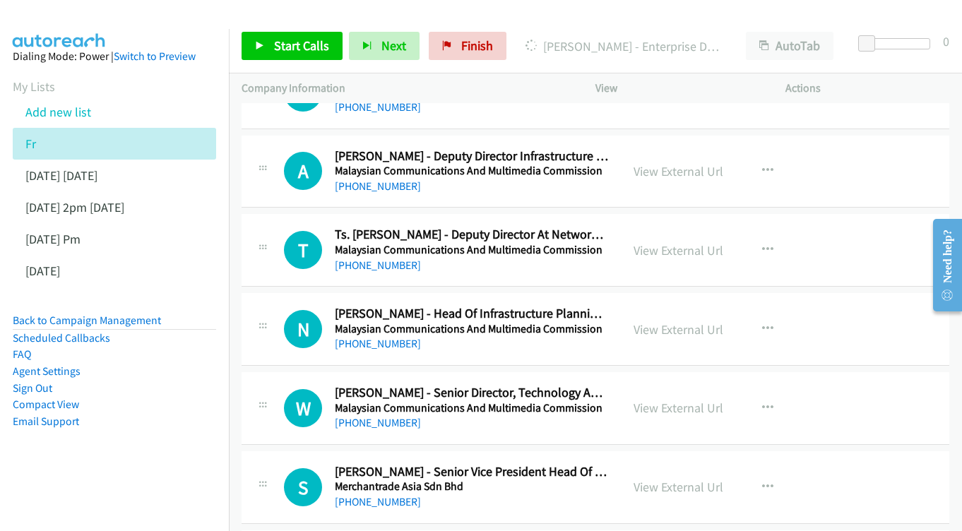
scroll to position [9284, 0]
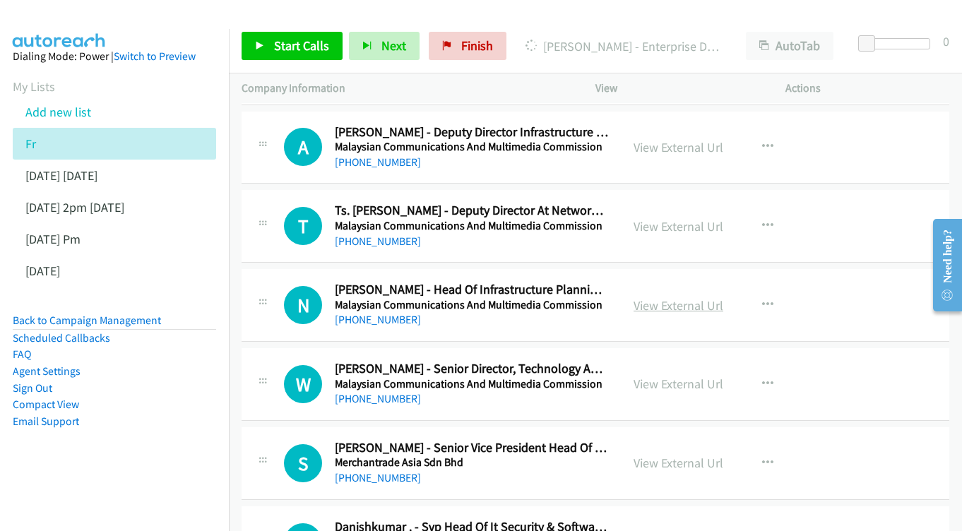
click at [660, 297] on link "View External Url" at bounding box center [679, 305] width 90 height 16
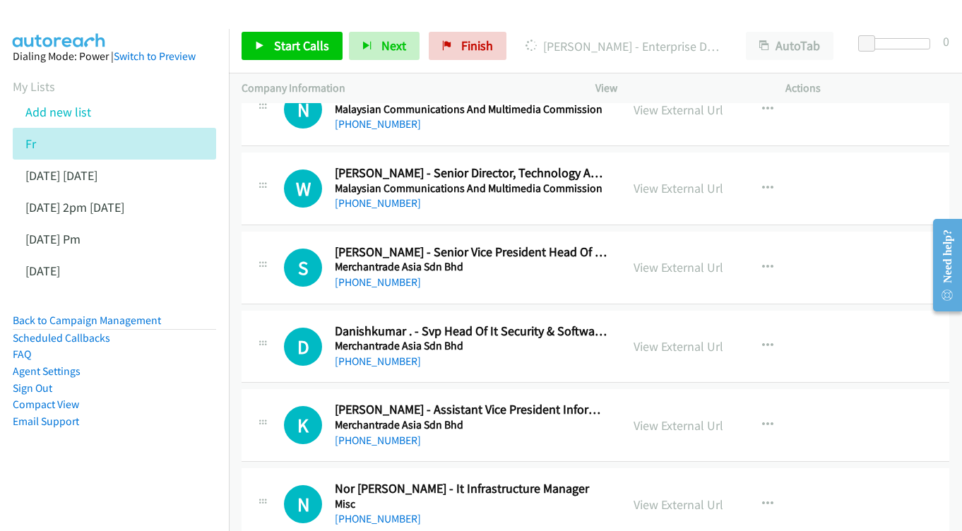
scroll to position [9483, 0]
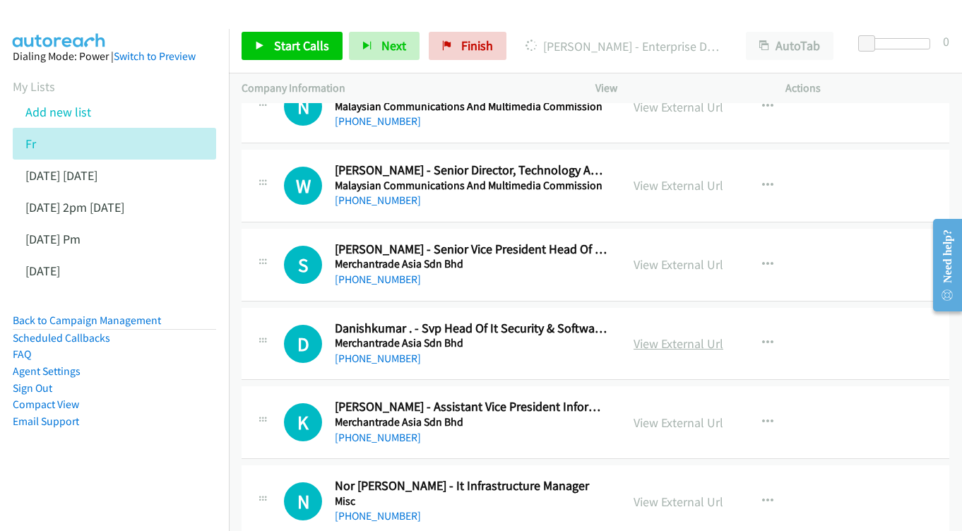
click at [689, 336] on link "View External Url" at bounding box center [679, 344] width 90 height 16
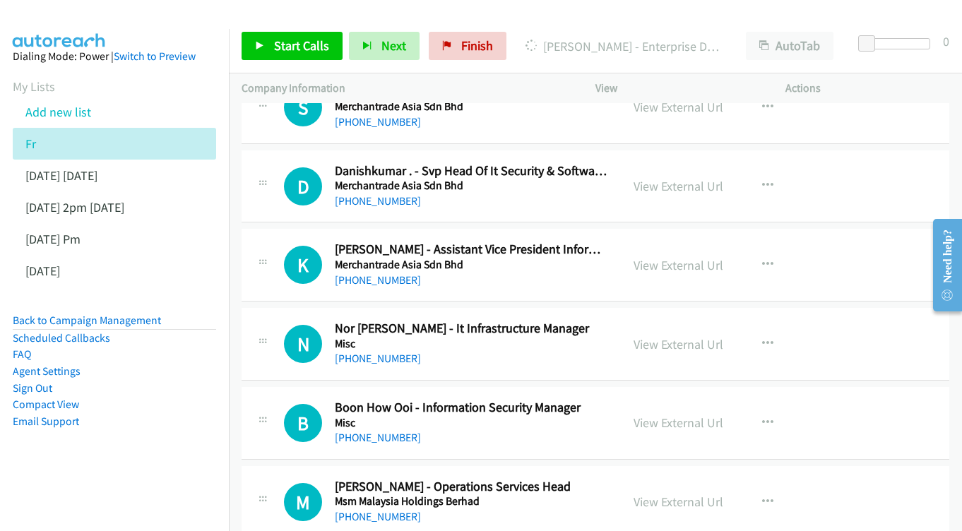
scroll to position [9660, 0]
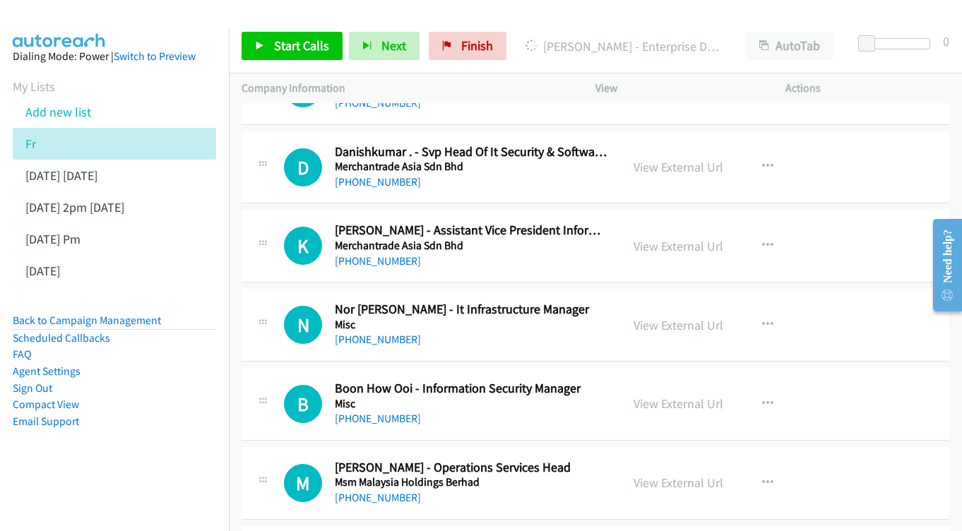
drag, startPoint x: 652, startPoint y: 163, endPoint x: 583, endPoint y: 155, distance: 69.6
click at [642, 317] on link "View External Url" at bounding box center [679, 325] width 90 height 16
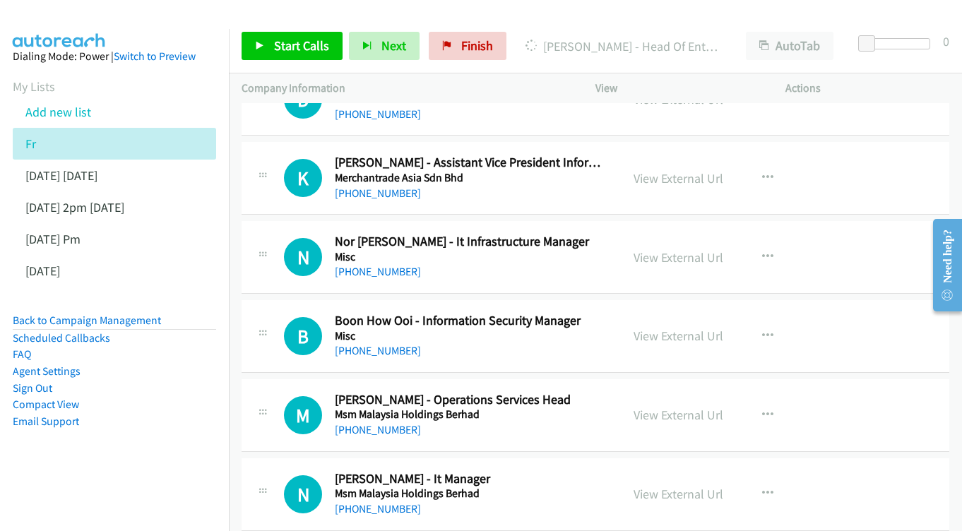
scroll to position [9751, 0]
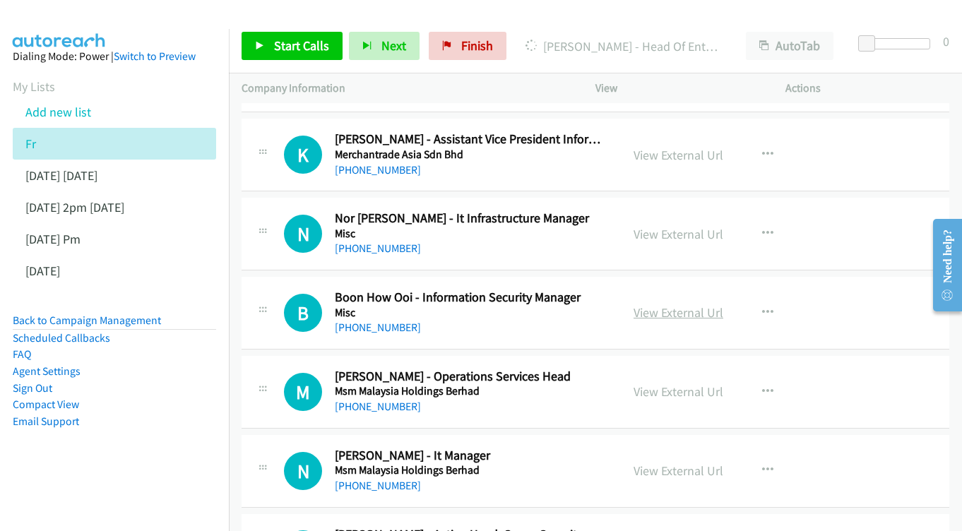
click at [682, 305] on link "View External Url" at bounding box center [679, 313] width 90 height 16
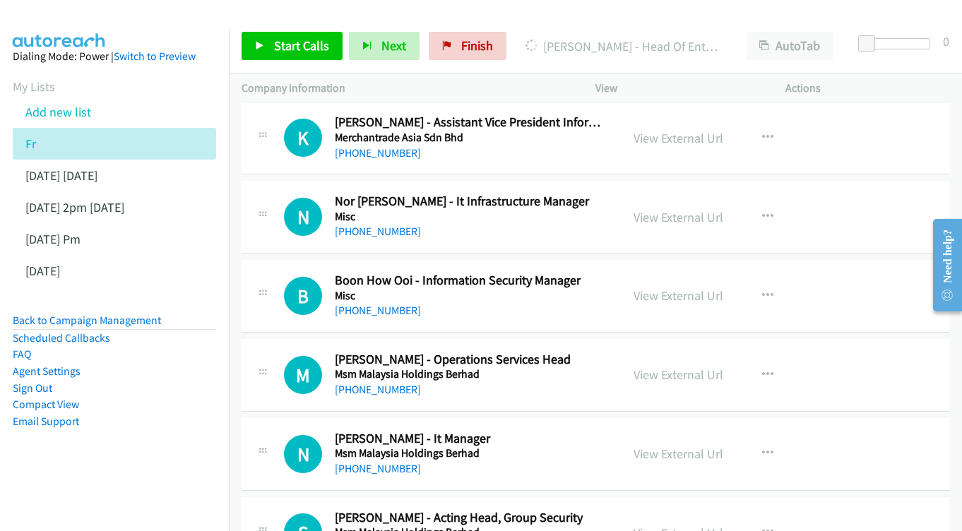
scroll to position [9790, 0]
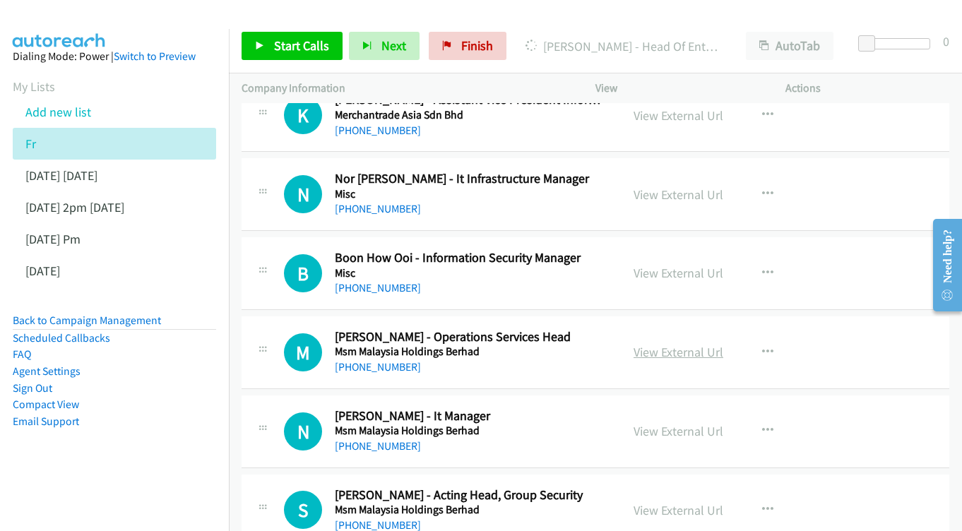
click at [662, 344] on link "View External Url" at bounding box center [679, 352] width 90 height 16
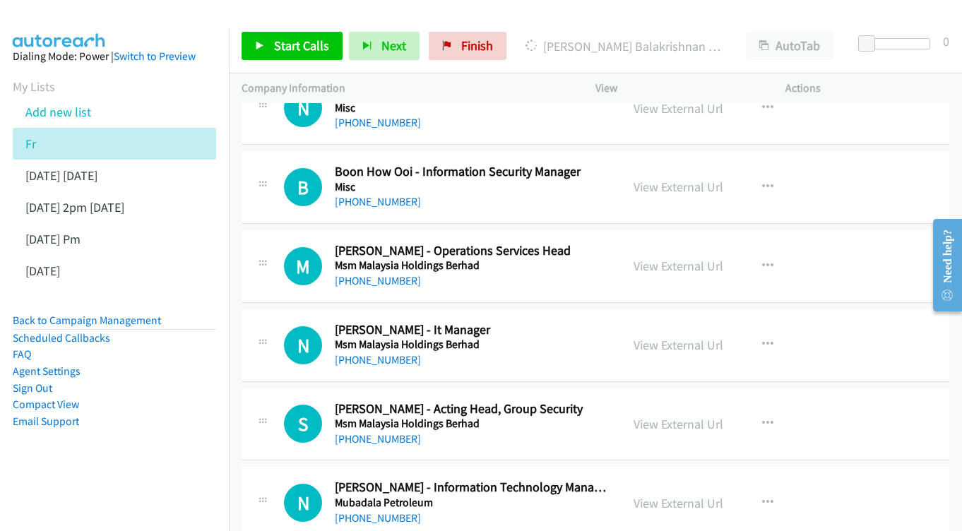
scroll to position [9903, 0]
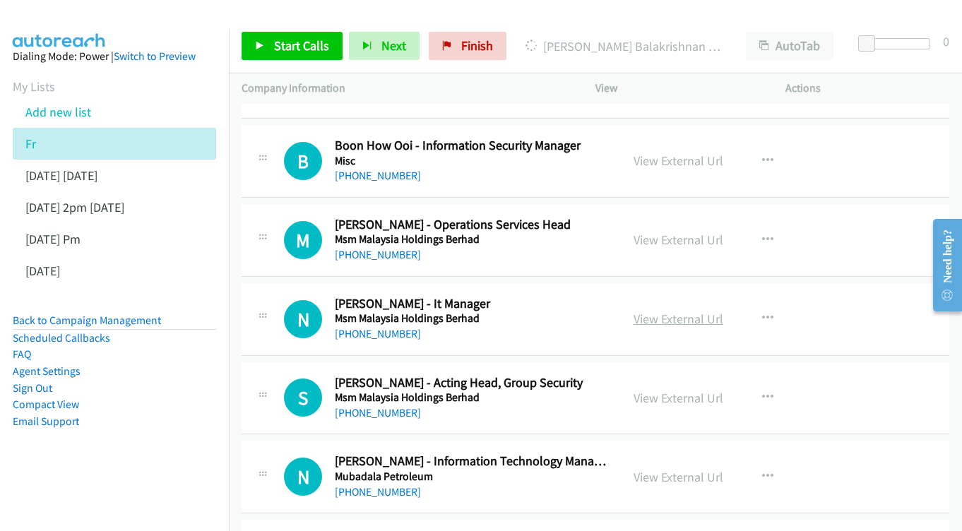
click at [662, 311] on link "View External Url" at bounding box center [679, 319] width 90 height 16
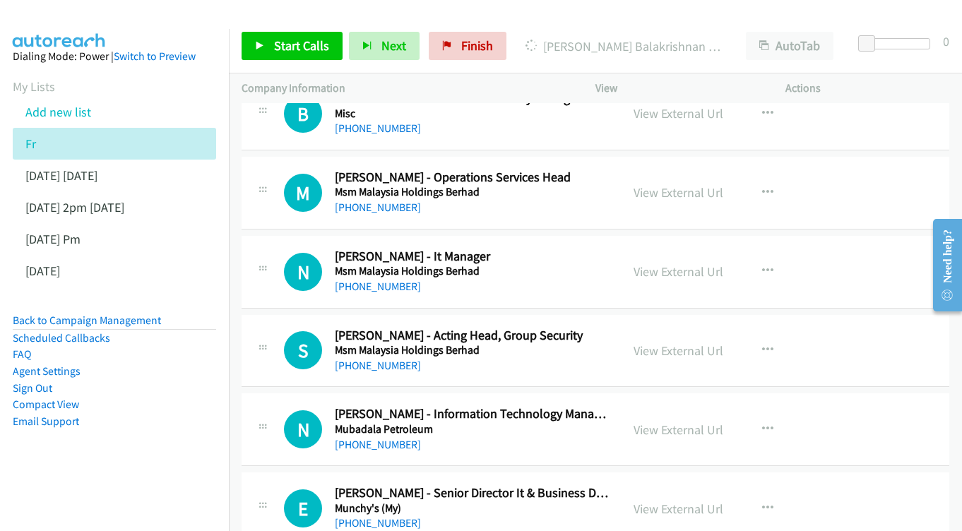
scroll to position [9953, 0]
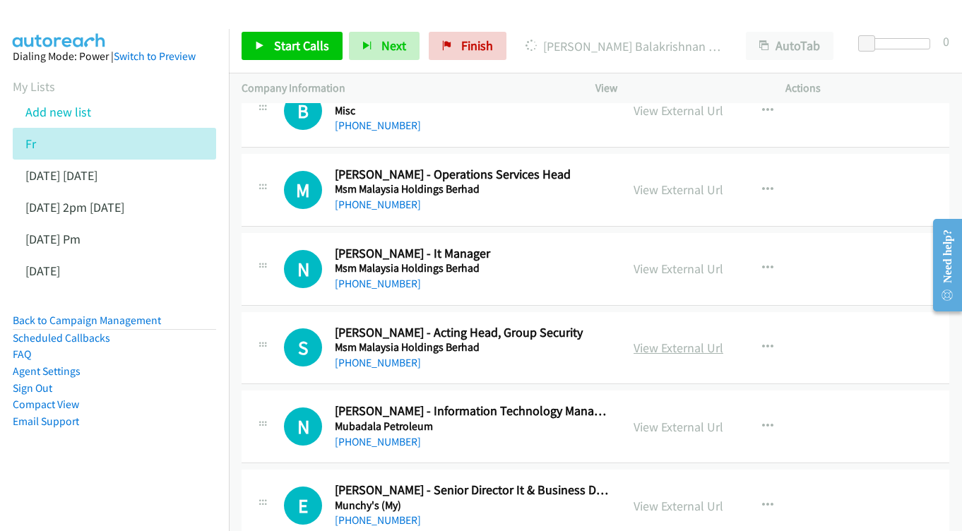
click at [684, 340] on link "View External Url" at bounding box center [679, 348] width 90 height 16
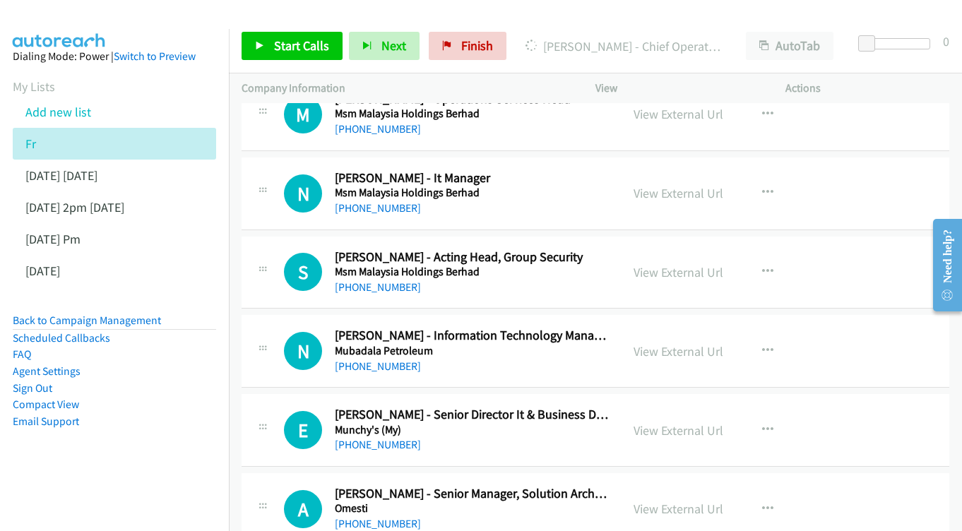
scroll to position [10053, 0]
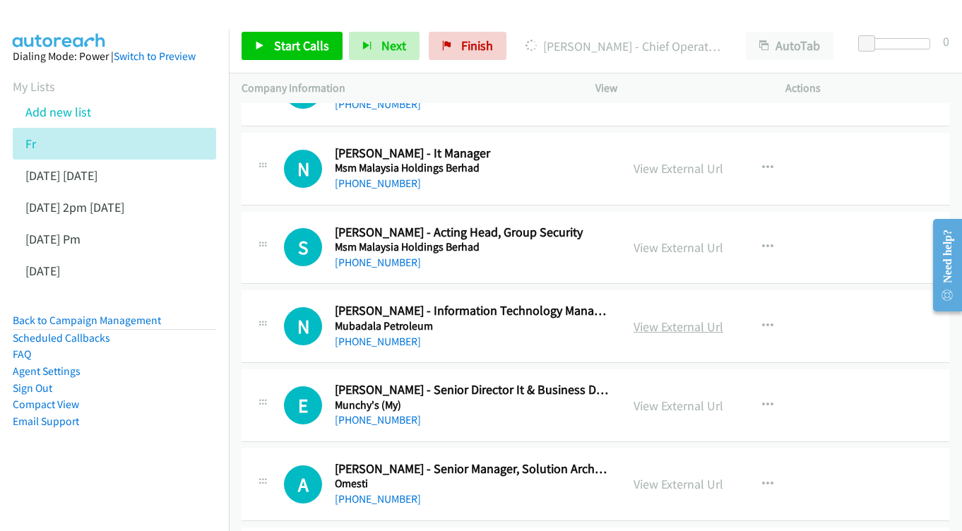
click at [678, 319] on link "View External Url" at bounding box center [679, 327] width 90 height 16
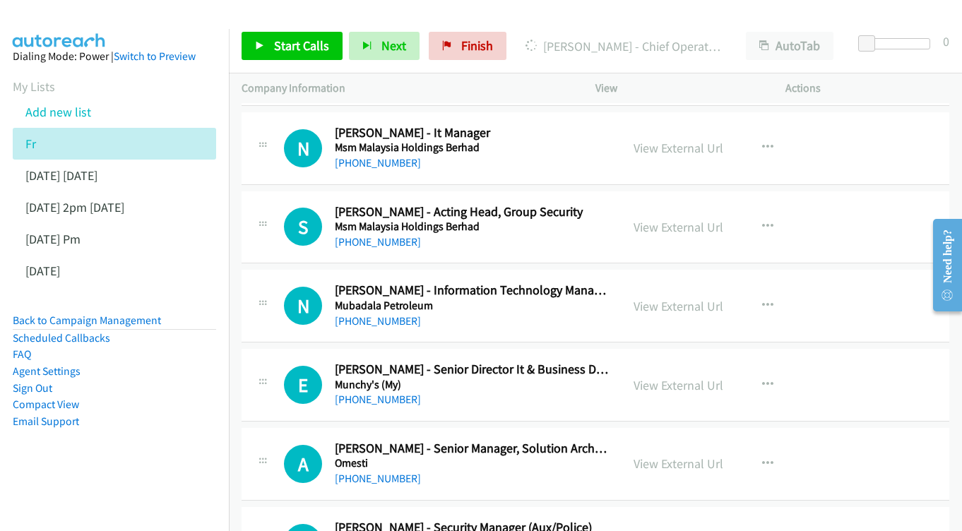
scroll to position [10122, 0]
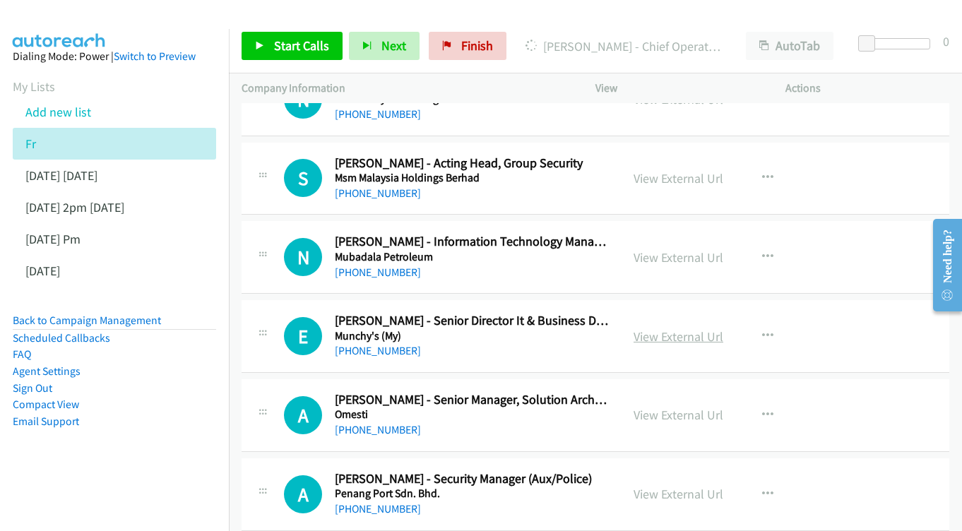
click at [671, 329] on link "View External Url" at bounding box center [679, 337] width 90 height 16
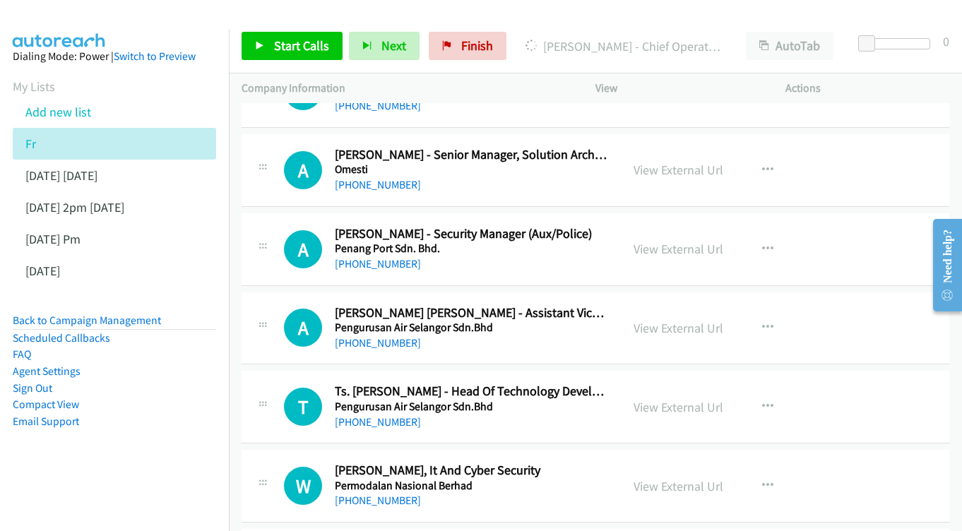
scroll to position [10370, 0]
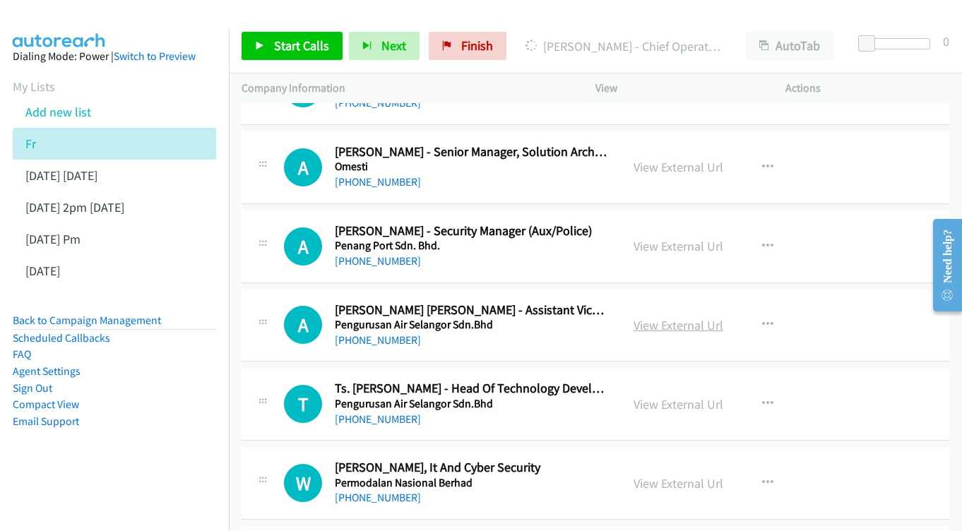
click at [659, 317] on link "View External Url" at bounding box center [679, 325] width 90 height 16
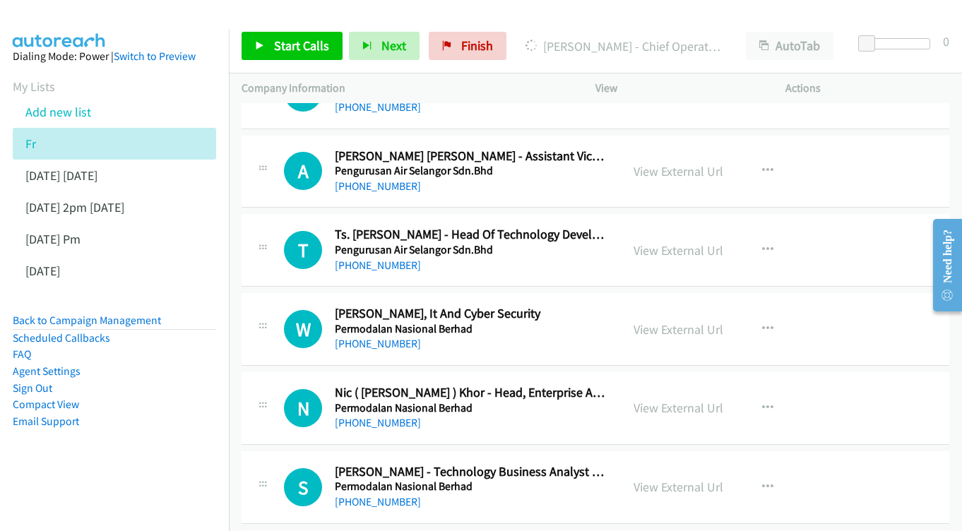
scroll to position [10527, 0]
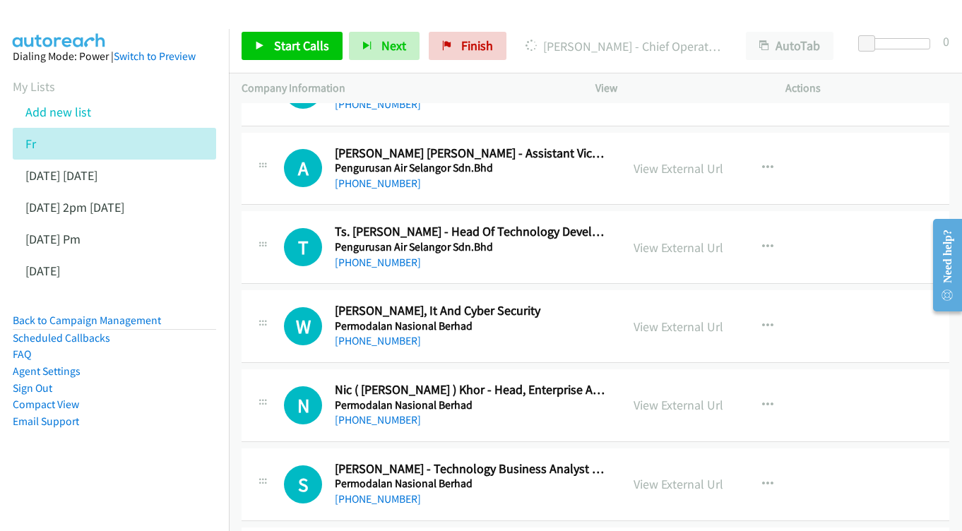
click at [651, 290] on div "W Callback Scheduled Wan Abdullah - Vp, It And Cyber Security Permodalan Nasion…" at bounding box center [596, 326] width 708 height 73
click at [667, 319] on link "View External Url" at bounding box center [679, 327] width 90 height 16
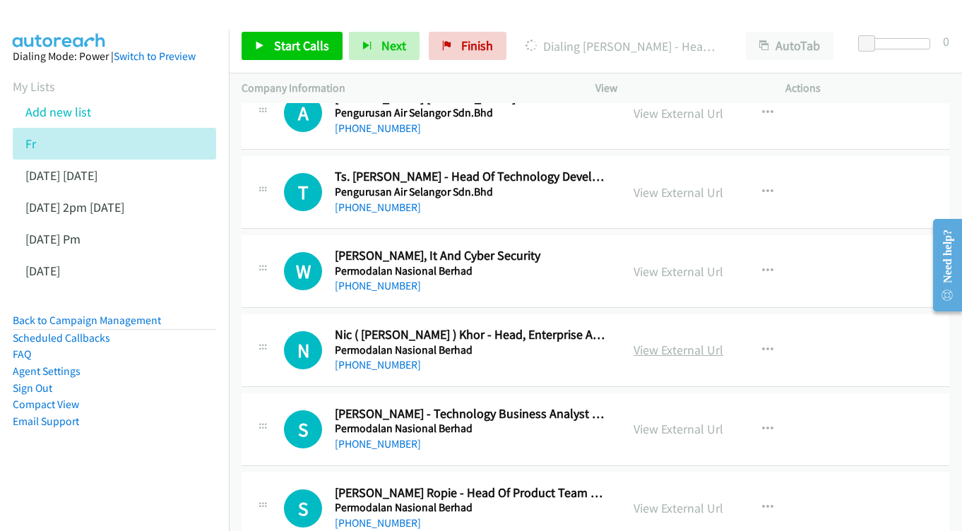
scroll to position [10599, 0]
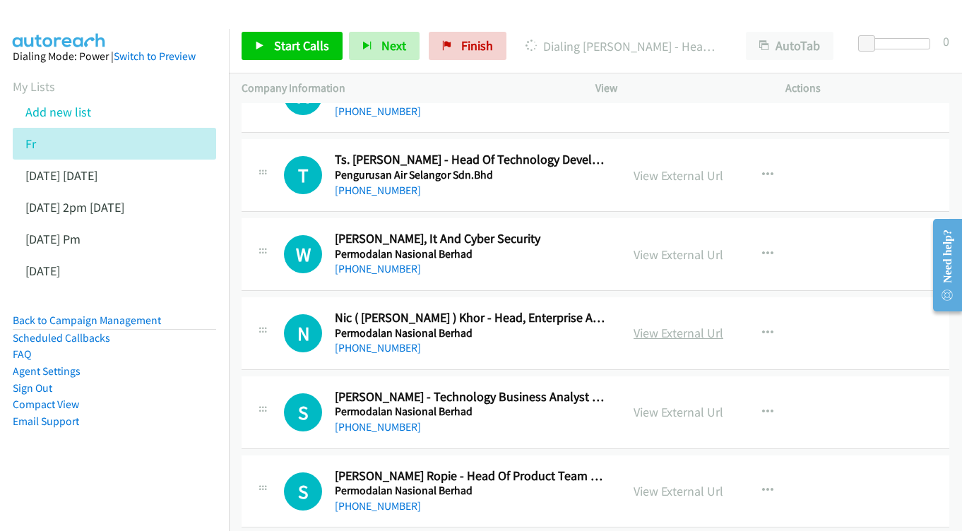
click at [662, 325] on link "View External Url" at bounding box center [679, 333] width 90 height 16
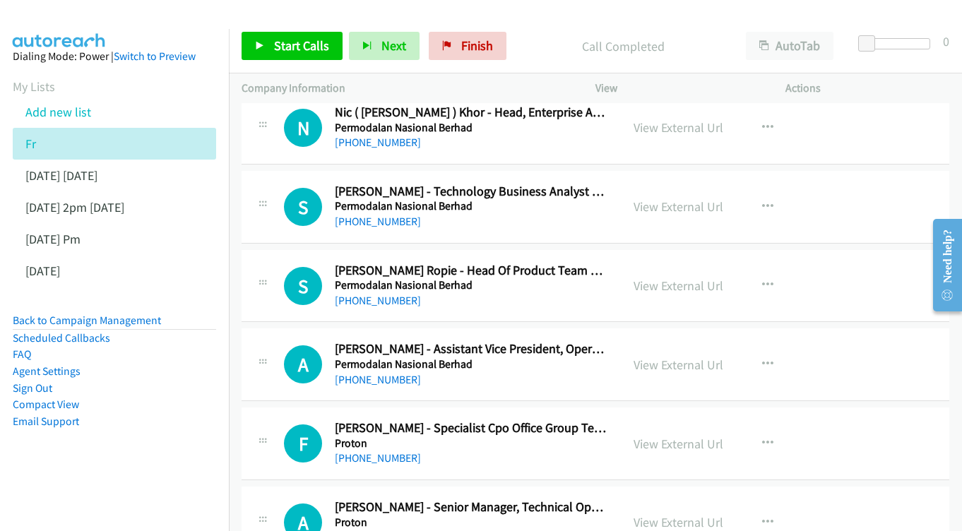
scroll to position [10832, 0]
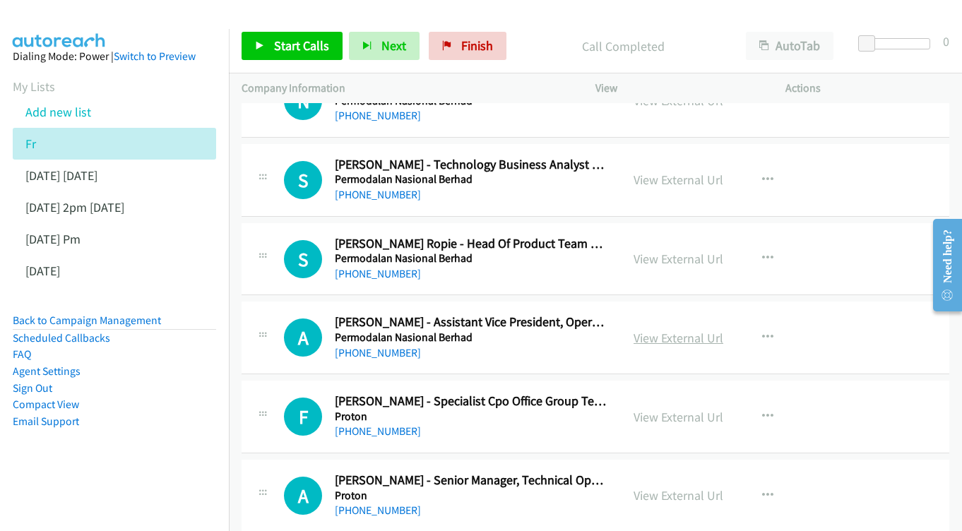
click at [667, 330] on link "View External Url" at bounding box center [679, 338] width 90 height 16
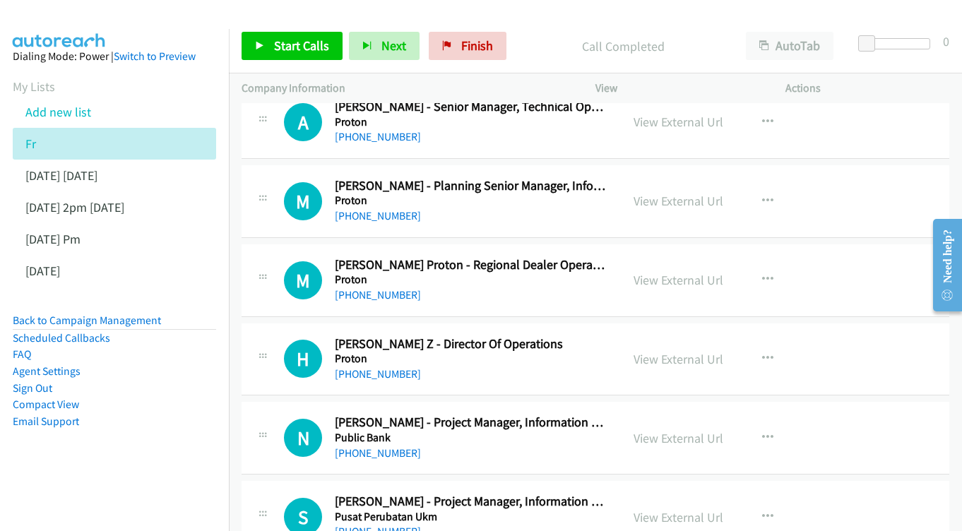
scroll to position [11209, 0]
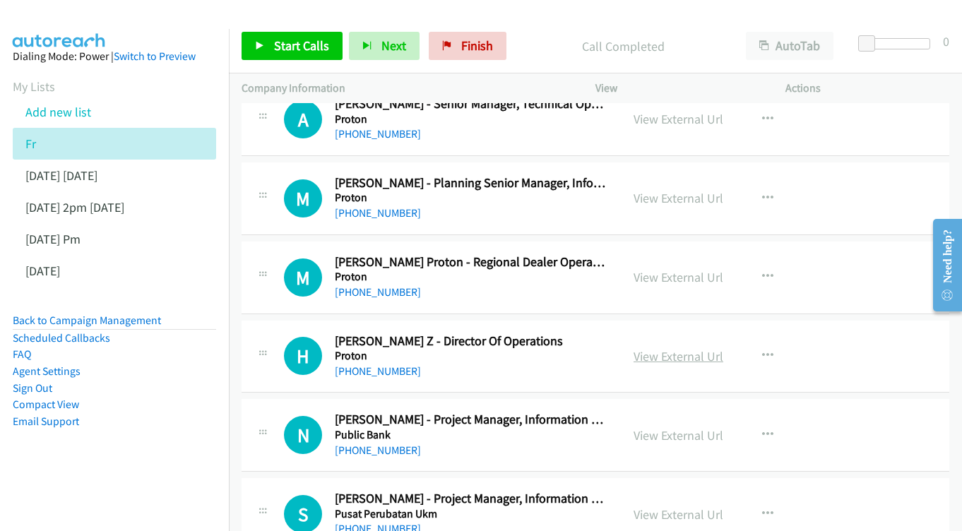
click at [685, 348] on link "View External Url" at bounding box center [679, 356] width 90 height 16
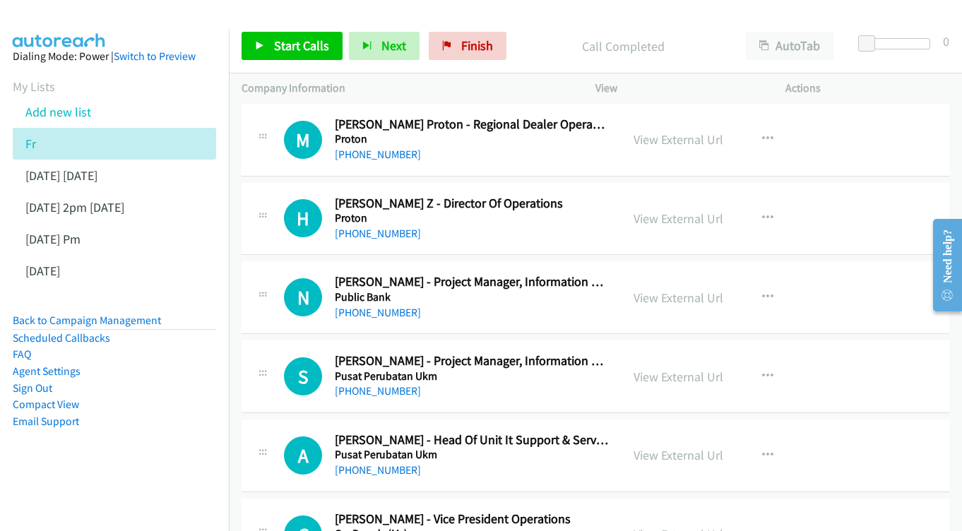
scroll to position [11349, 0]
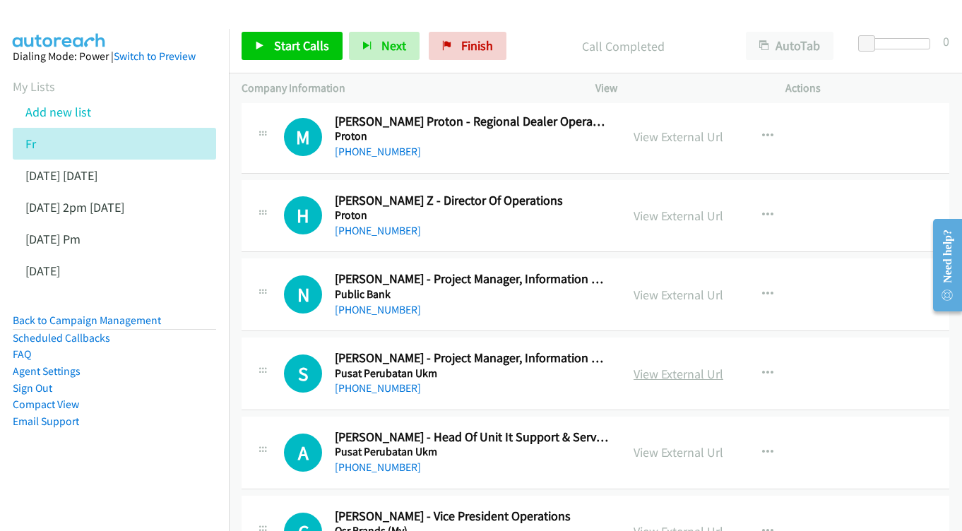
click at [683, 366] on link "View External Url" at bounding box center [679, 374] width 90 height 16
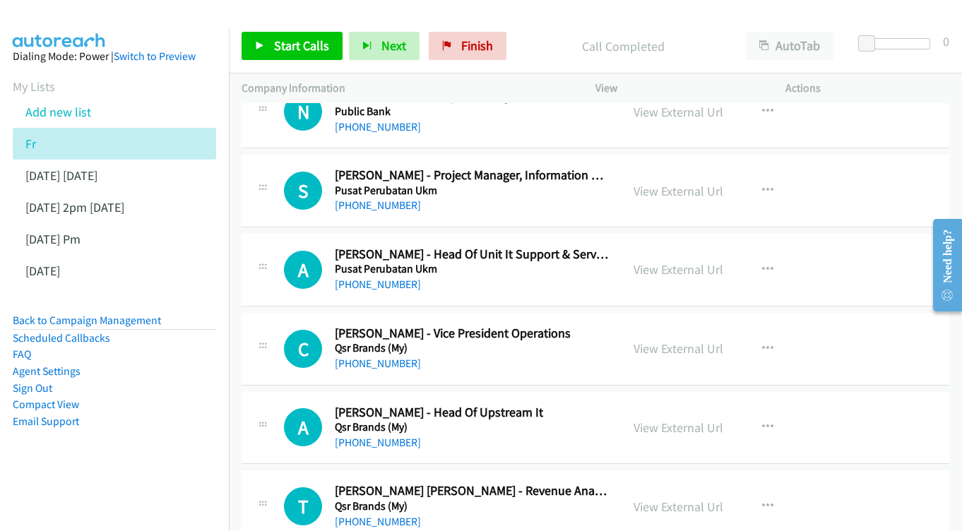
scroll to position [11535, 0]
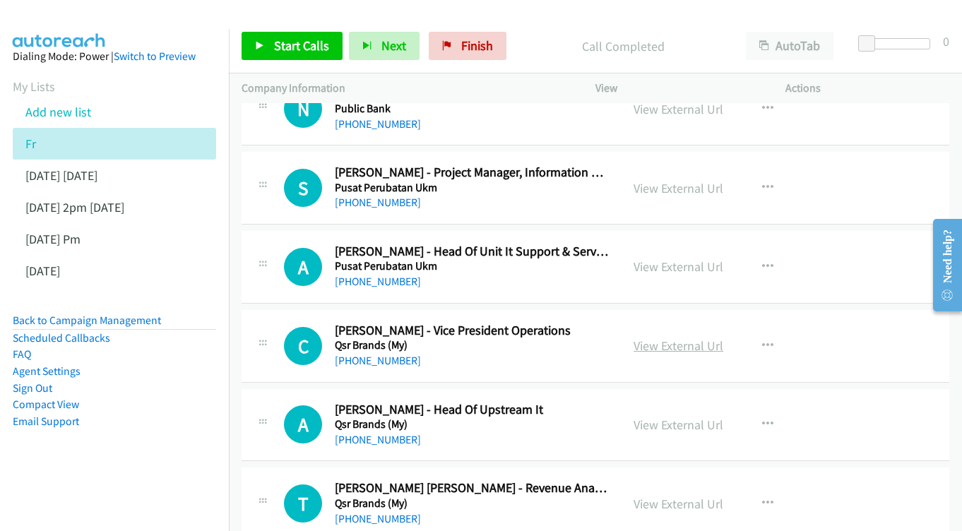
click at [675, 338] on link "View External Url" at bounding box center [679, 346] width 90 height 16
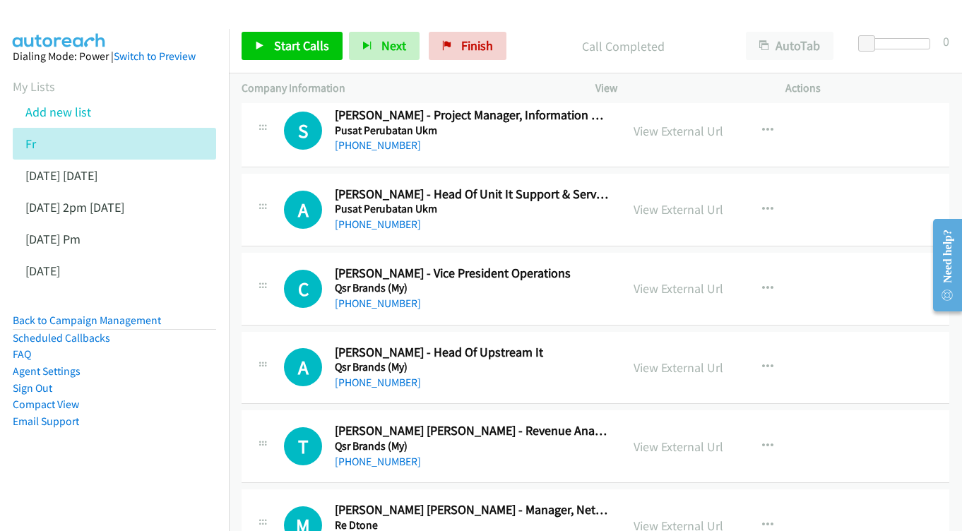
scroll to position [11595, 0]
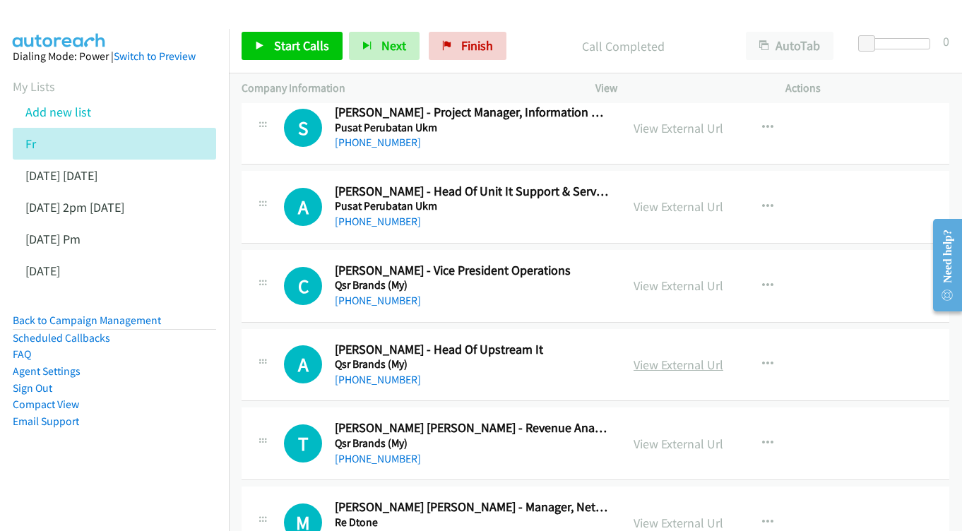
click at [664, 357] on link "View External Url" at bounding box center [679, 365] width 90 height 16
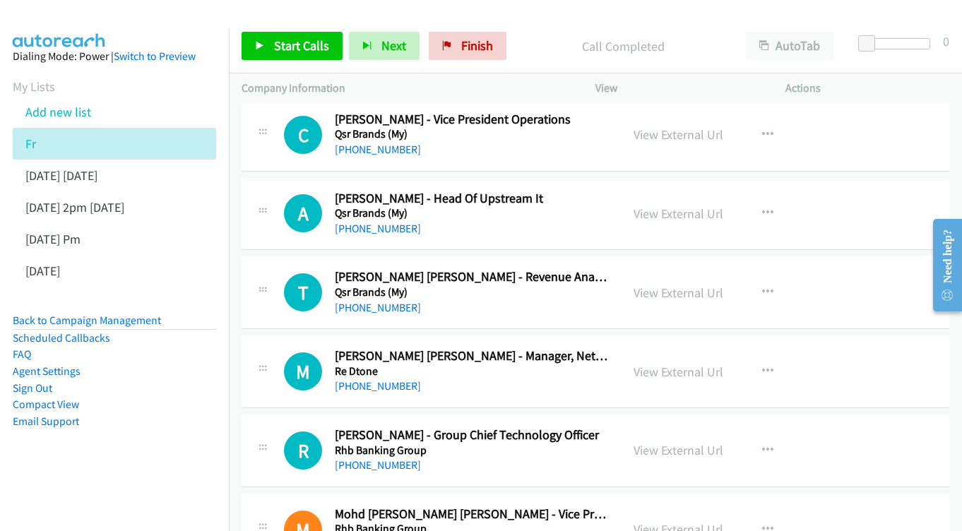
scroll to position [11772, 0]
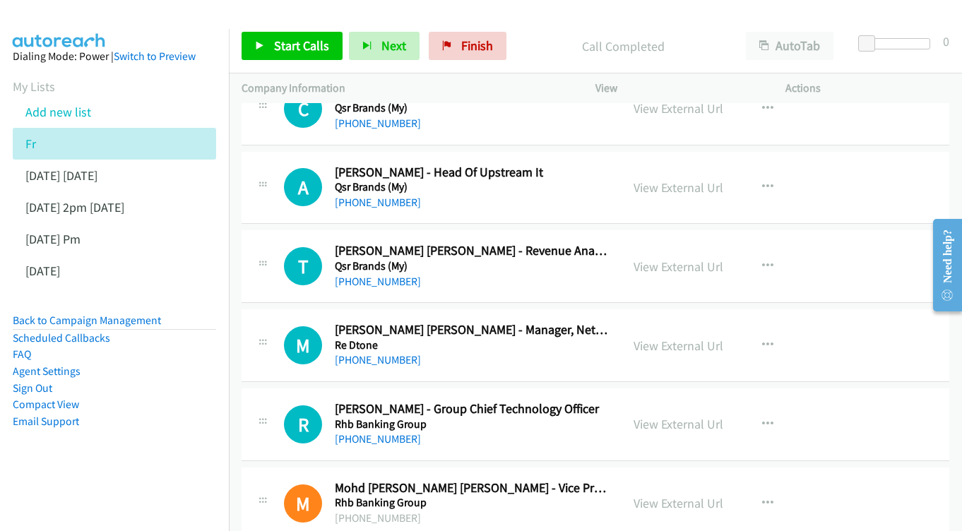
click at [669, 322] on div "View External Url View External Url Schedule/Manage Callback Start Calls Here R…" at bounding box center [722, 345] width 203 height 47
click at [666, 338] on link "View External Url" at bounding box center [679, 346] width 90 height 16
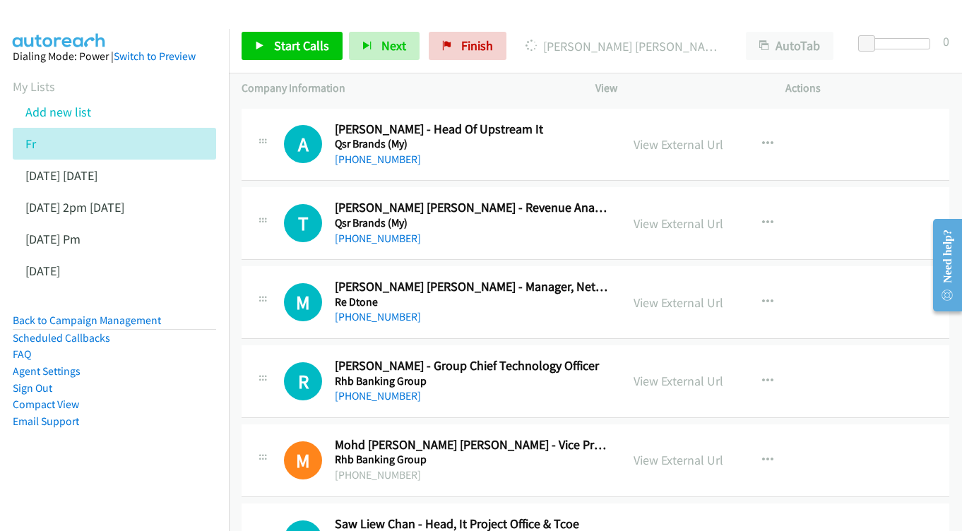
scroll to position [11838, 0]
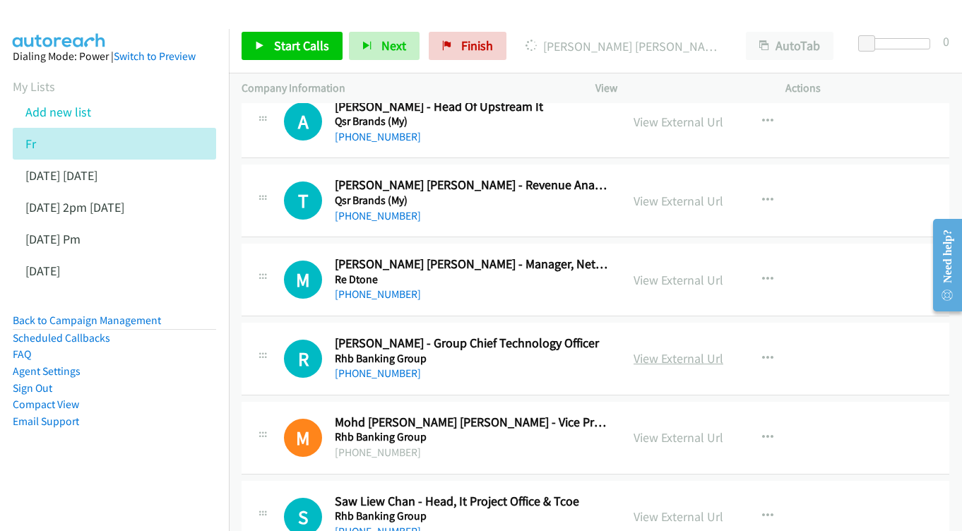
click at [660, 350] on link "View External Url" at bounding box center [679, 358] width 90 height 16
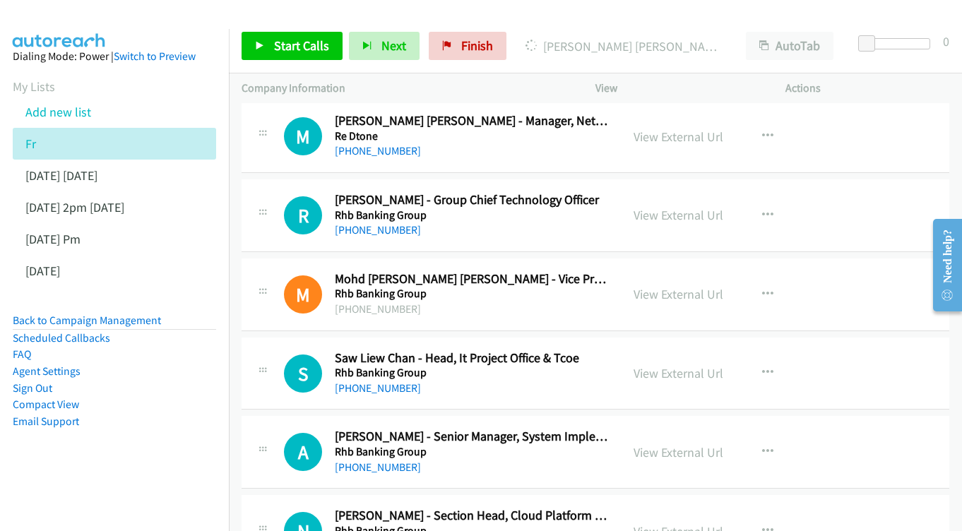
scroll to position [11984, 0]
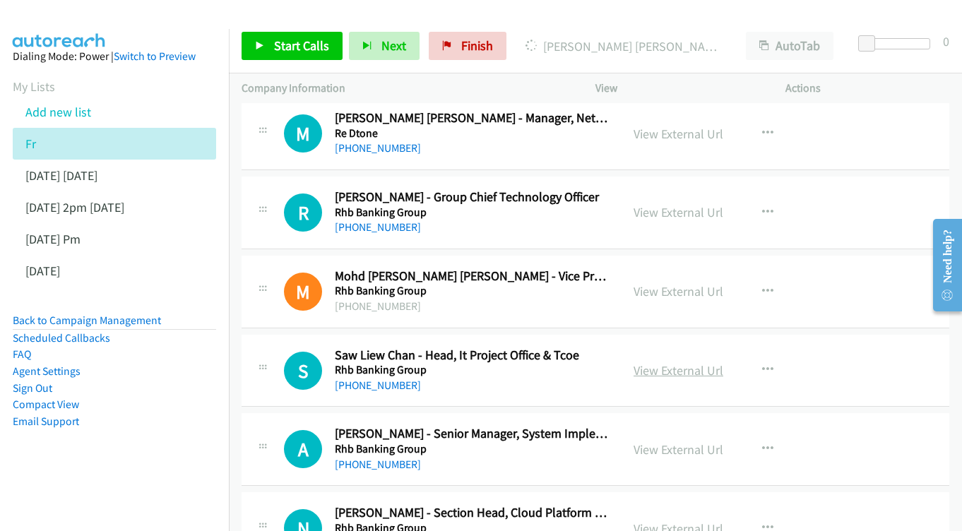
click at [670, 363] on link "View External Url" at bounding box center [679, 371] width 90 height 16
